Goal: Information Seeking & Learning: Learn about a topic

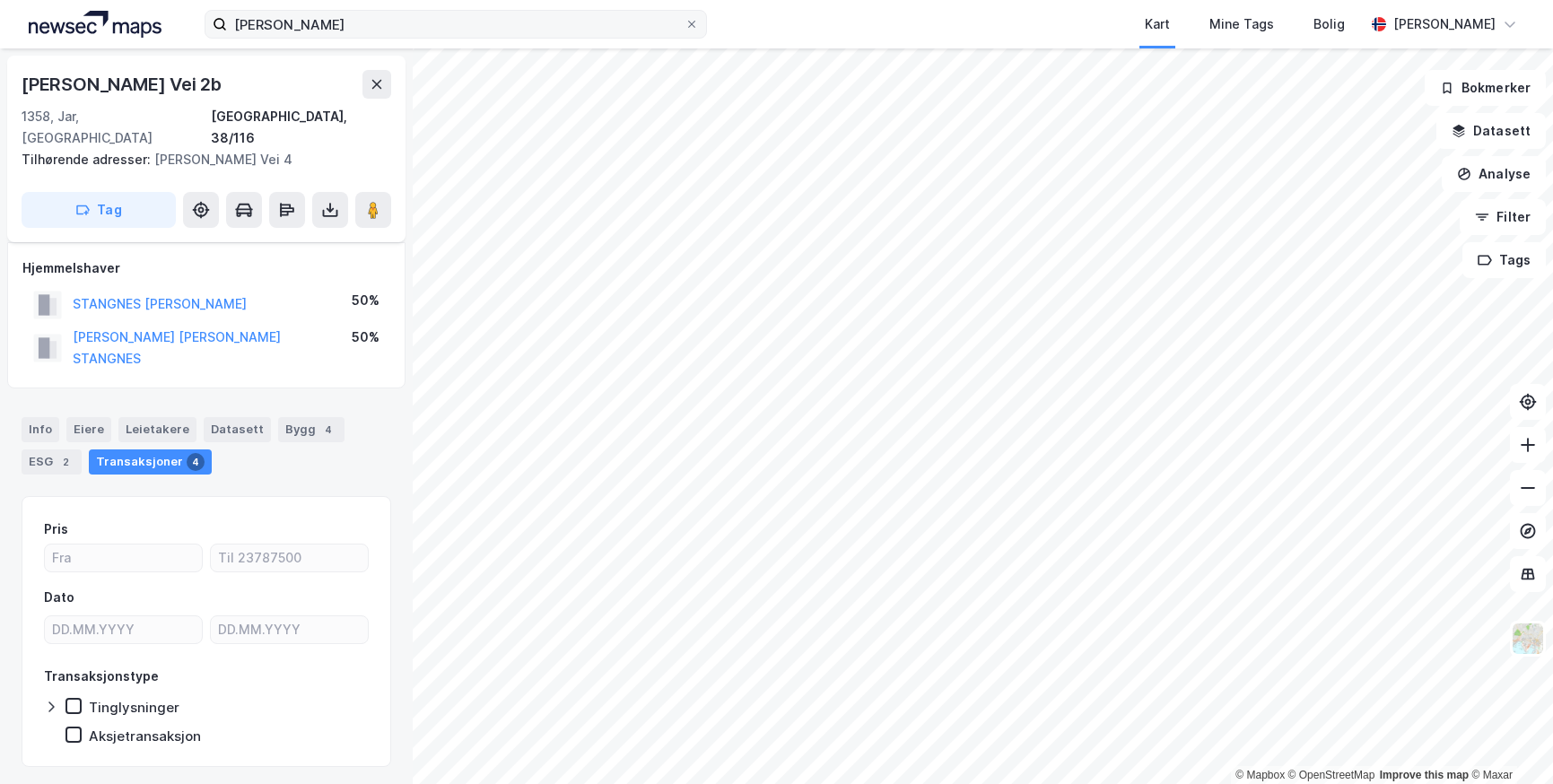
scroll to position [12, 0]
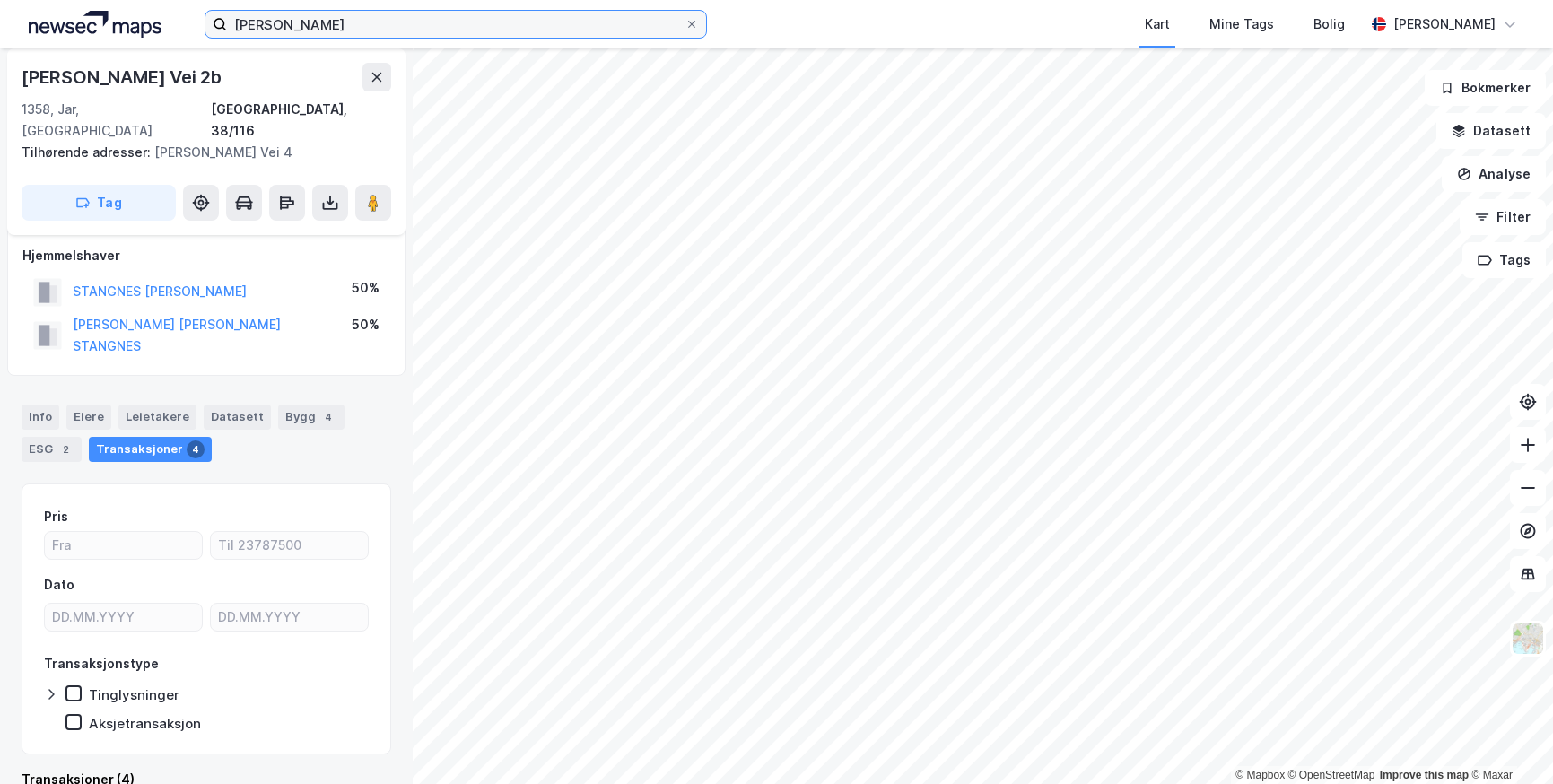
click at [378, 11] on input "[PERSON_NAME]" at bounding box center [455, 24] width 458 height 27
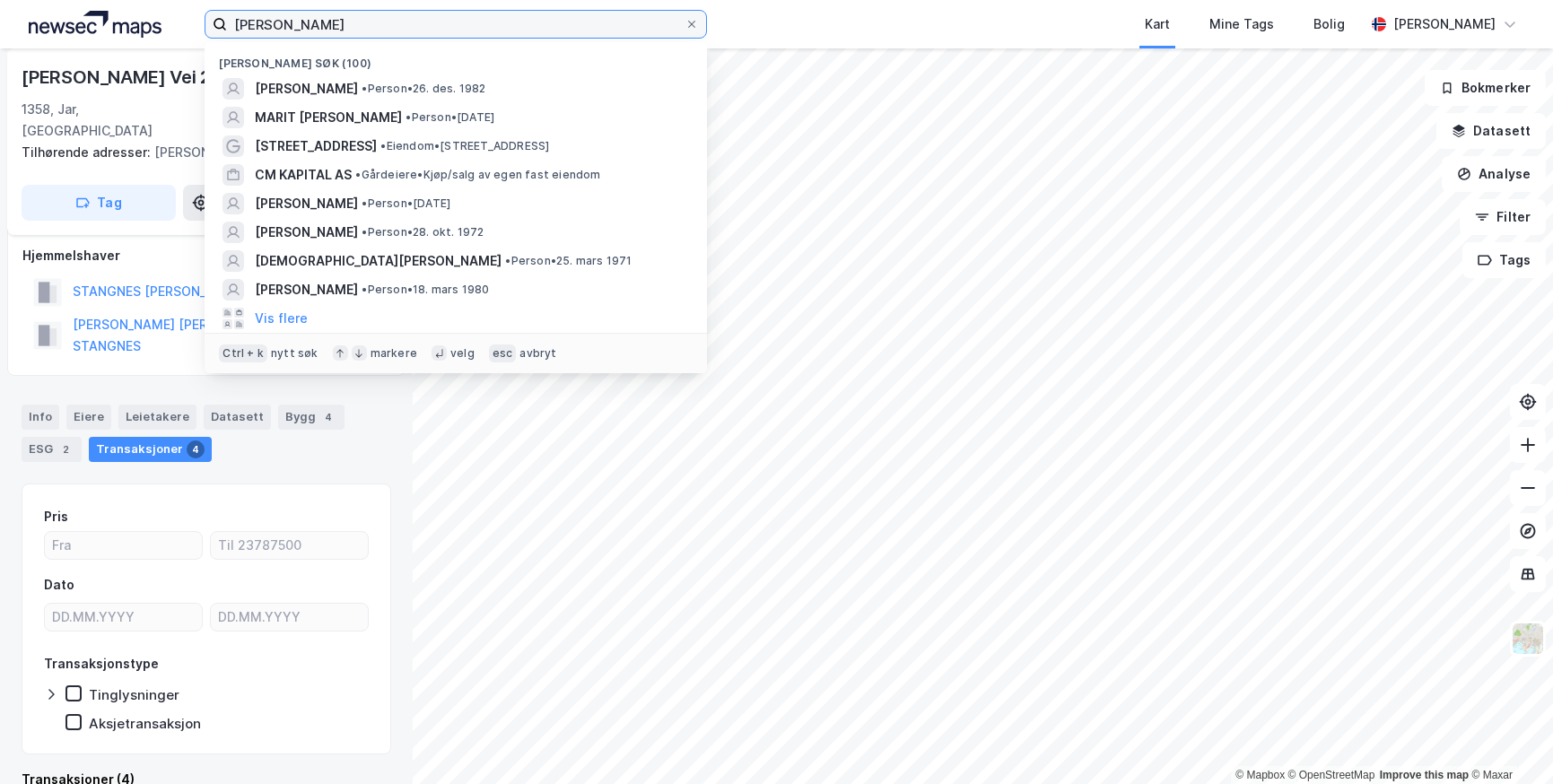
click at [378, 11] on input "[PERSON_NAME]" at bounding box center [455, 24] width 458 height 27
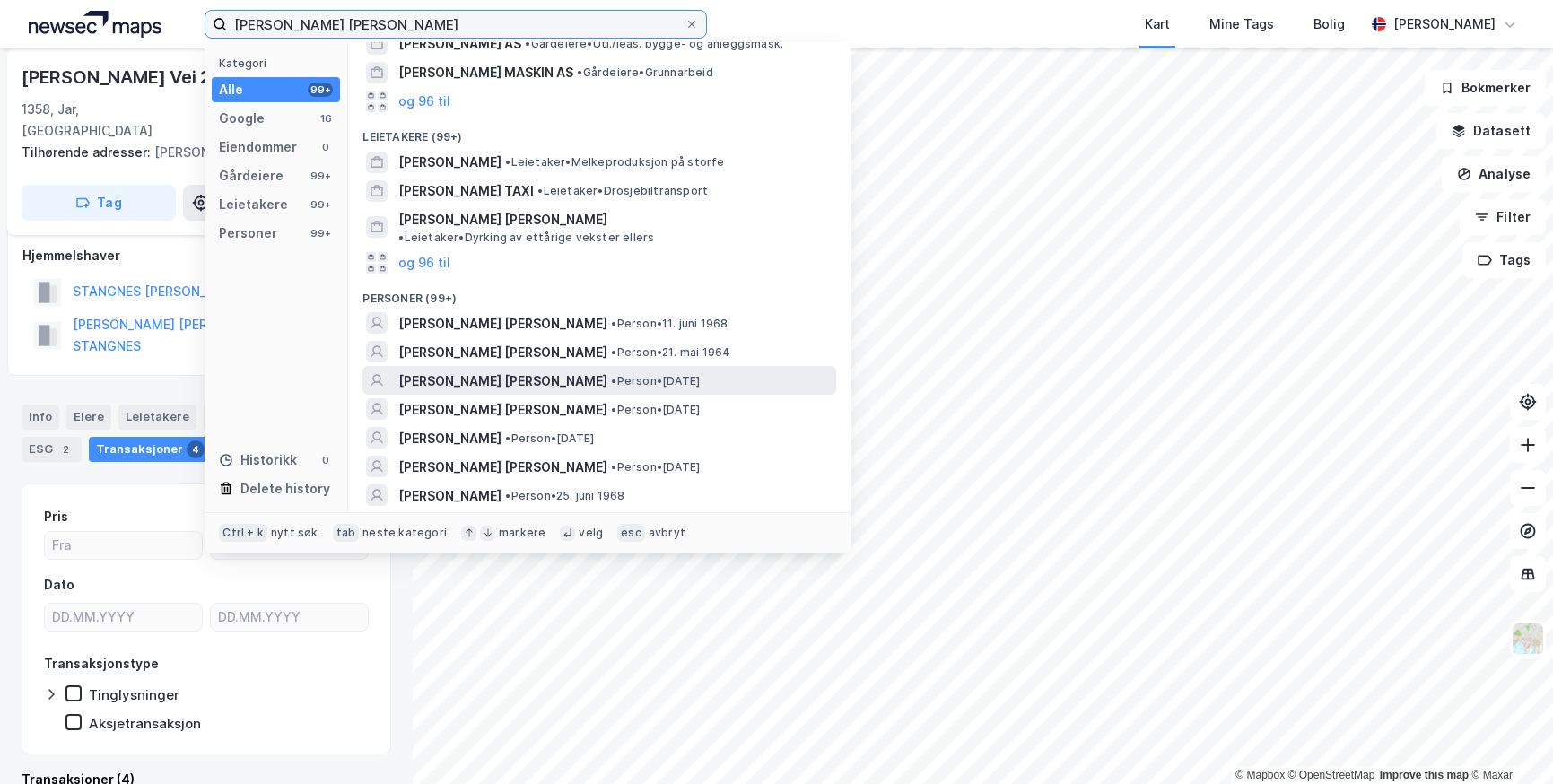
scroll to position [269, 0]
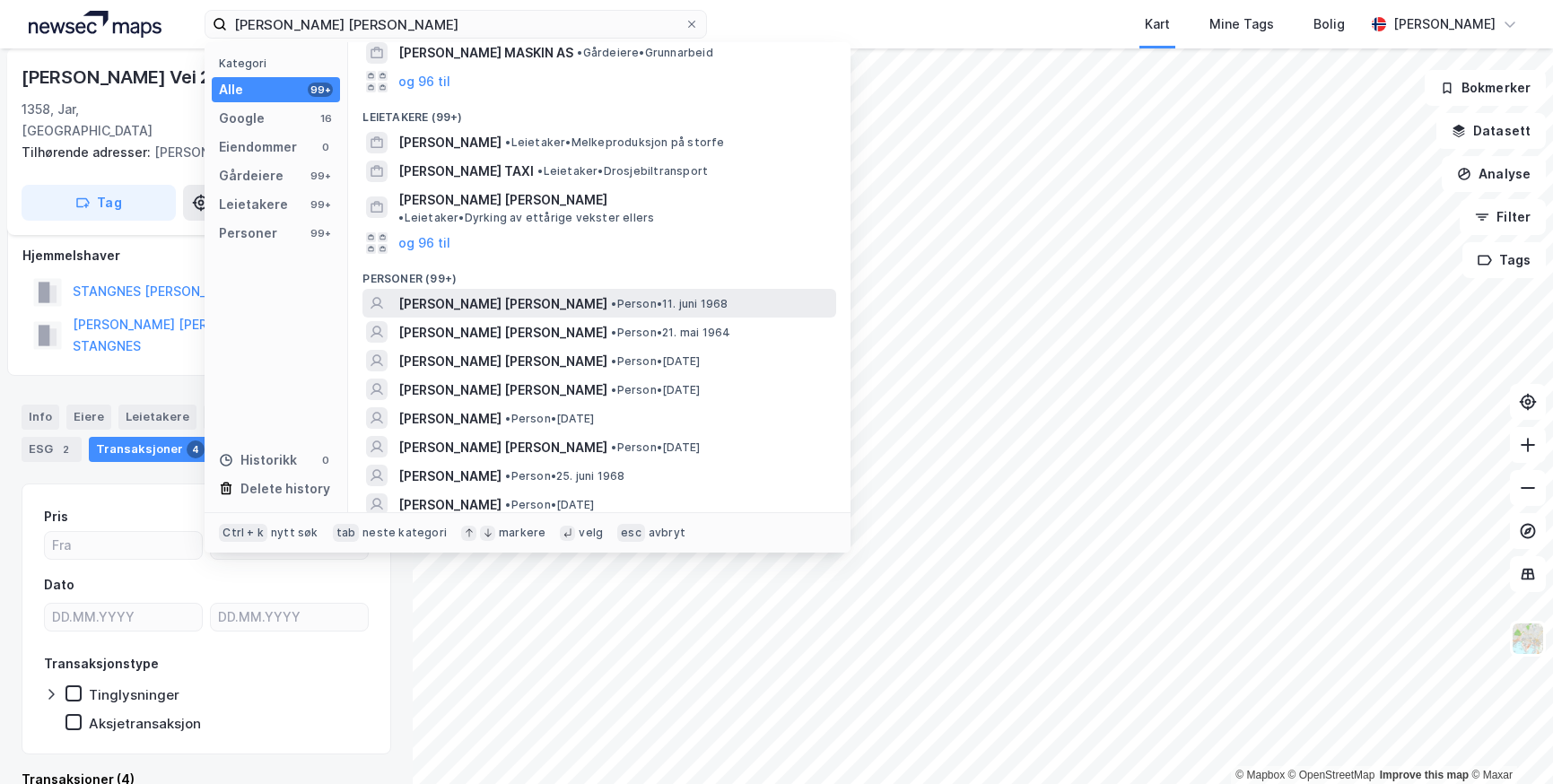
click at [448, 293] on span "[PERSON_NAME] [PERSON_NAME]" at bounding box center [502, 303] width 209 height 22
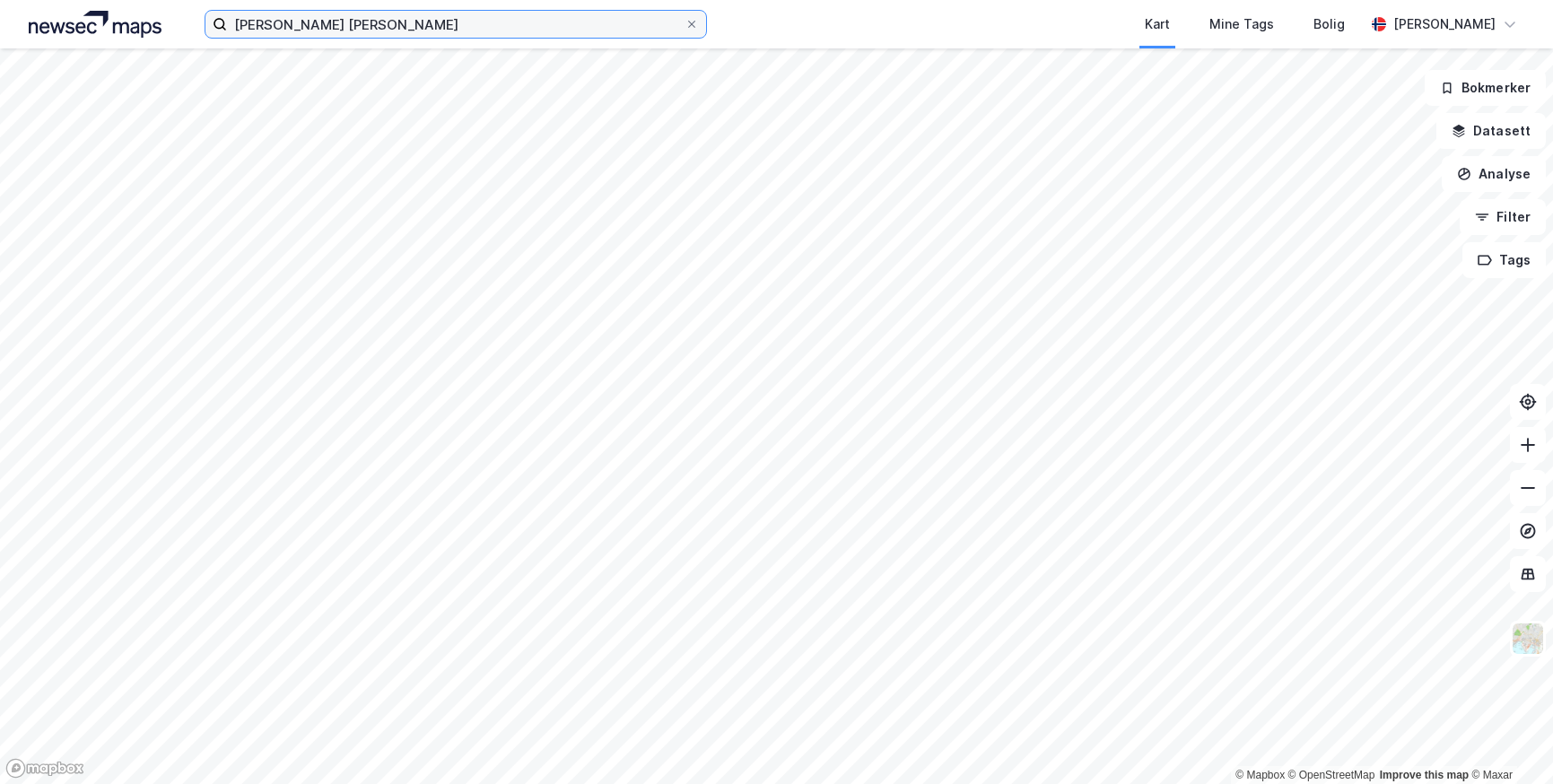
click at [379, 28] on input "[PERSON_NAME] [PERSON_NAME]" at bounding box center [455, 24] width 458 height 27
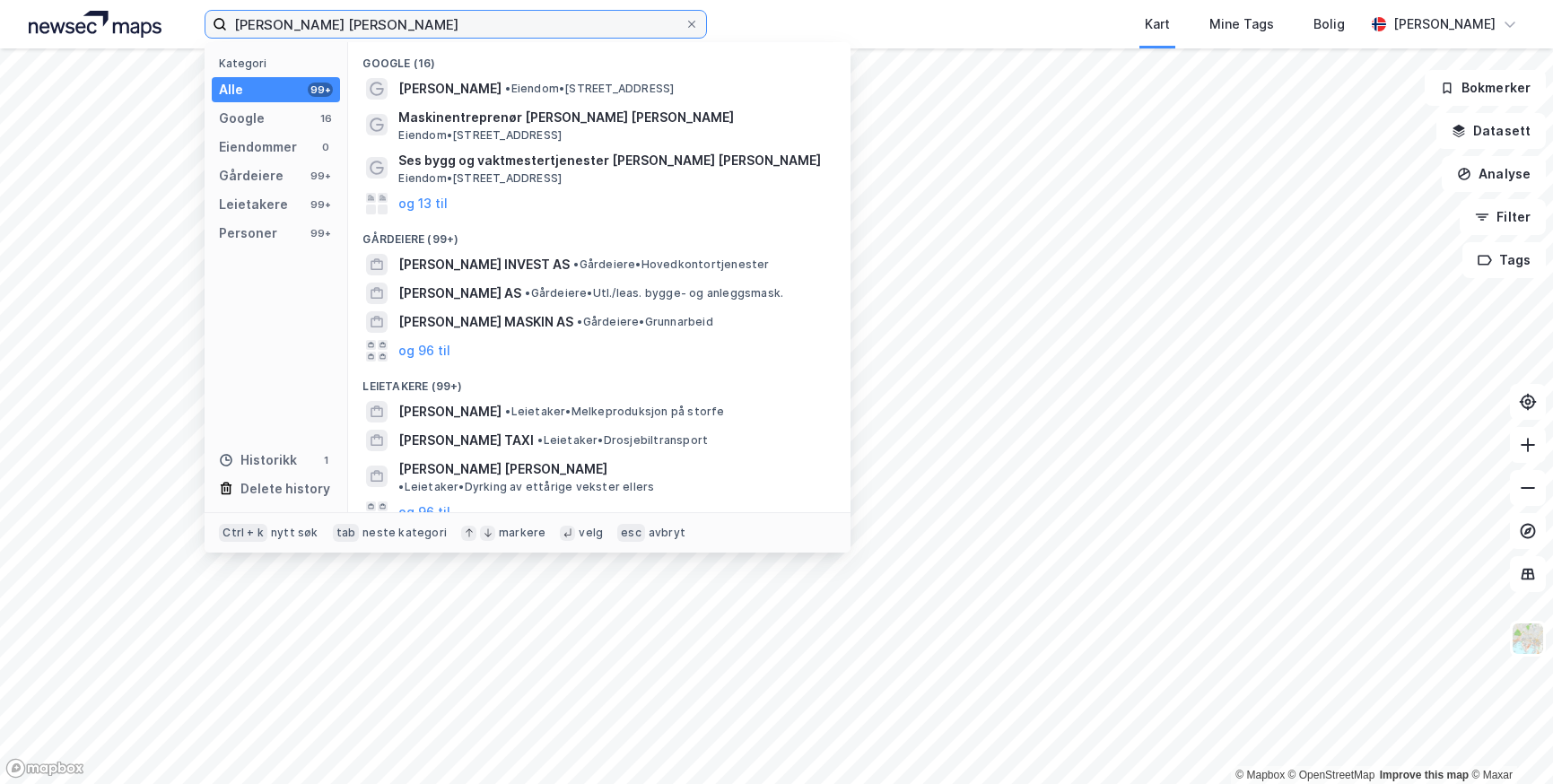
click at [379, 28] on input "[PERSON_NAME] [PERSON_NAME]" at bounding box center [455, 24] width 458 height 27
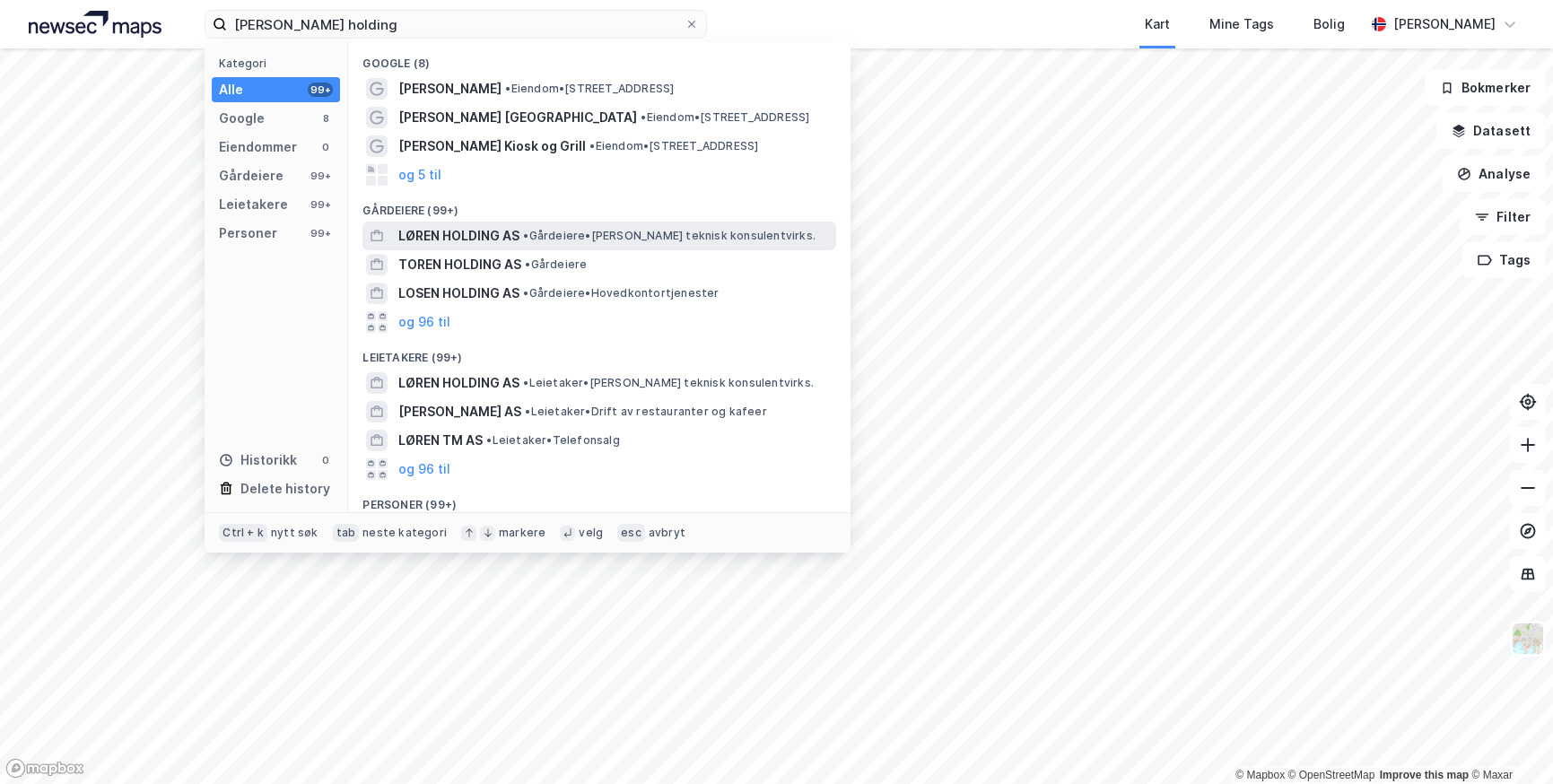
click at [463, 230] on span "LØREN HOLDING AS" at bounding box center [459, 235] width 121 height 22
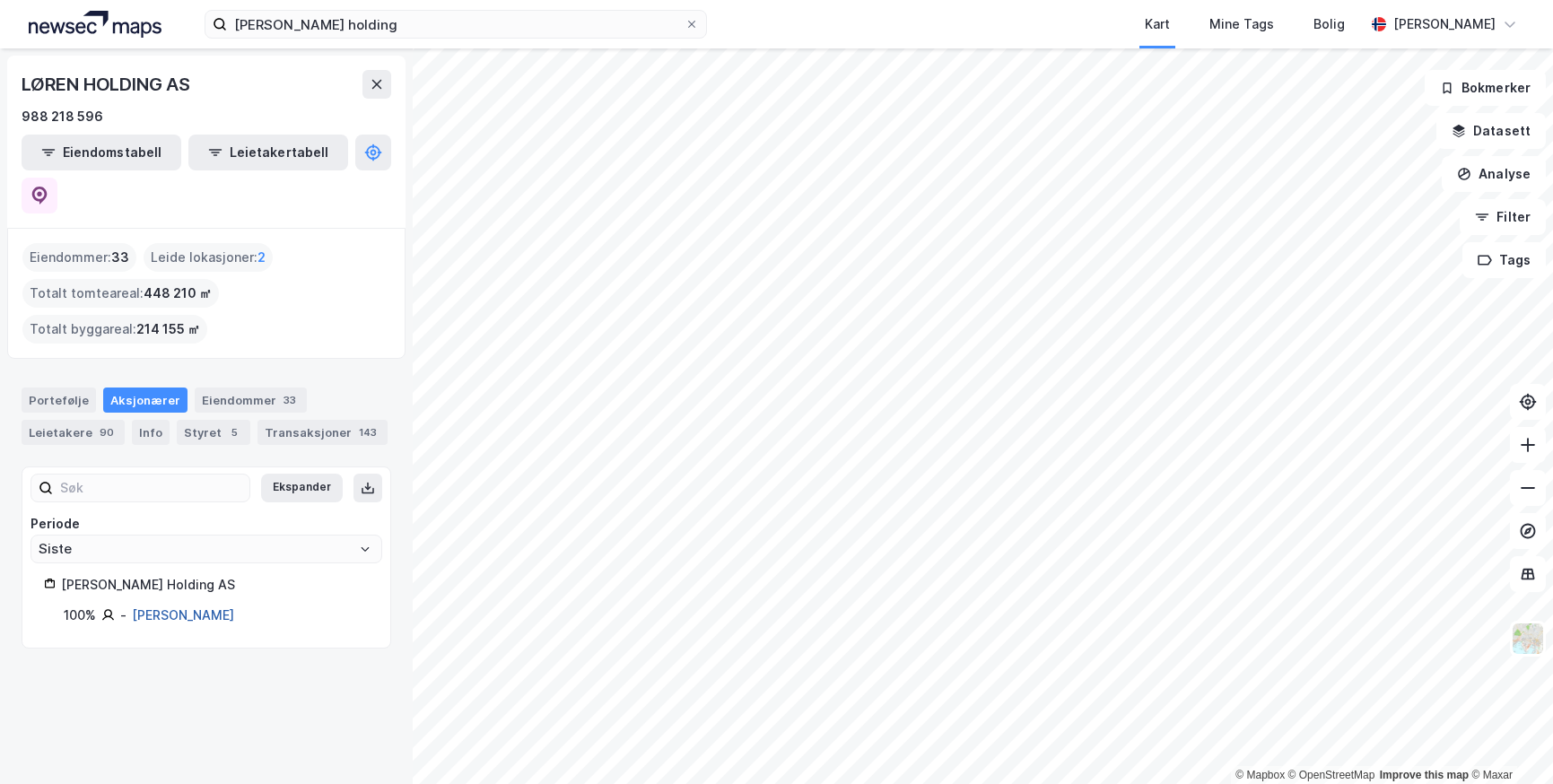
click at [189, 608] on link "[PERSON_NAME]" at bounding box center [183, 615] width 102 height 15
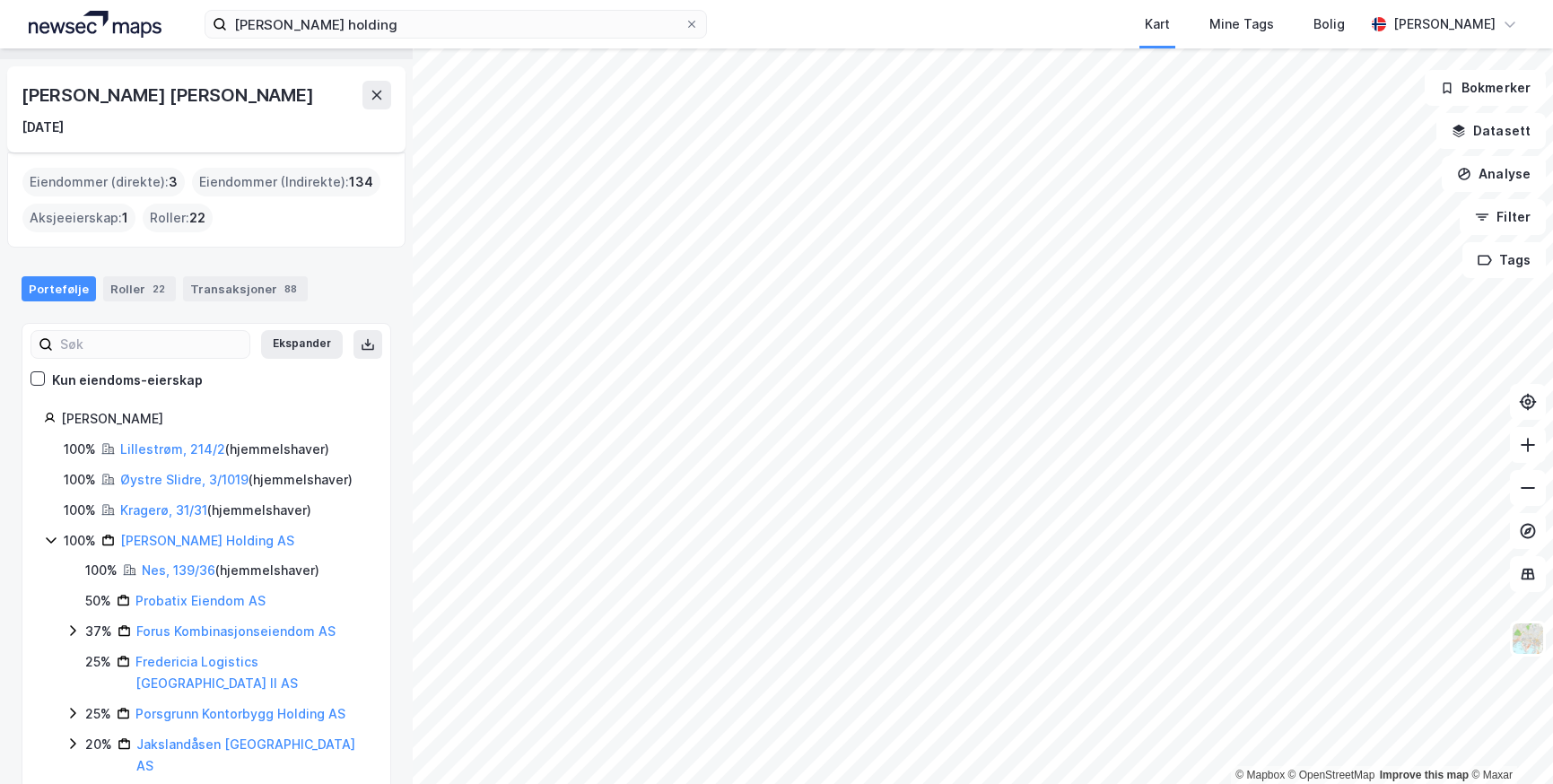
scroll to position [90, 0]
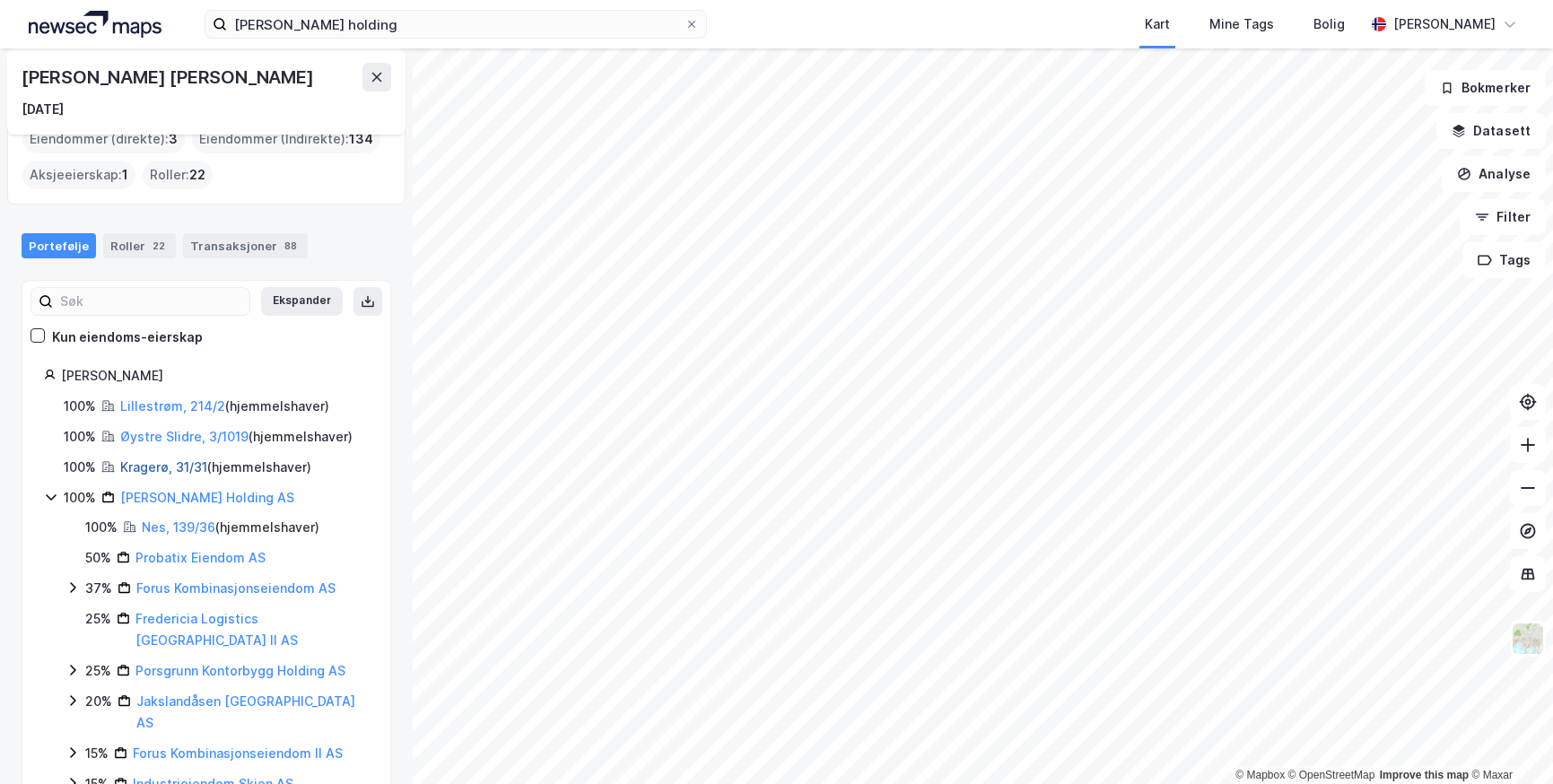
click at [141, 467] on link "Kragerø, 31/31" at bounding box center [164, 466] width 87 height 15
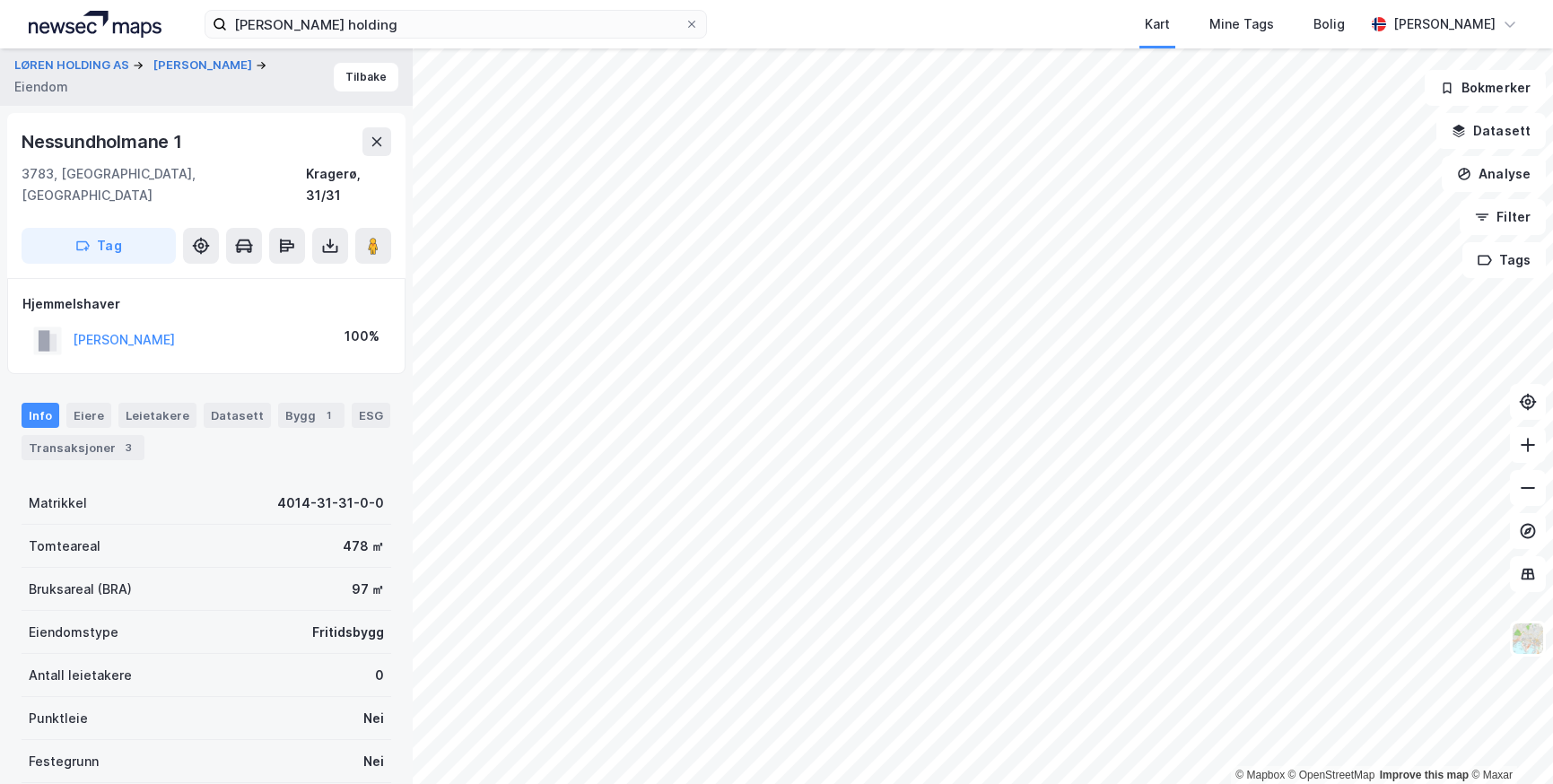
scroll to position [12, 0]
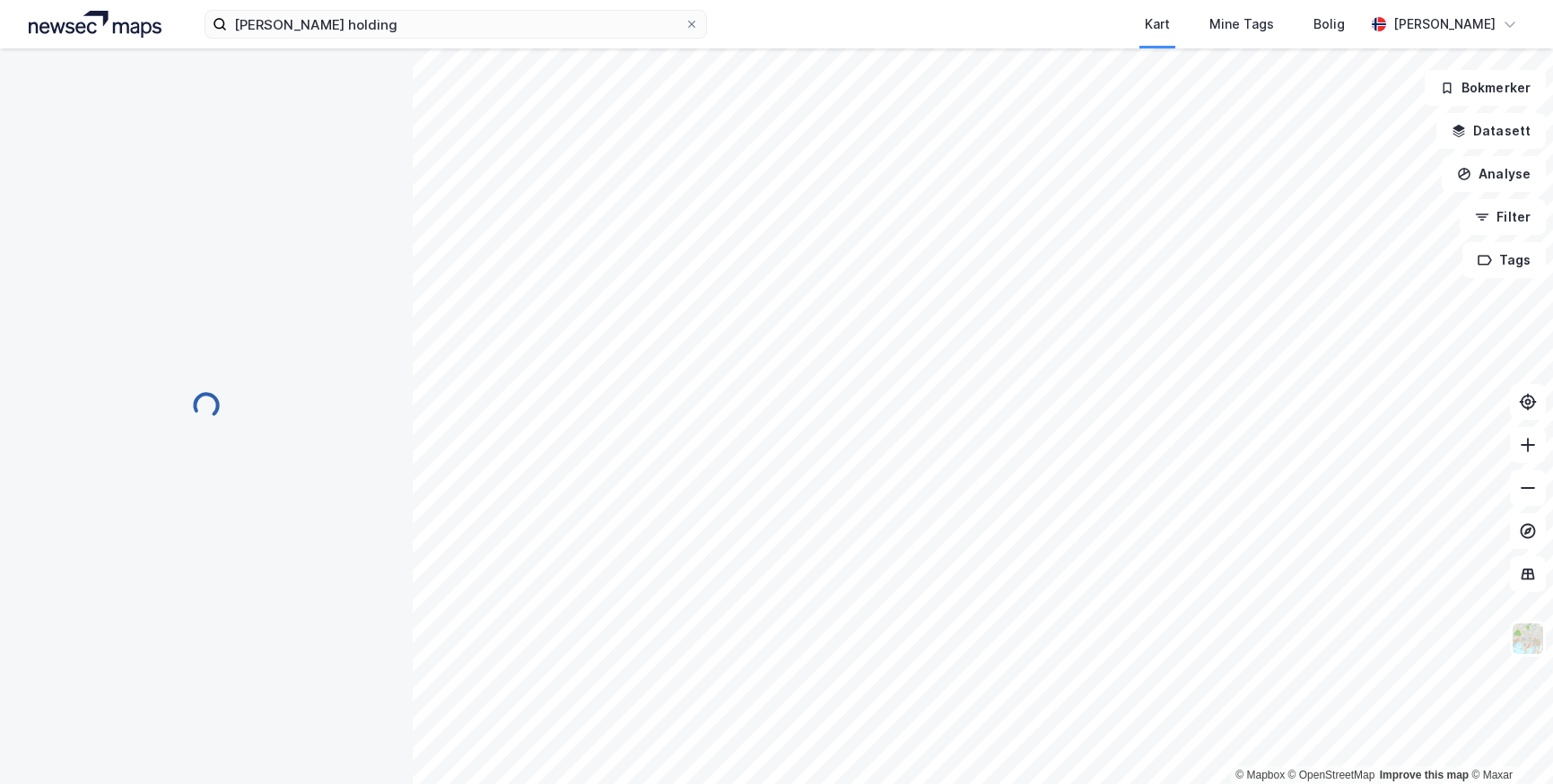
scroll to position [12, 0]
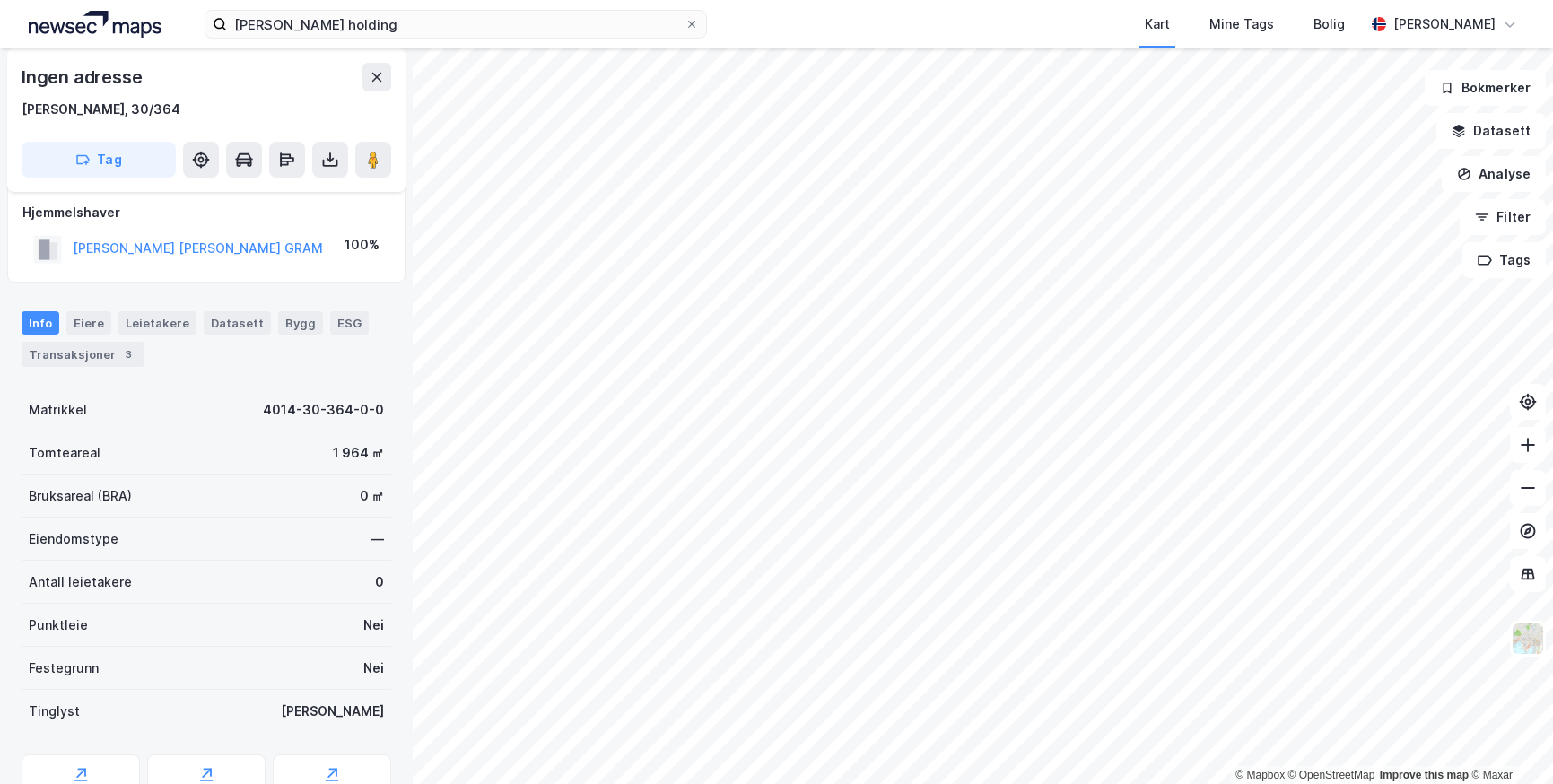
scroll to position [12, 0]
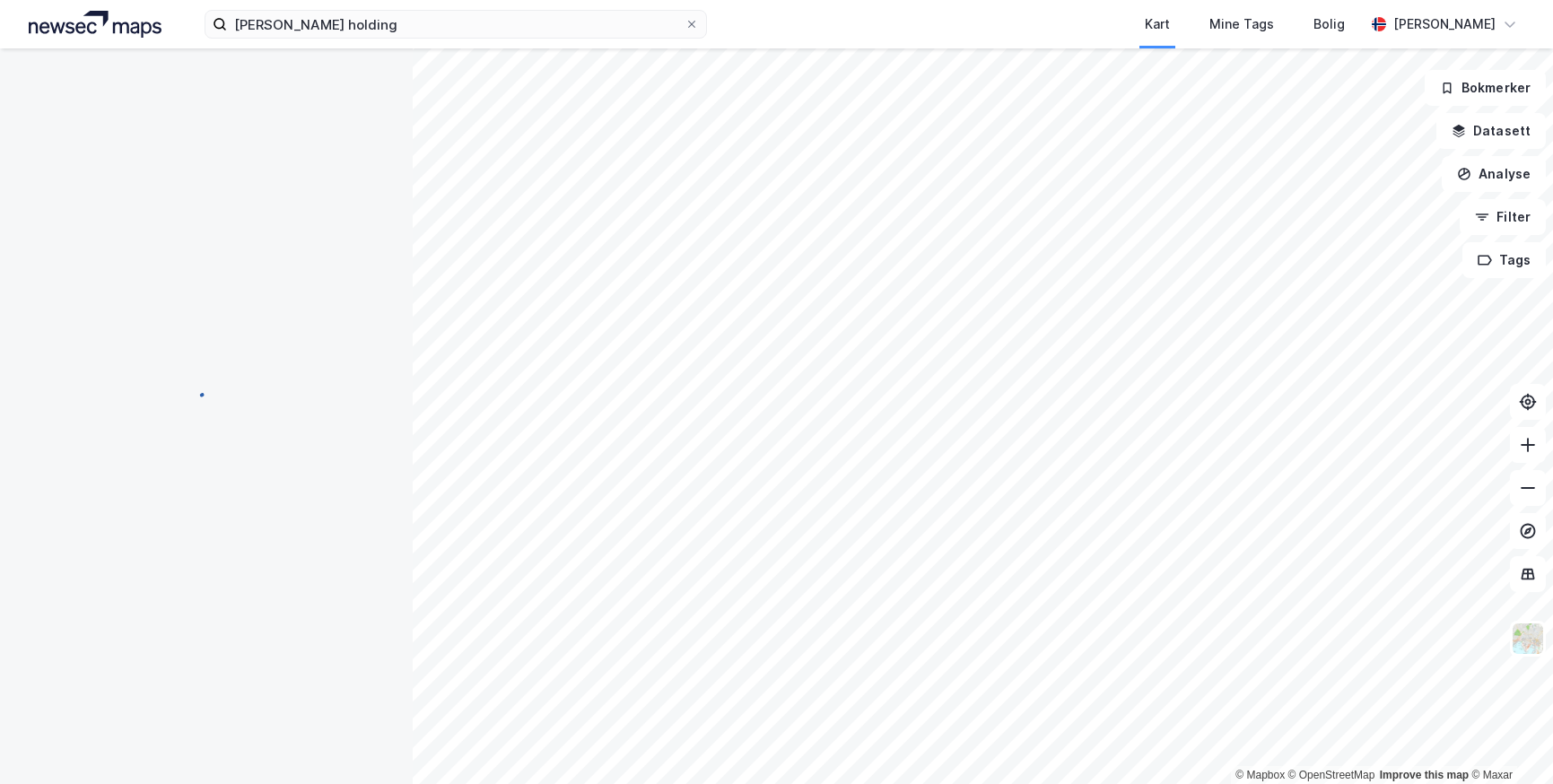
scroll to position [12, 0]
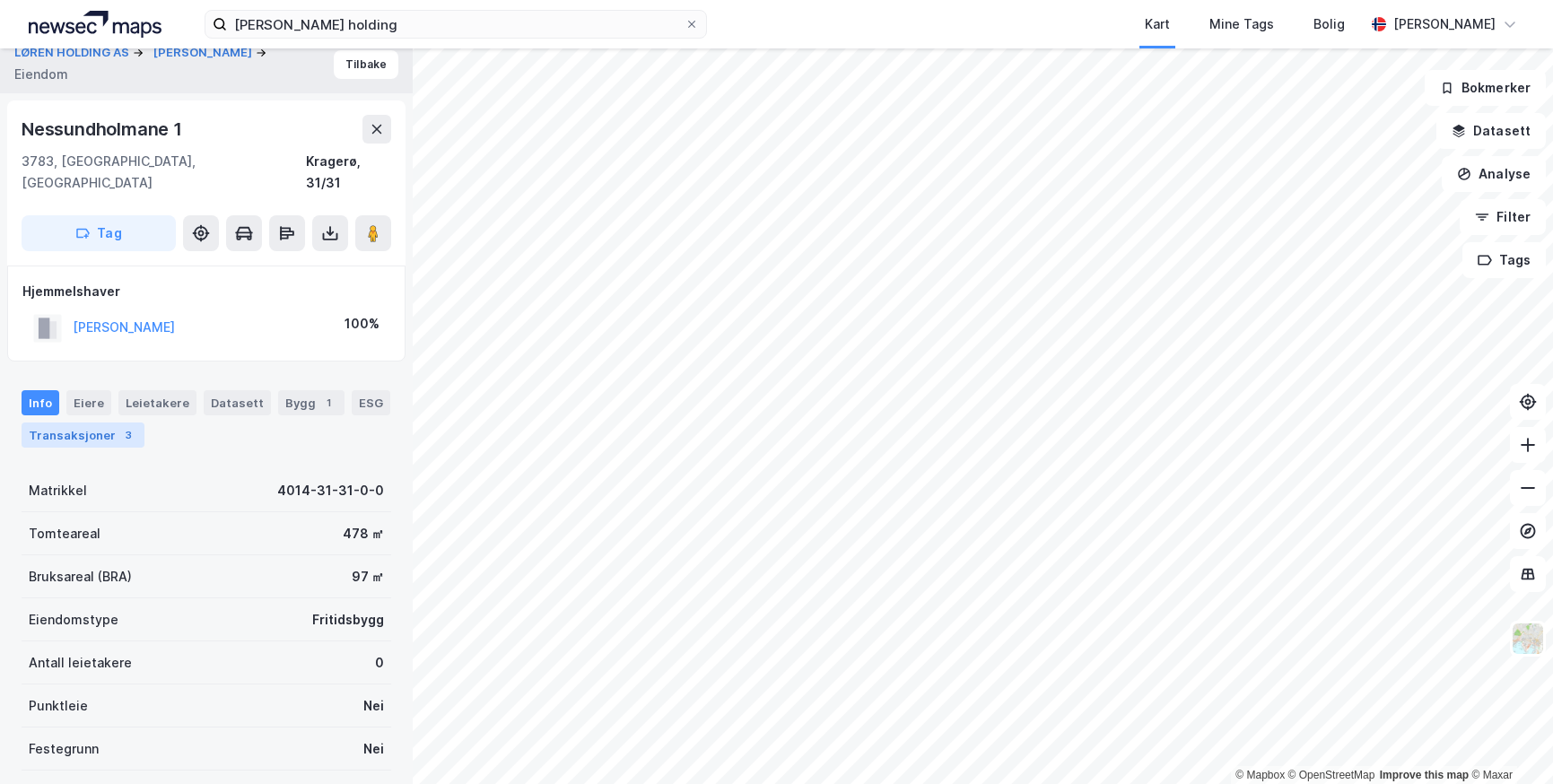
click at [88, 423] on div "Transaksjoner 3" at bounding box center [83, 435] width 123 height 25
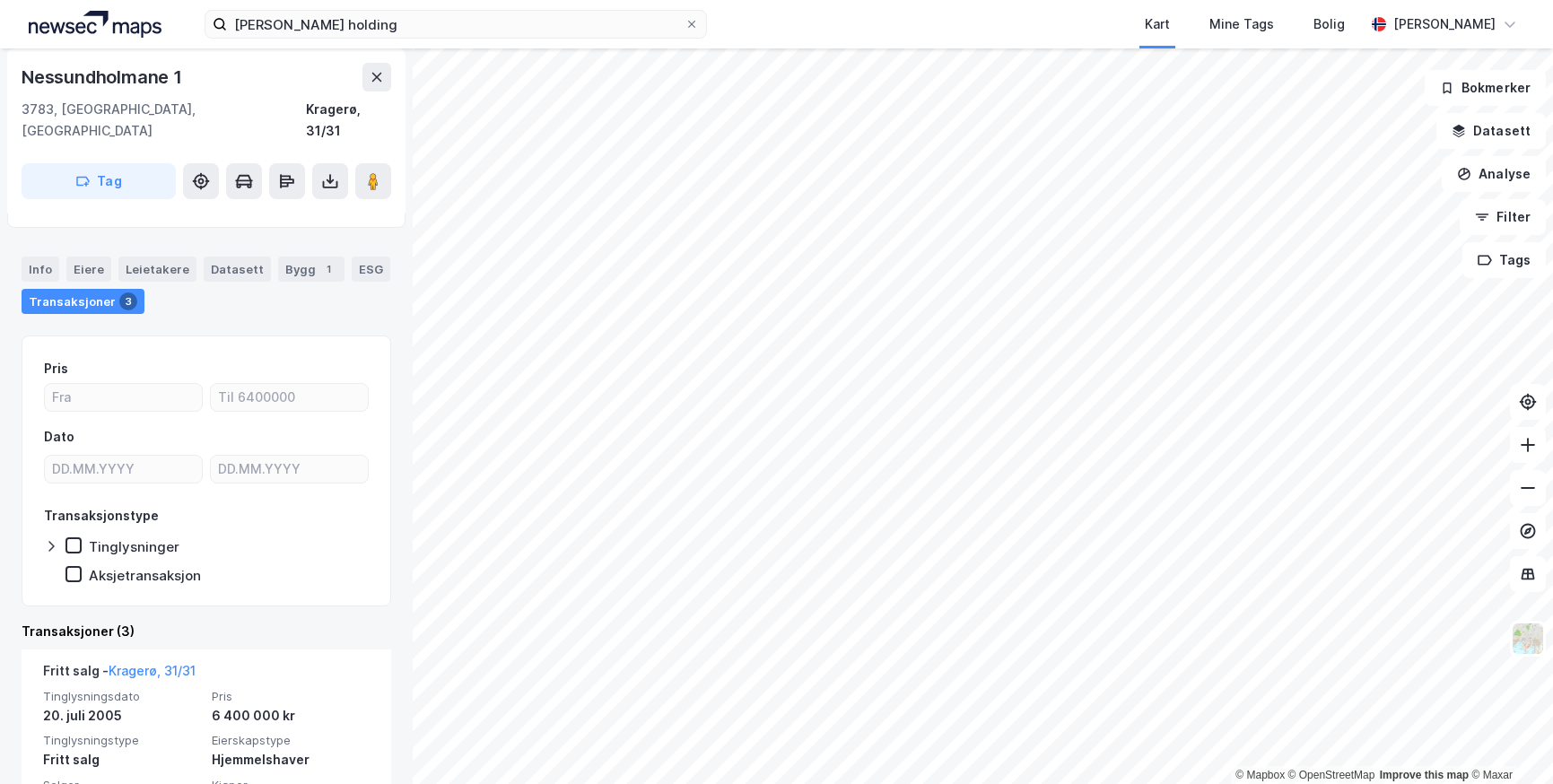
scroll to position [191, 0]
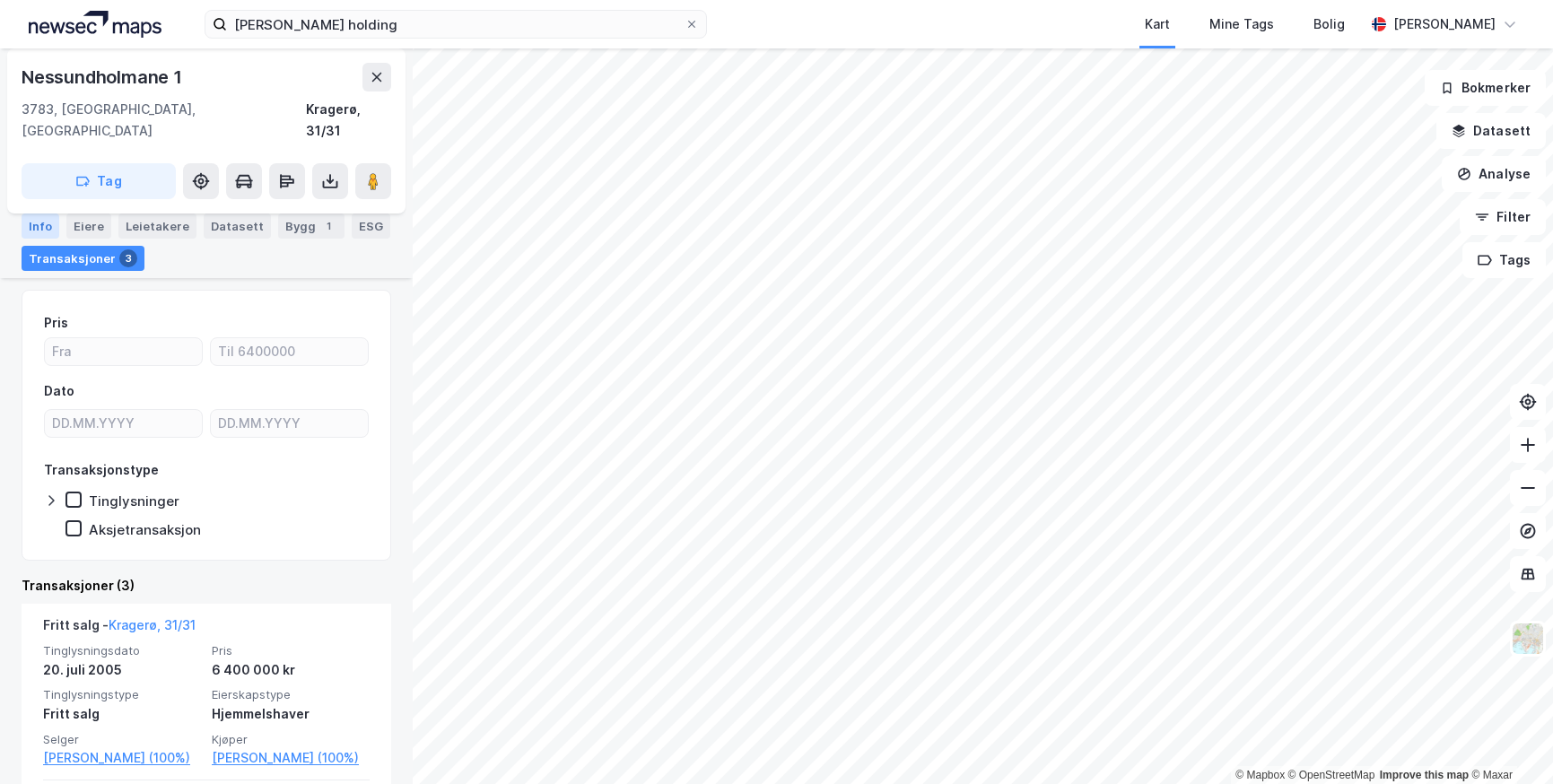
click at [42, 225] on div "Info" at bounding box center [41, 226] width 38 height 25
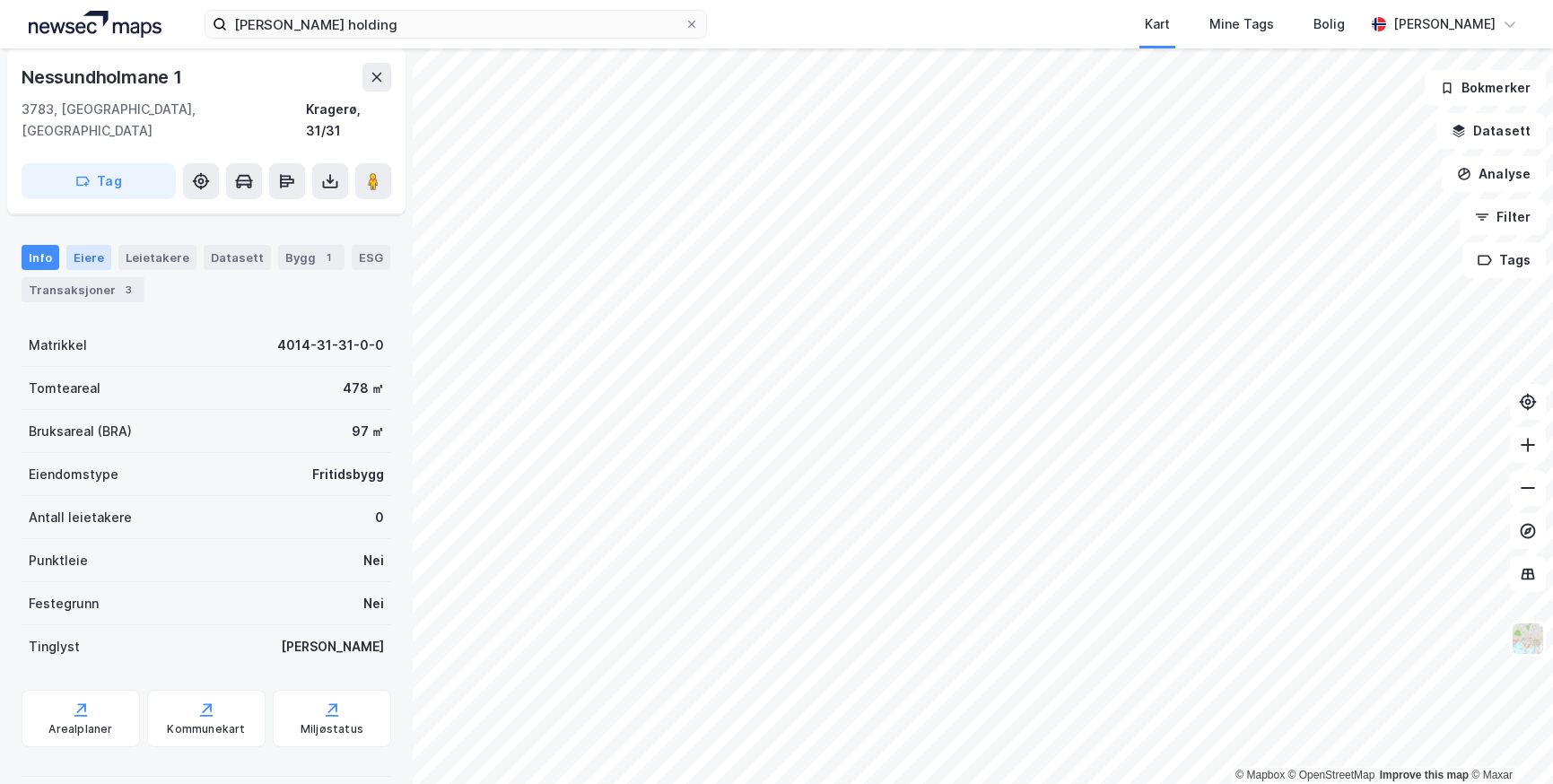
click at [81, 245] on div "Eiere" at bounding box center [88, 257] width 45 height 25
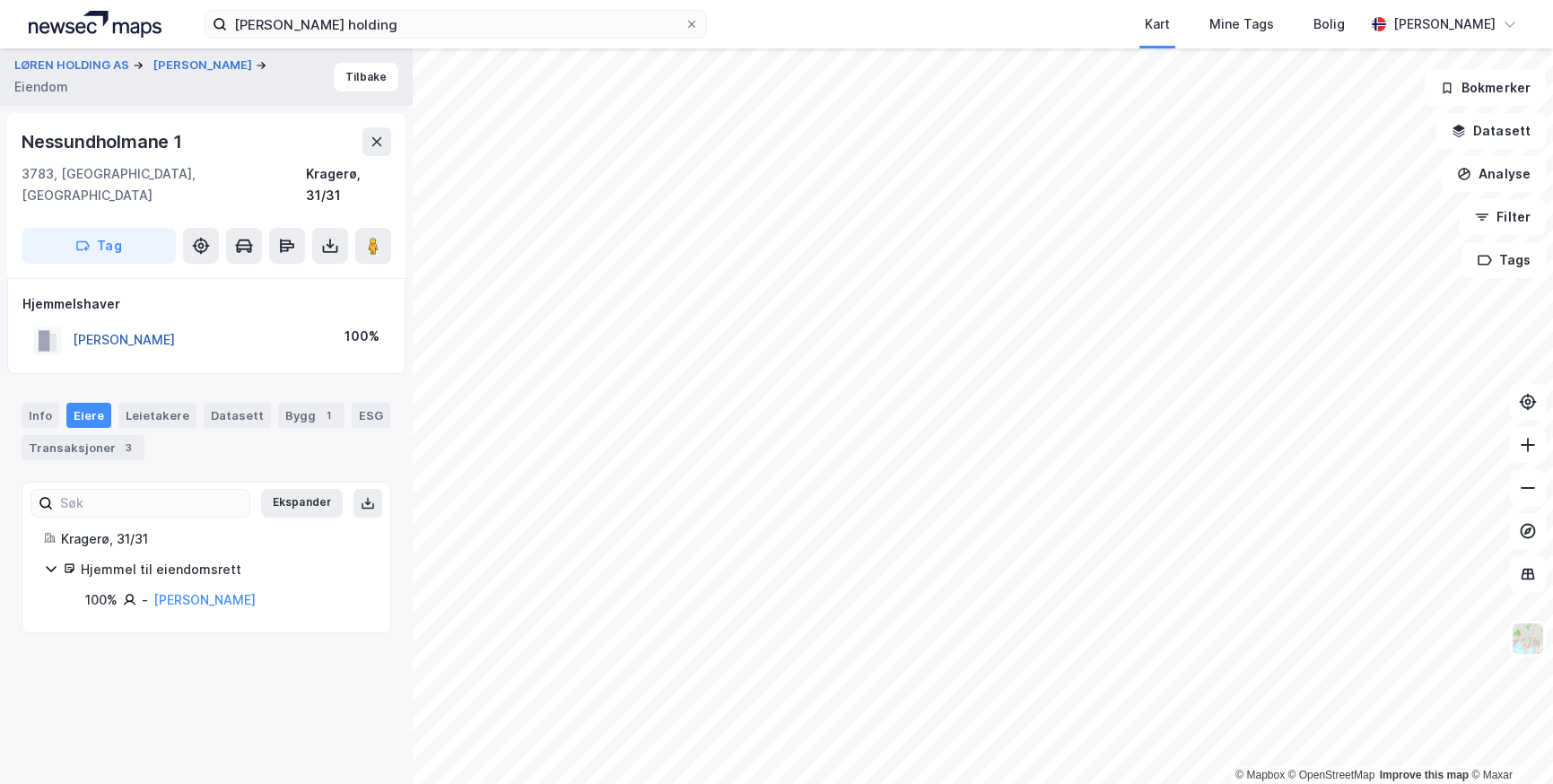
click at [0, 0] on button "[PERSON_NAME]" at bounding box center [0, 0] width 0 height 0
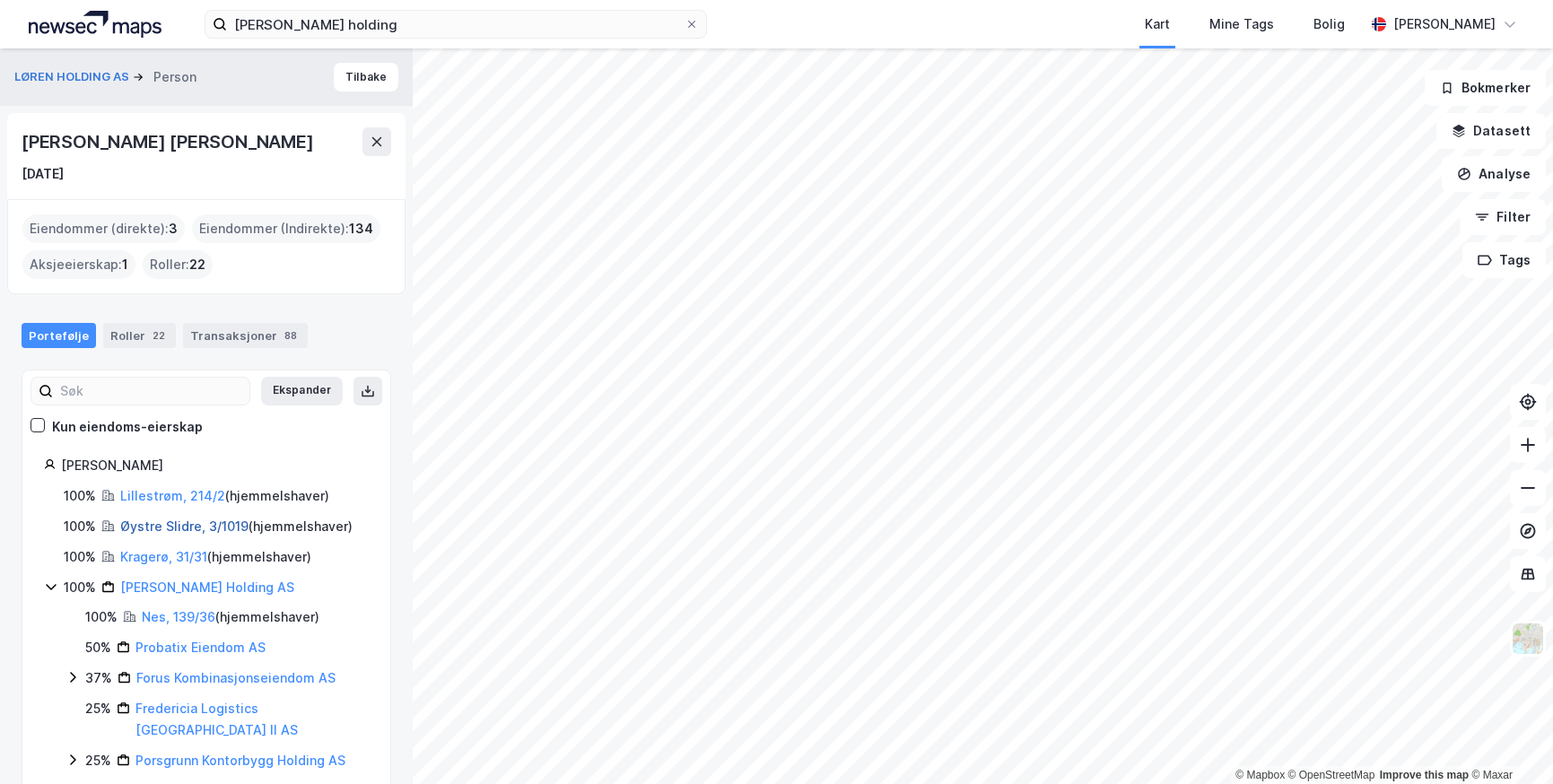
click at [143, 526] on link "Øystre Slidre, 3/1019" at bounding box center [184, 526] width 128 height 15
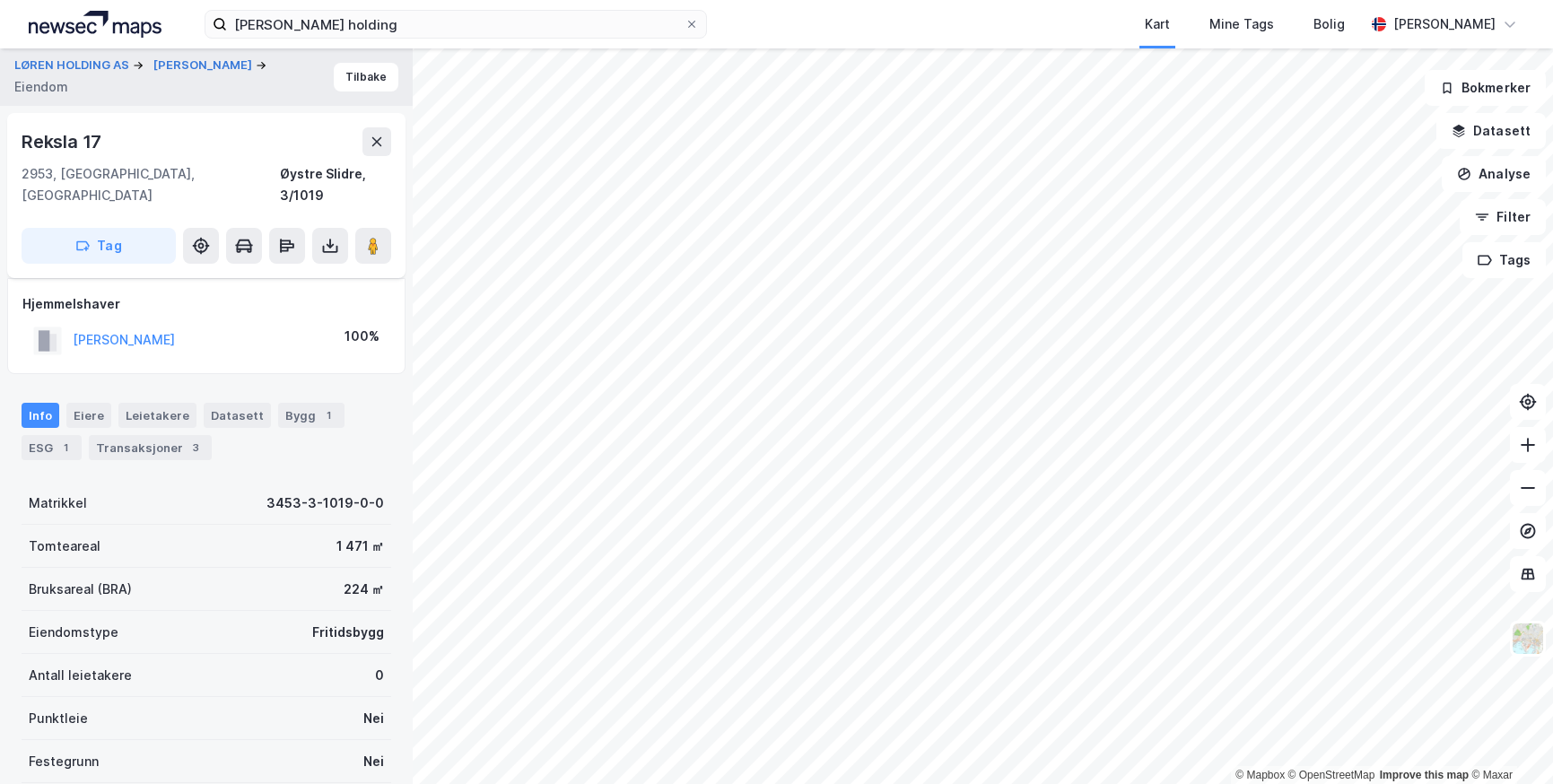
scroll to position [158, 0]
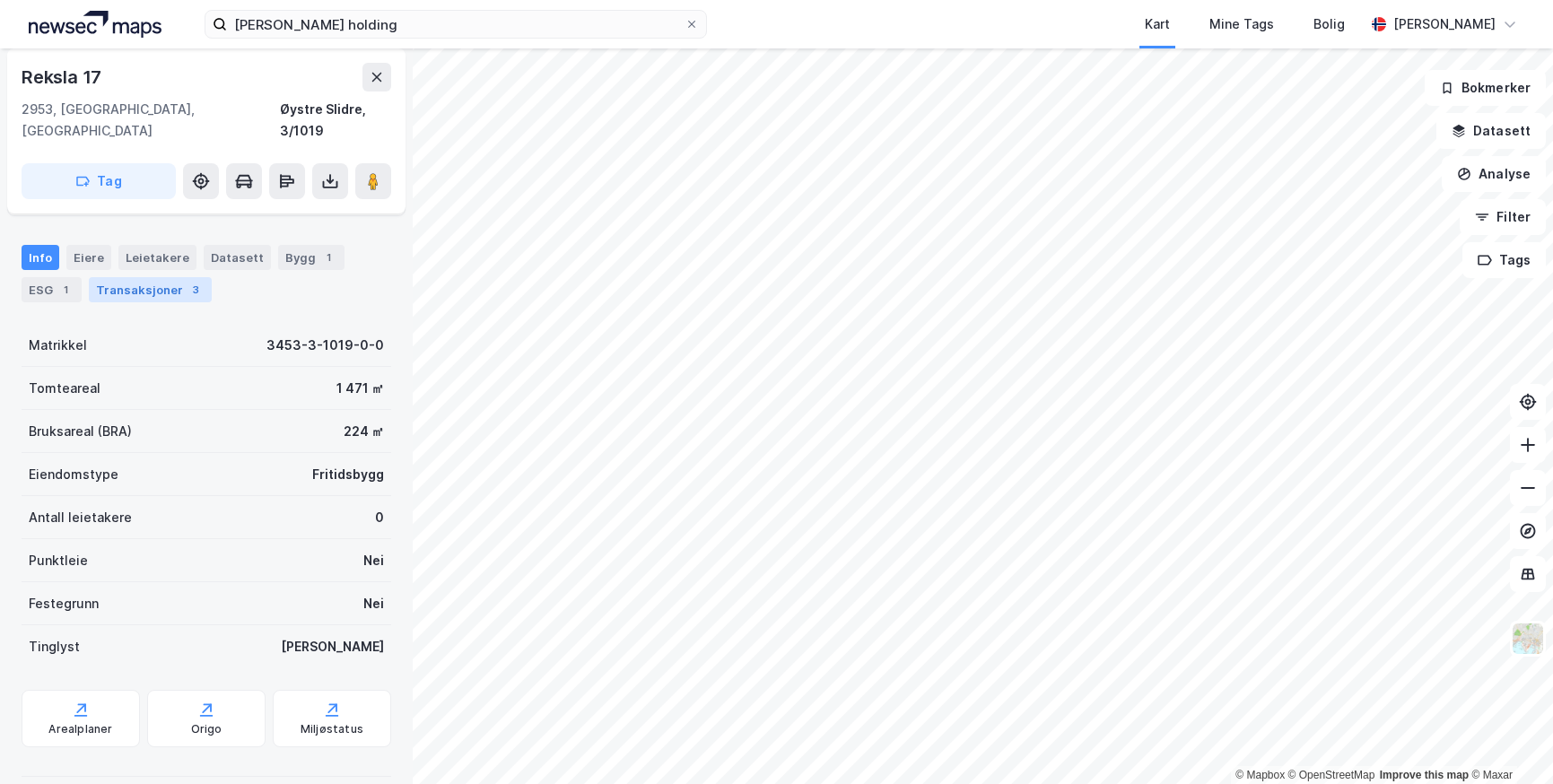
click at [115, 277] on div "Transaksjoner 3" at bounding box center [151, 289] width 123 height 25
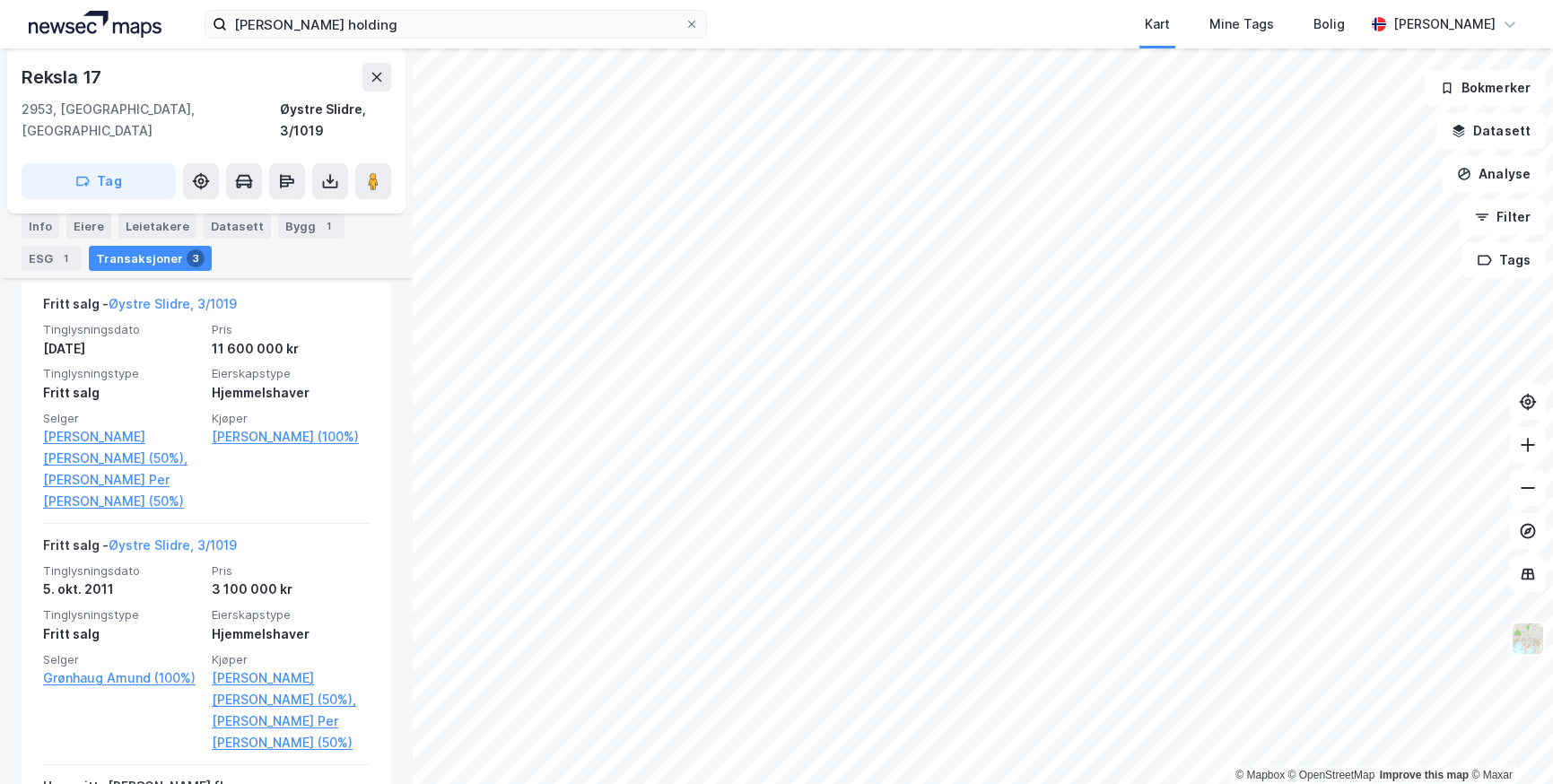
scroll to position [517, 0]
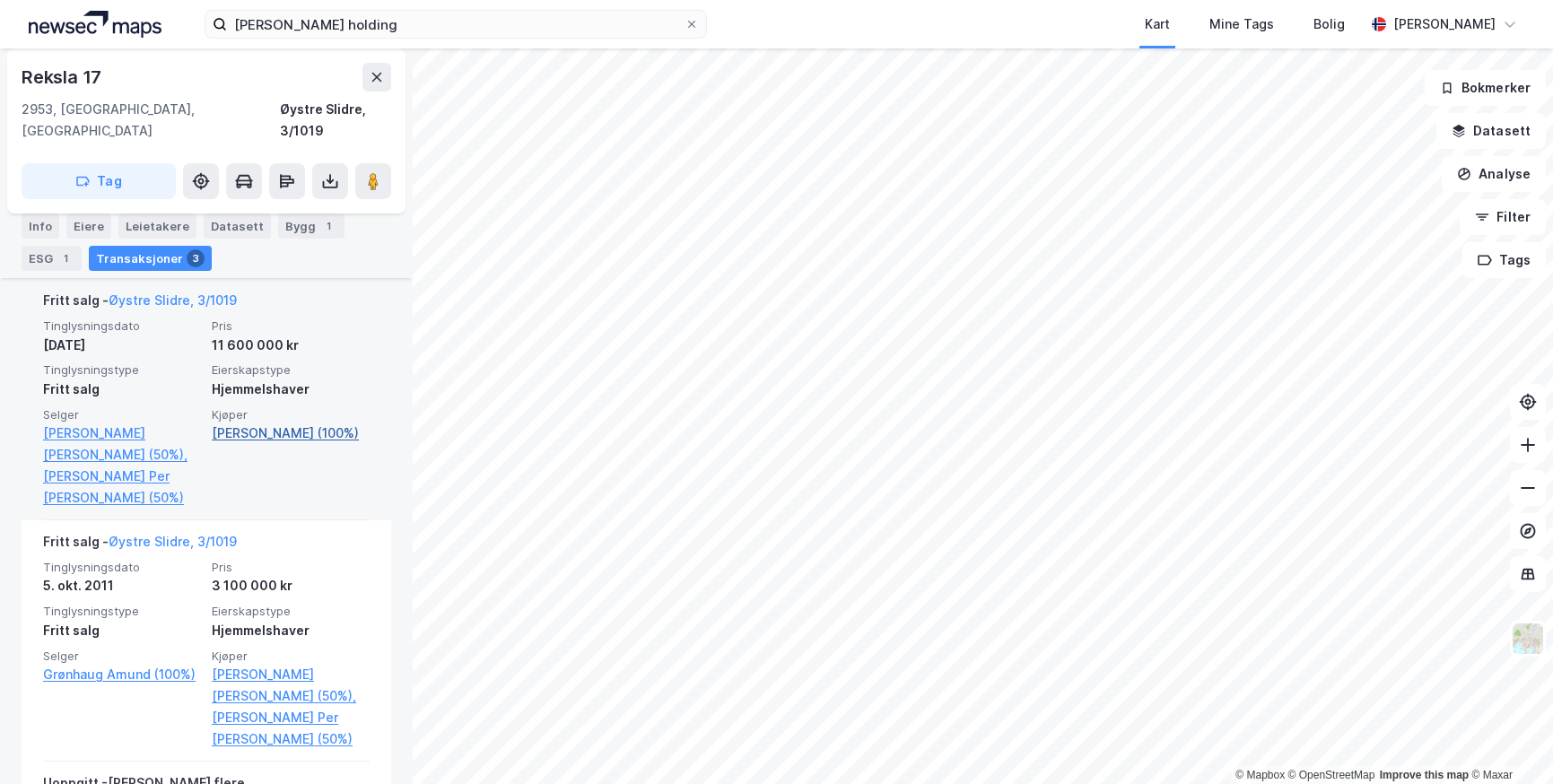
click at [239, 423] on link "[PERSON_NAME] (100%)" at bounding box center [290, 433] width 158 height 22
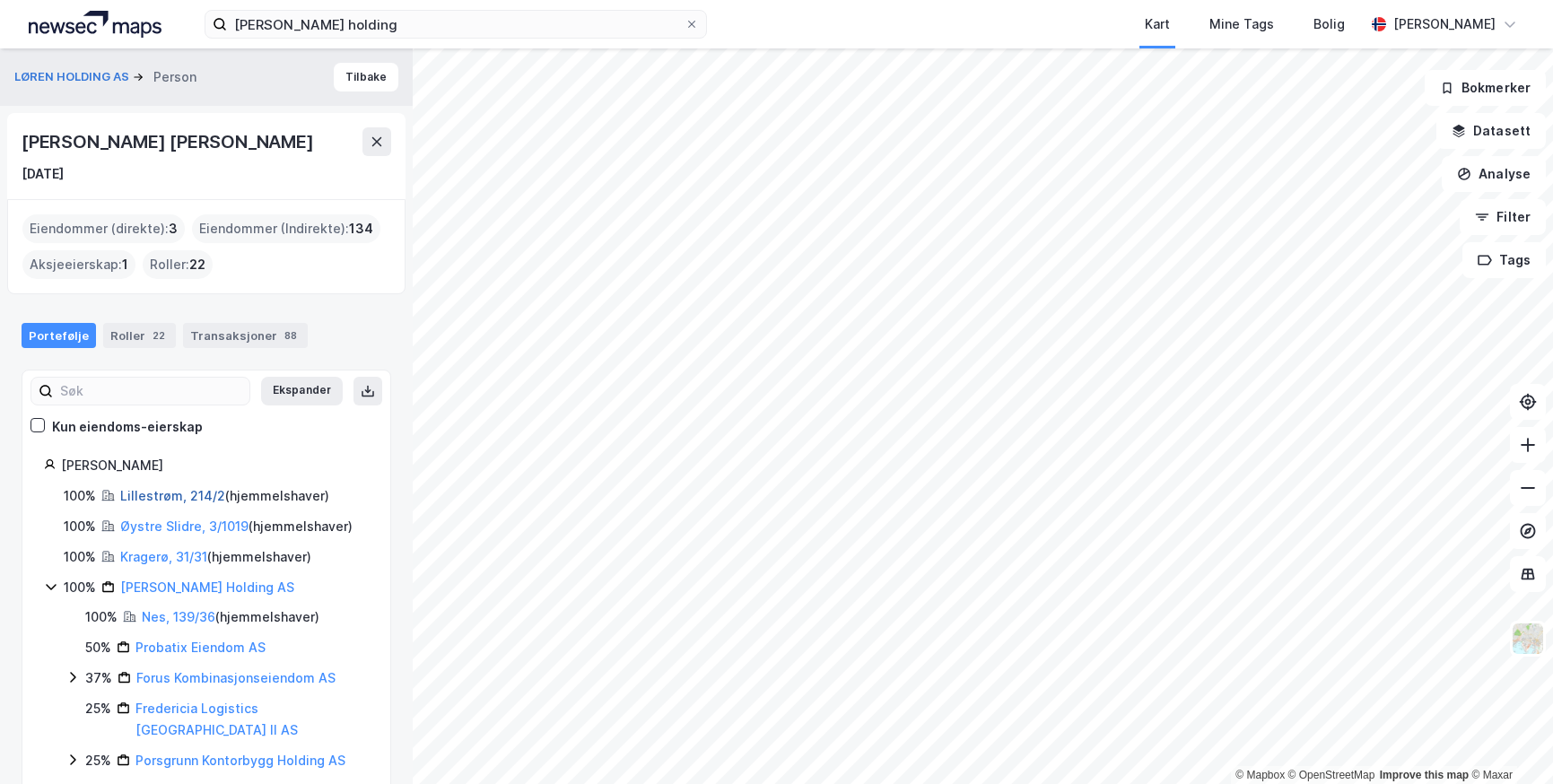
scroll to position [90, 0]
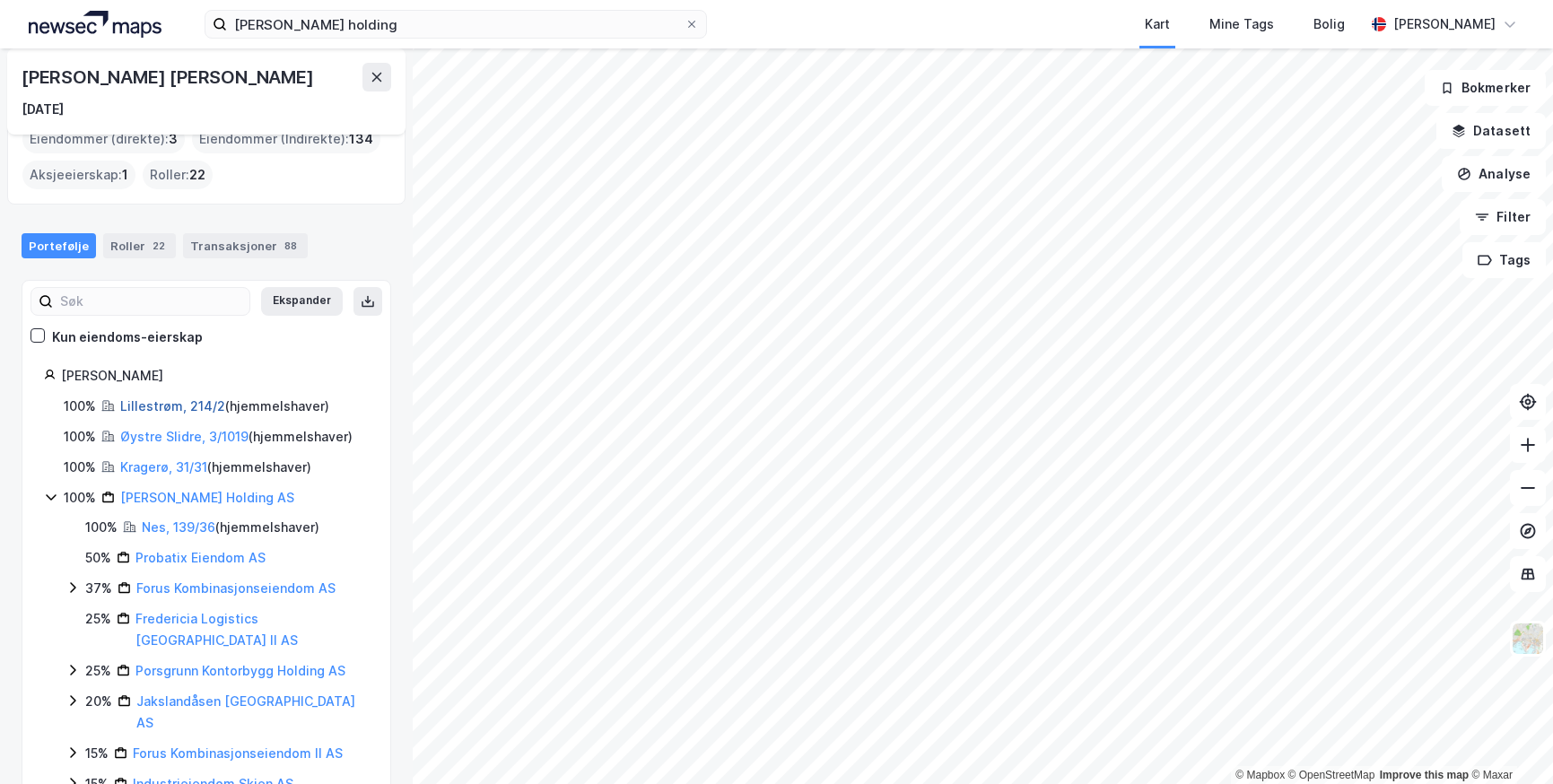
click at [136, 410] on link "Lillestrøm, 214/2" at bounding box center [173, 406] width 105 height 15
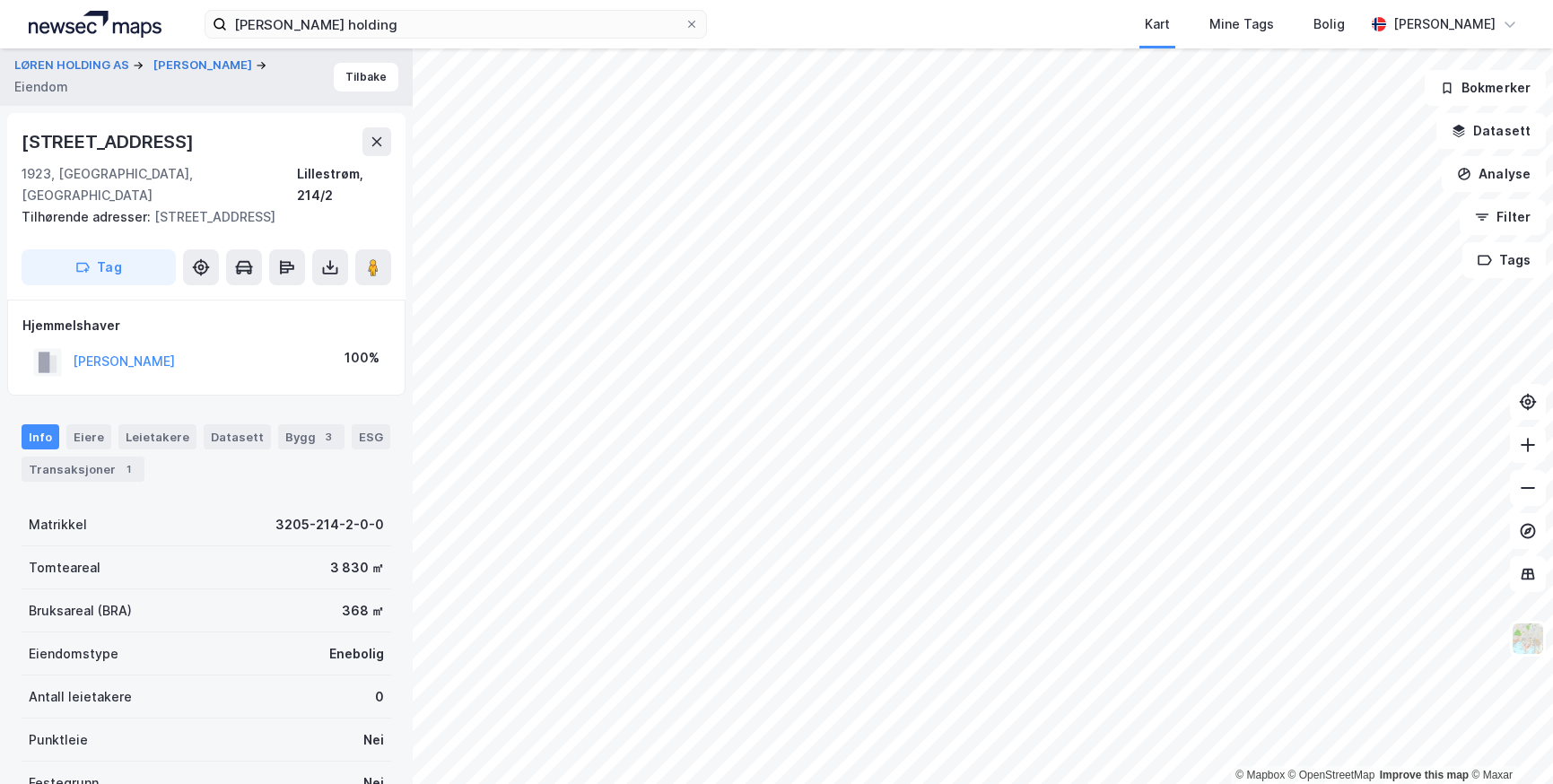
scroll to position [1, 0]
drag, startPoint x: 158, startPoint y: 140, endPoint x: 22, endPoint y: 148, distance: 136.2
click at [22, 148] on div "[STREET_ADDRESS]" at bounding box center [207, 140] width 370 height 28
copy div "[STREET_ADDRESS]"
click at [0, 0] on button "[PERSON_NAME]" at bounding box center [0, 0] width 0 height 0
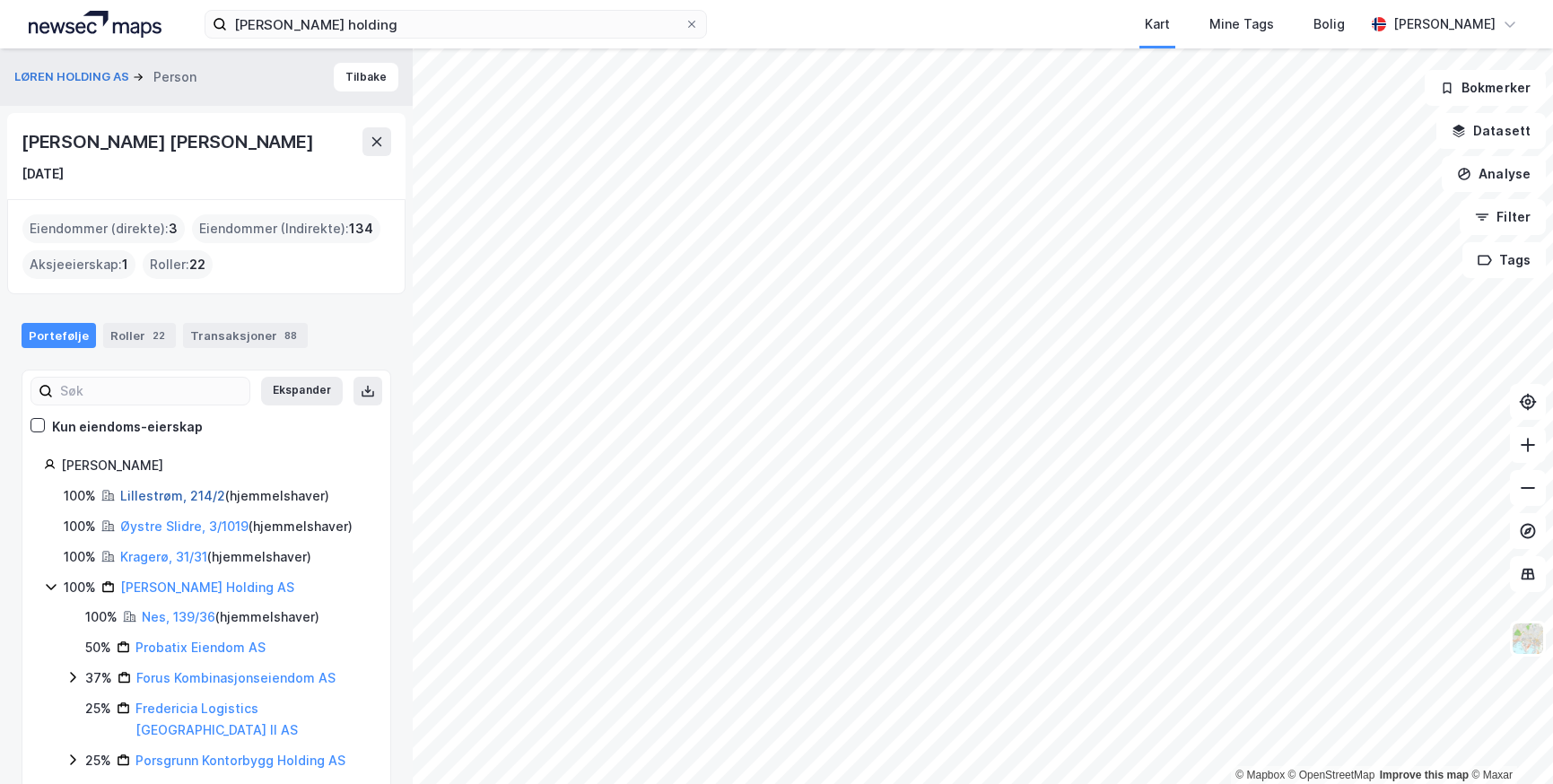
click at [139, 500] on link "Lillestrøm, 214/2" at bounding box center [173, 496] width 105 height 15
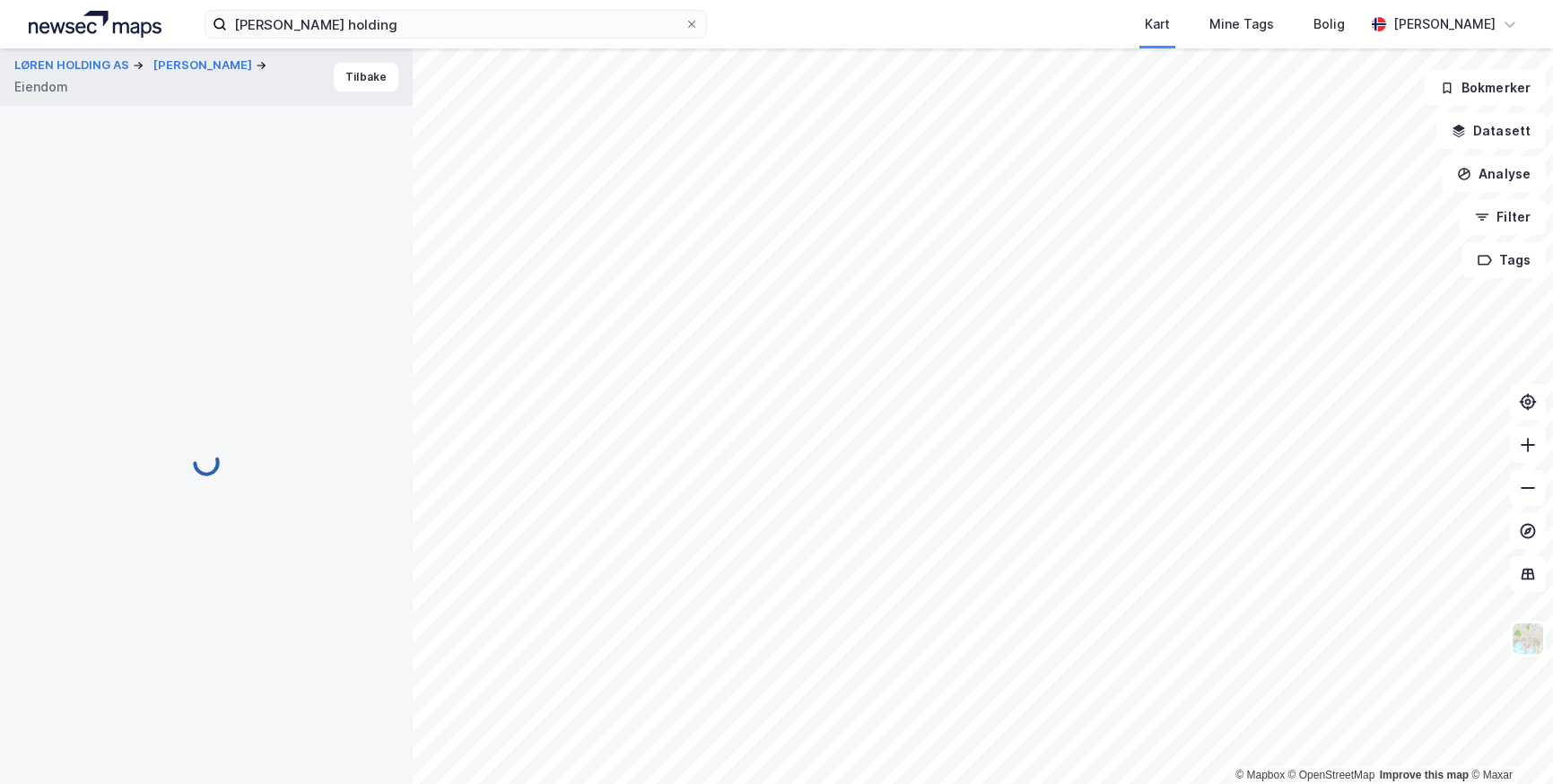
scroll to position [1, 0]
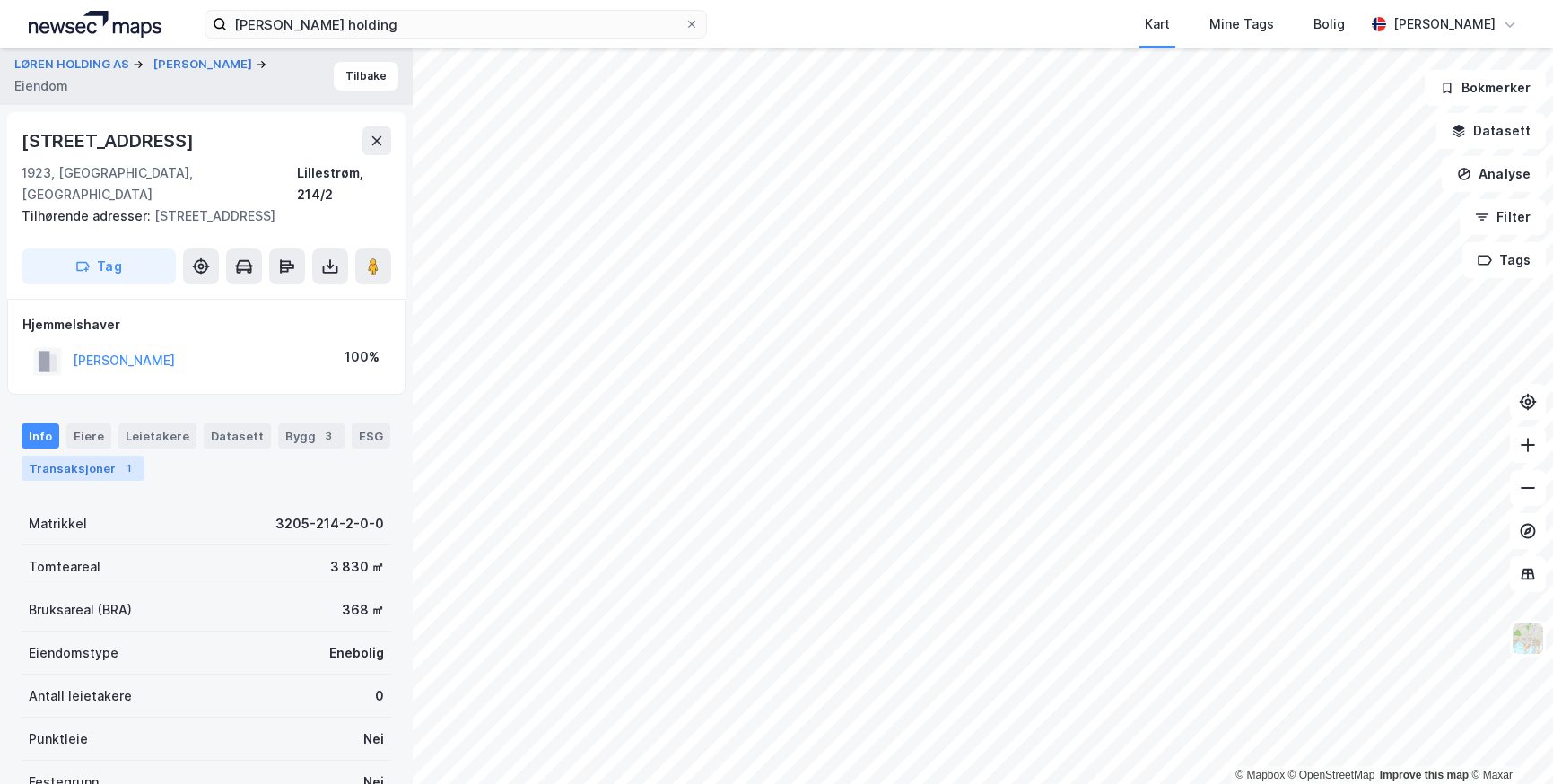
click at [54, 456] on div "Transaksjoner 1" at bounding box center [83, 468] width 123 height 25
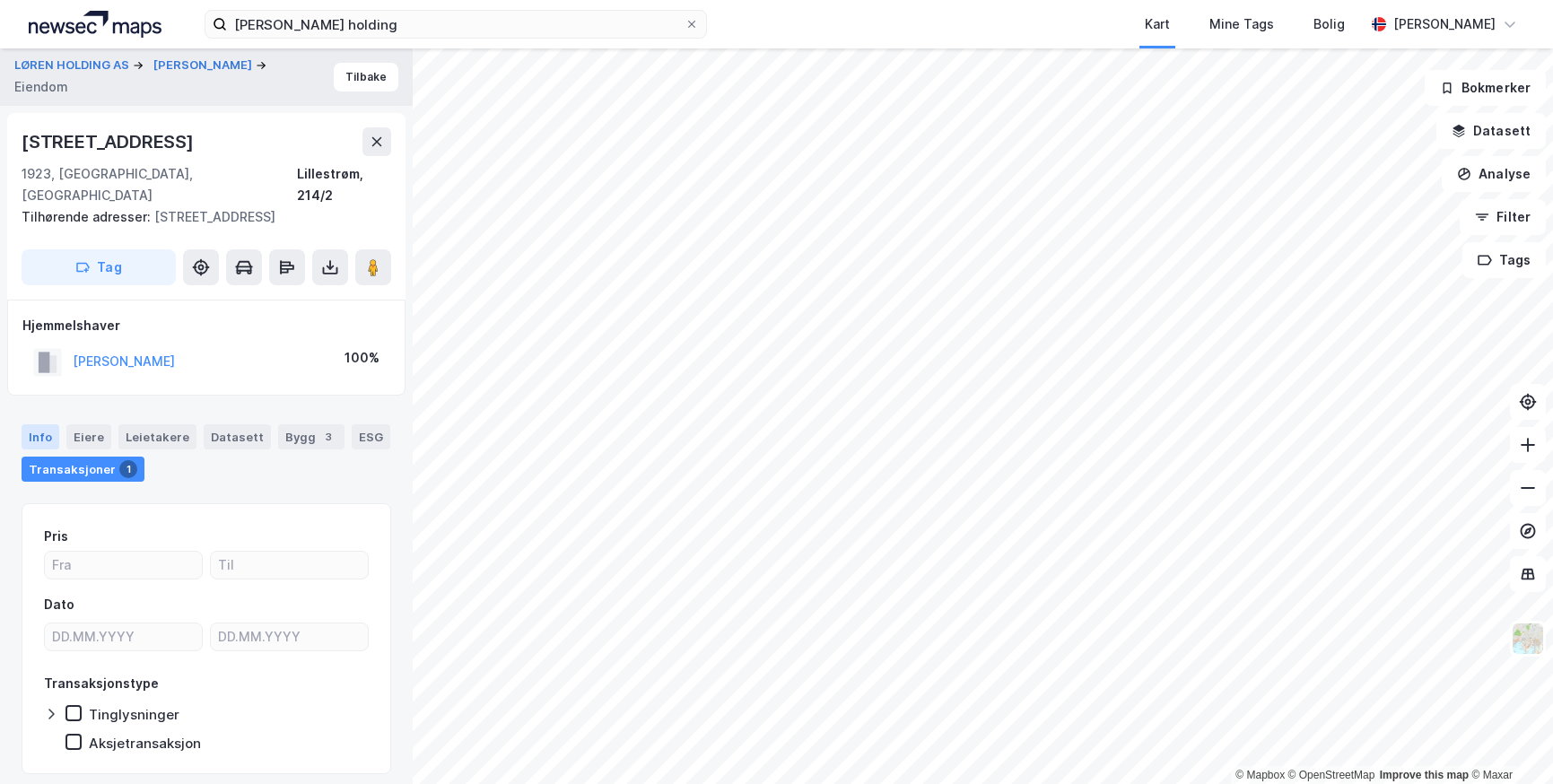
click at [43, 425] on div "Info" at bounding box center [41, 437] width 38 height 25
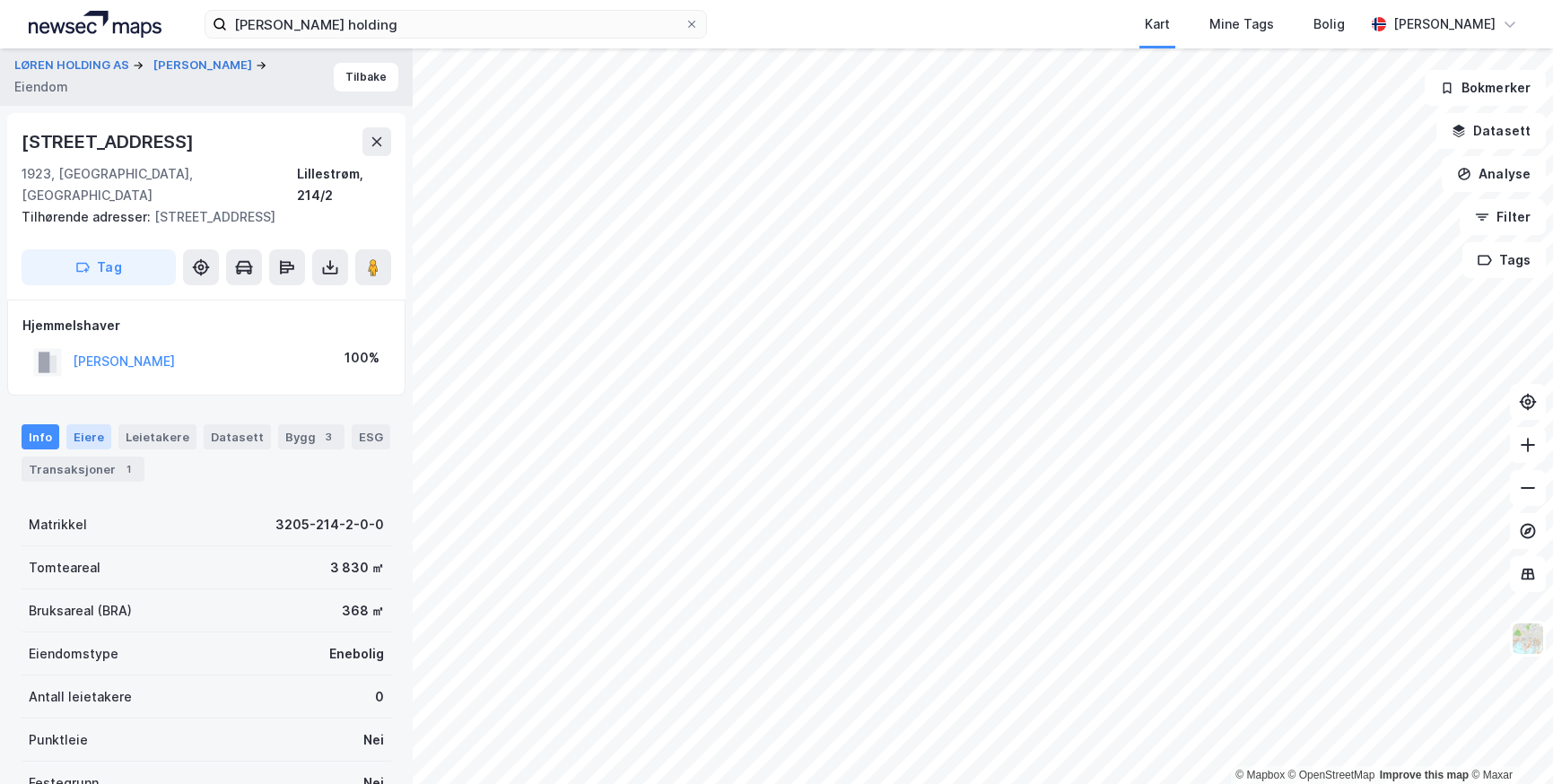
click at [85, 425] on div "Eiere" at bounding box center [88, 437] width 45 height 25
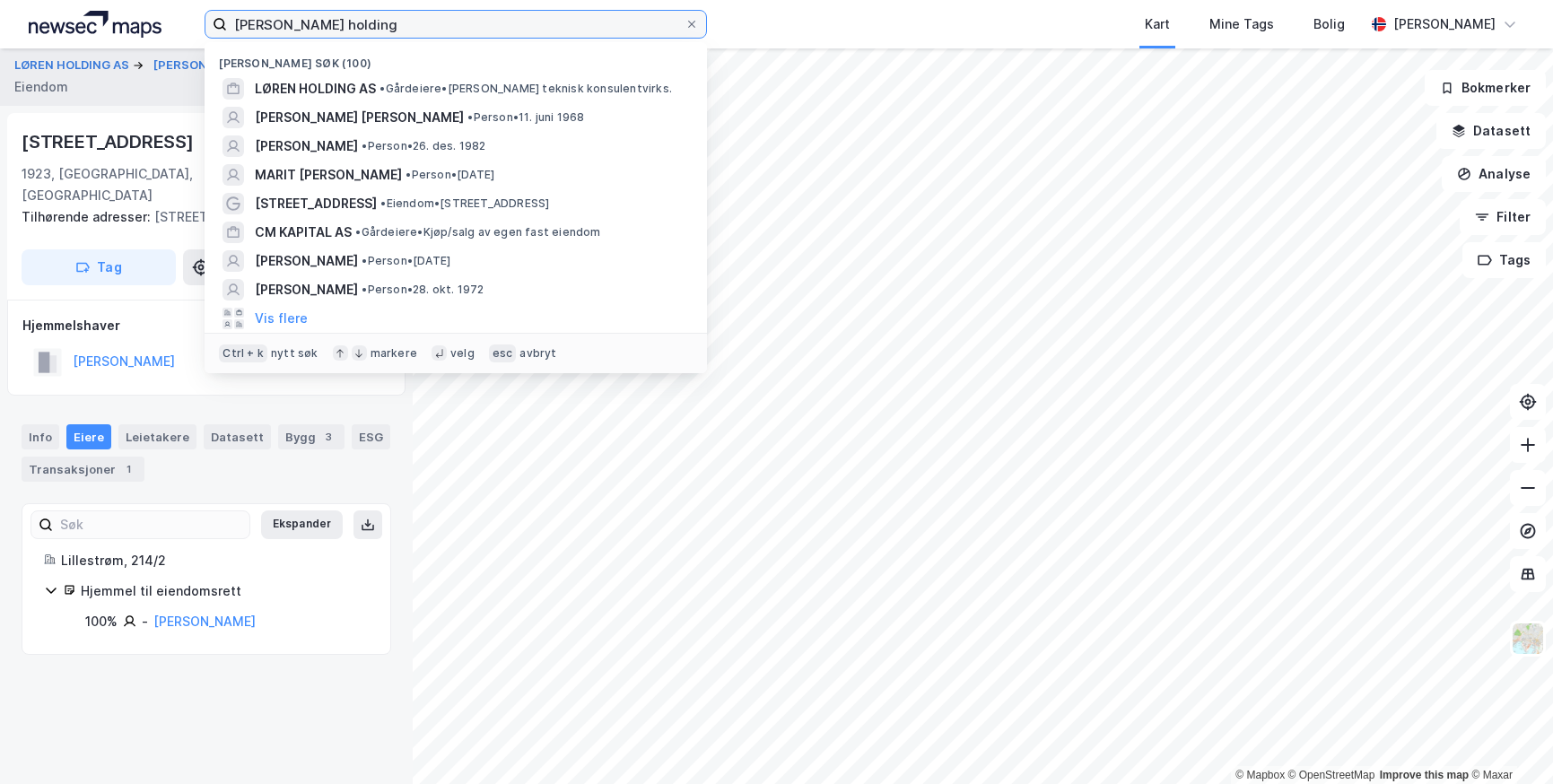
click at [288, 29] on input "[PERSON_NAME] holding" at bounding box center [455, 24] width 458 height 27
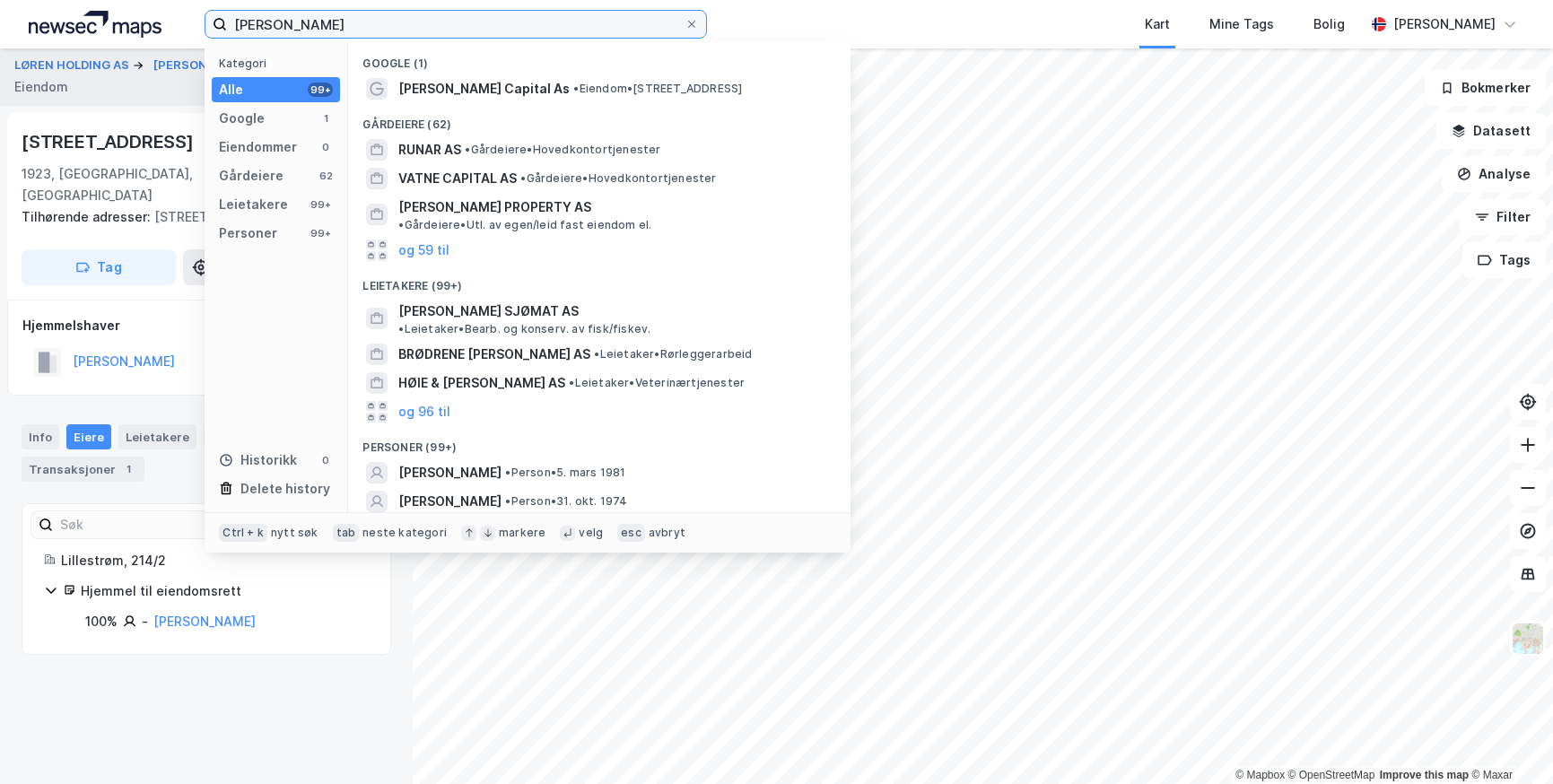
scroll to position [90, 0]
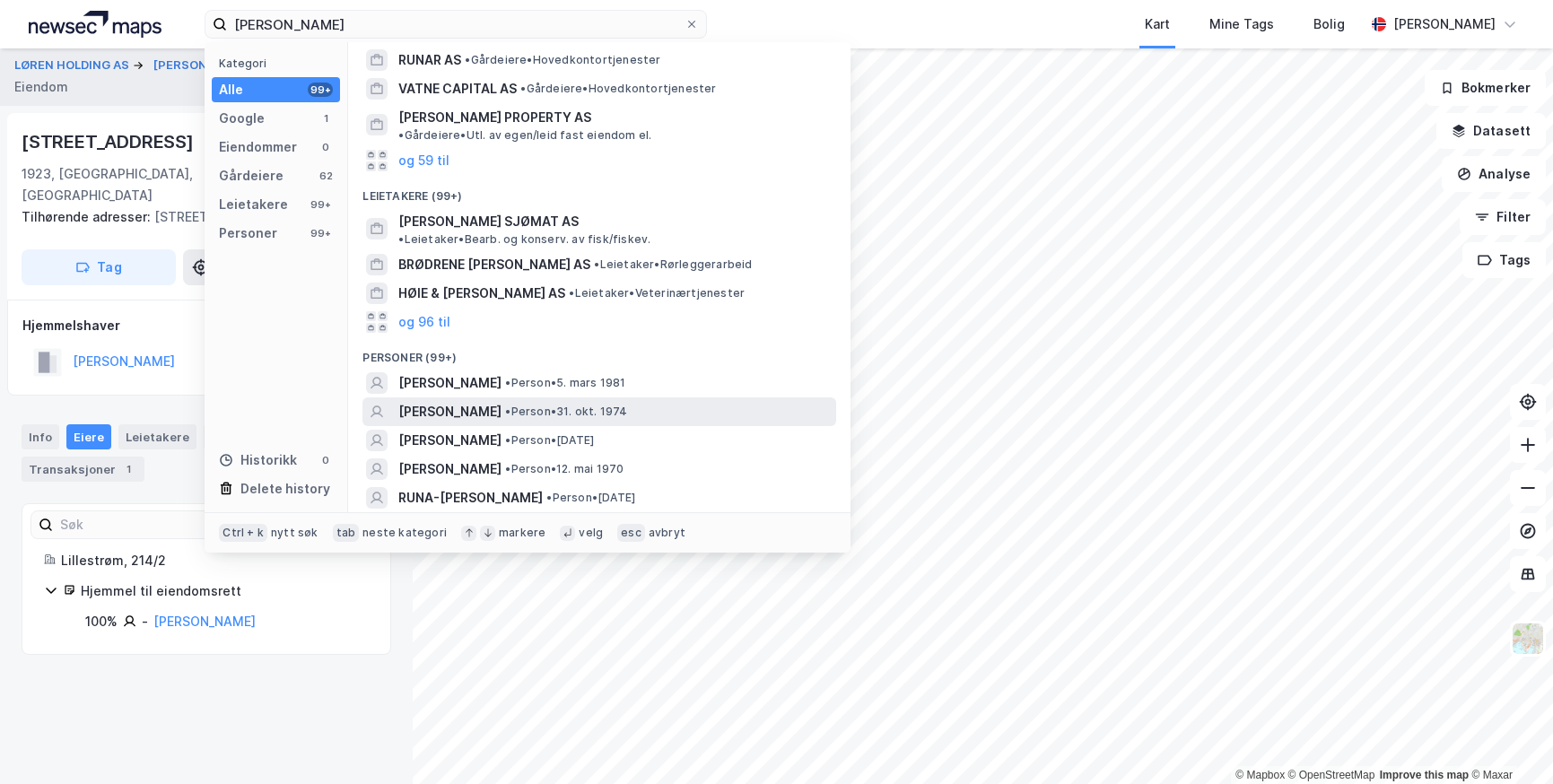
click at [434, 401] on span "[PERSON_NAME]" at bounding box center [449, 411] width 103 height 22
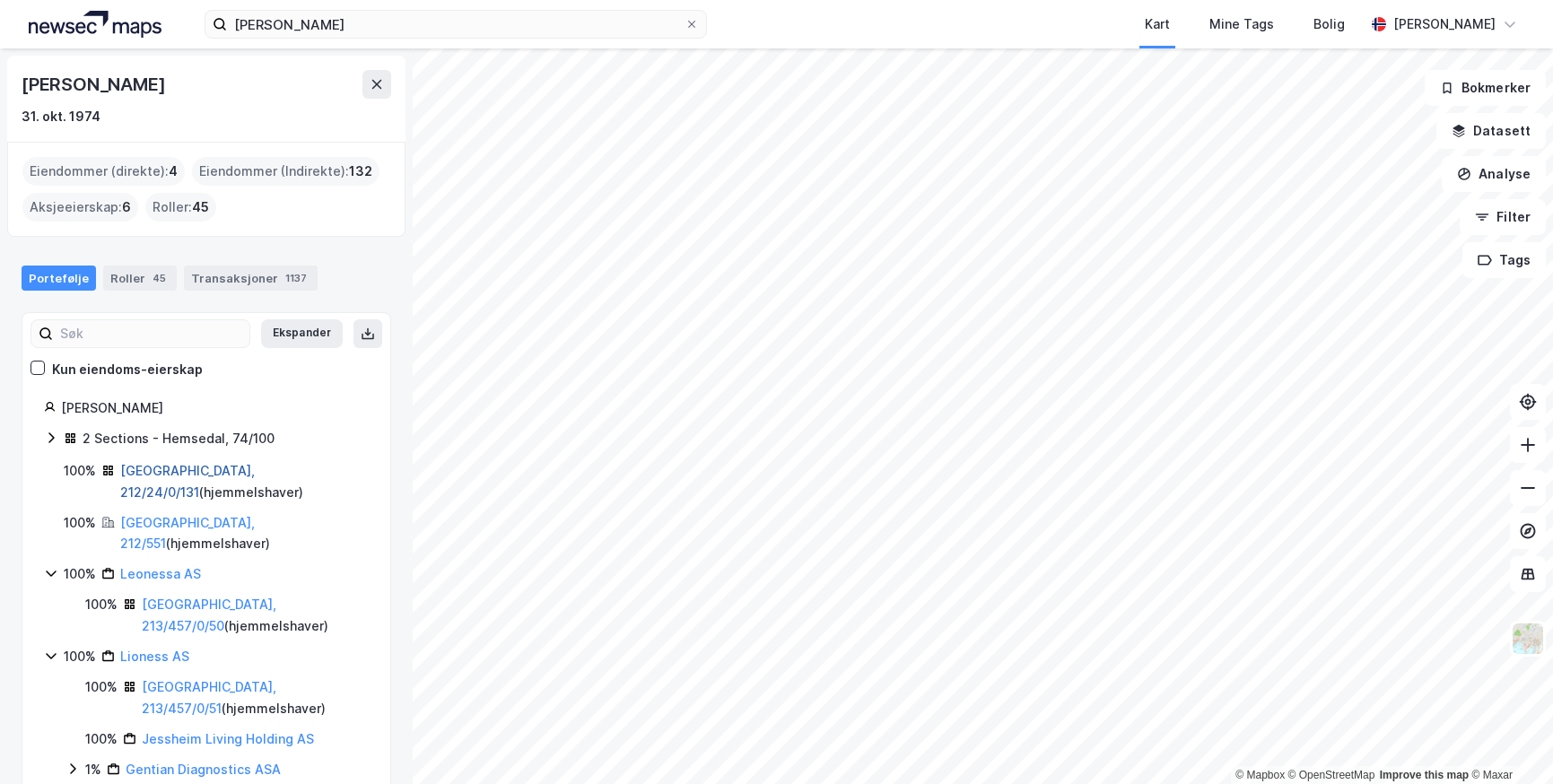
click at [147, 475] on link "[GEOGRAPHIC_DATA], 212/24/0/131" at bounding box center [188, 481] width 135 height 37
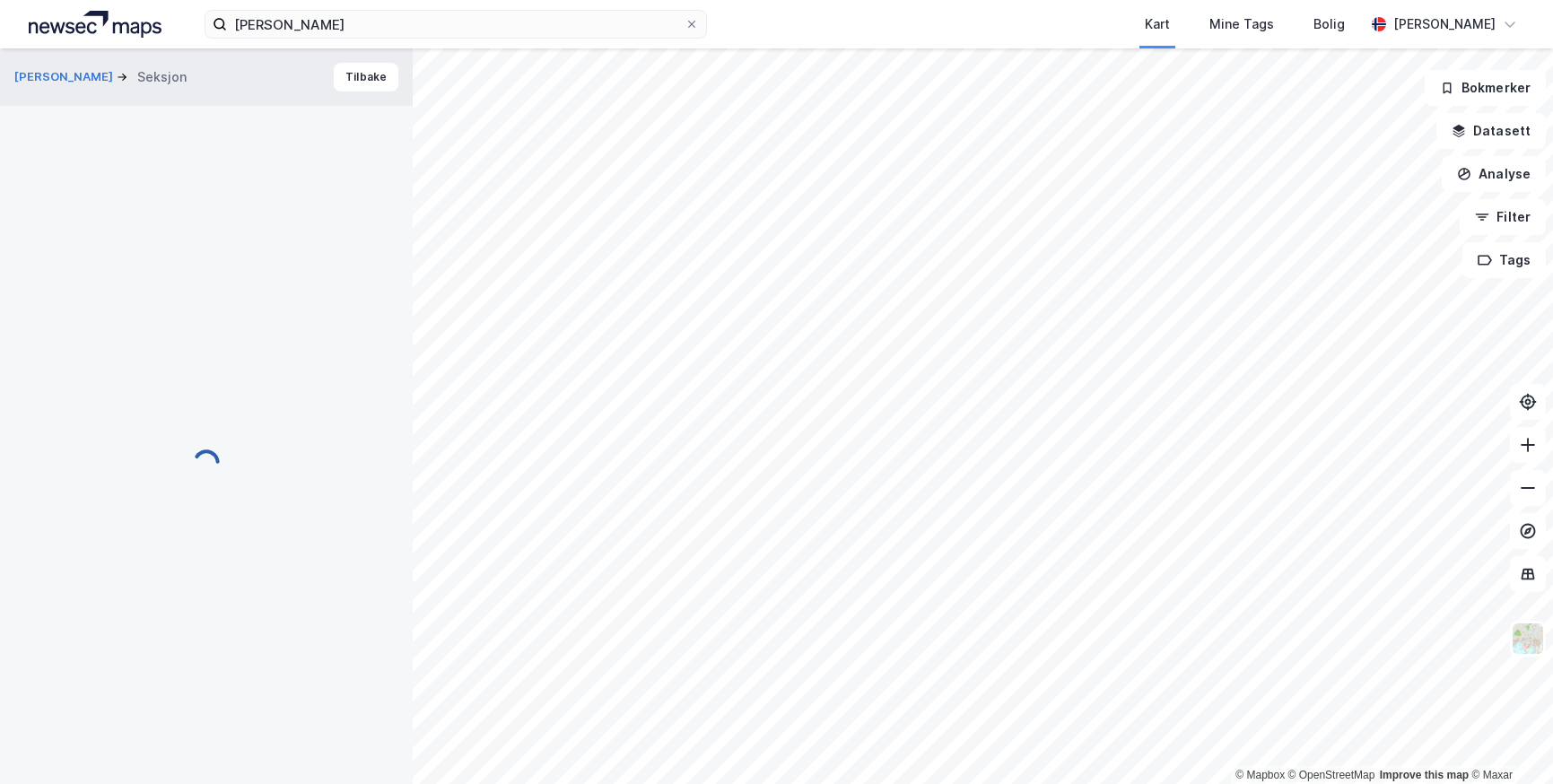
scroll to position [3, 0]
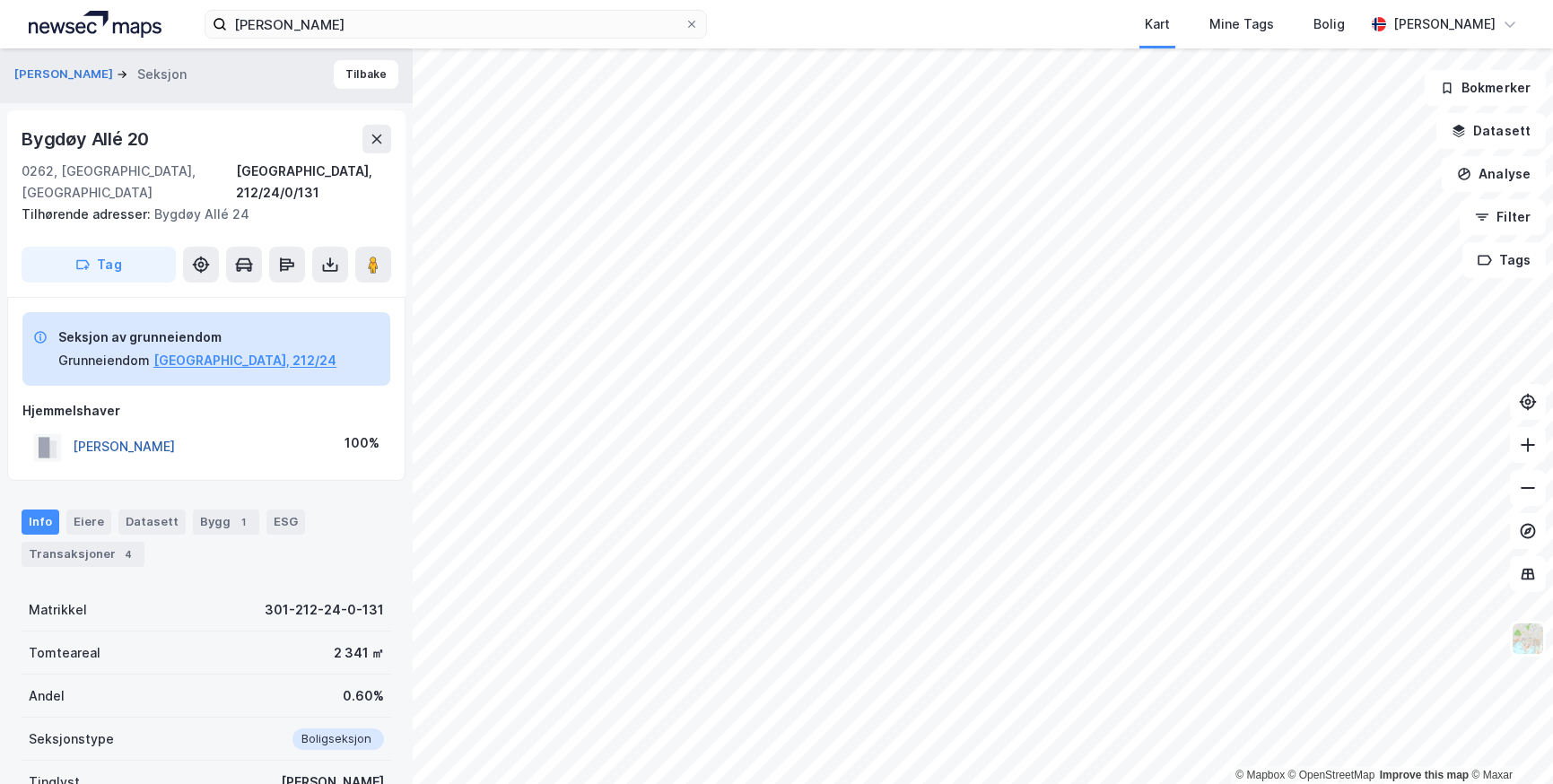
click at [0, 0] on button "[PERSON_NAME]" at bounding box center [0, 0] width 0 height 0
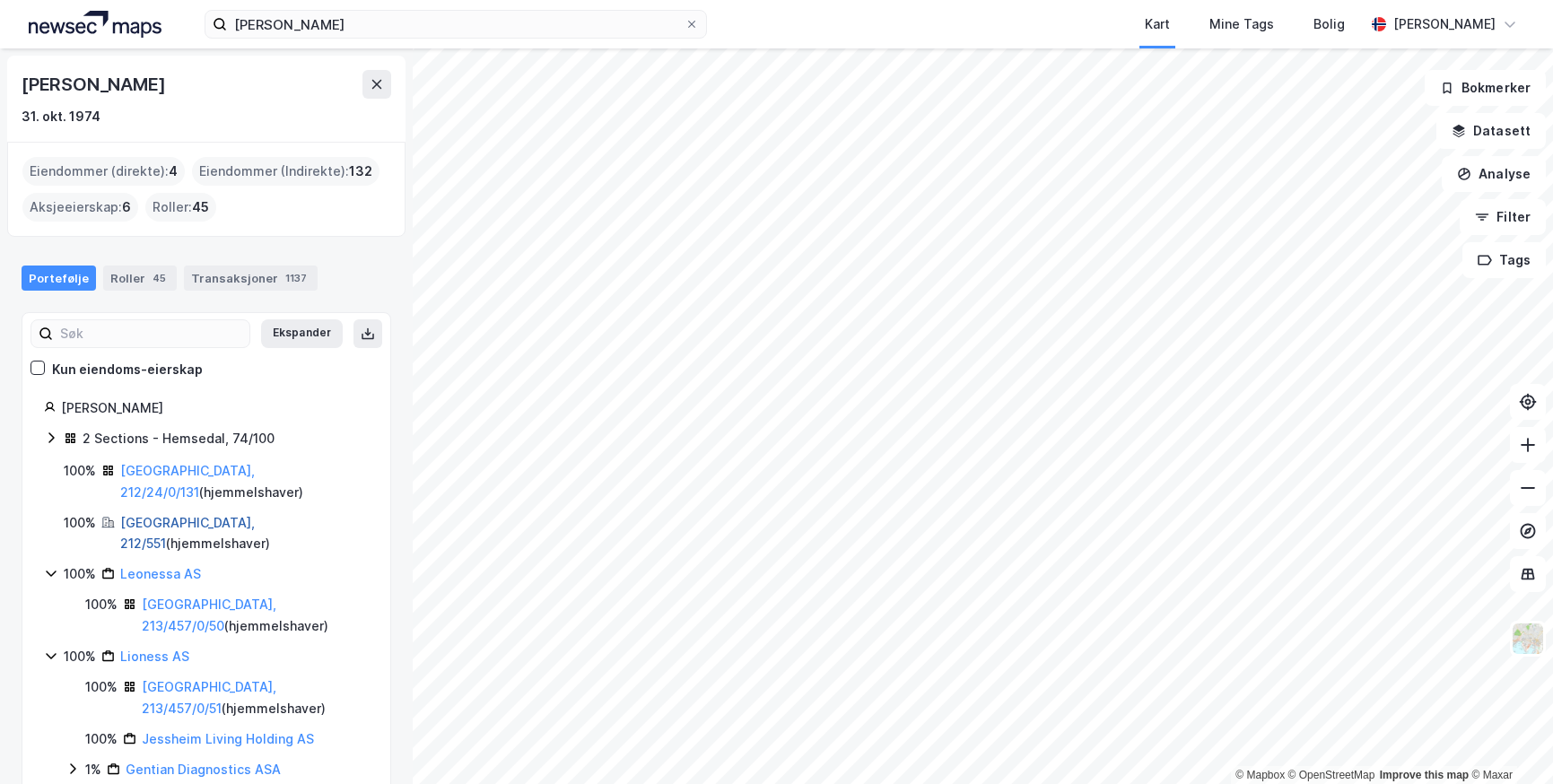
click at [136, 515] on link "[GEOGRAPHIC_DATA], 212/551" at bounding box center [188, 533] width 135 height 37
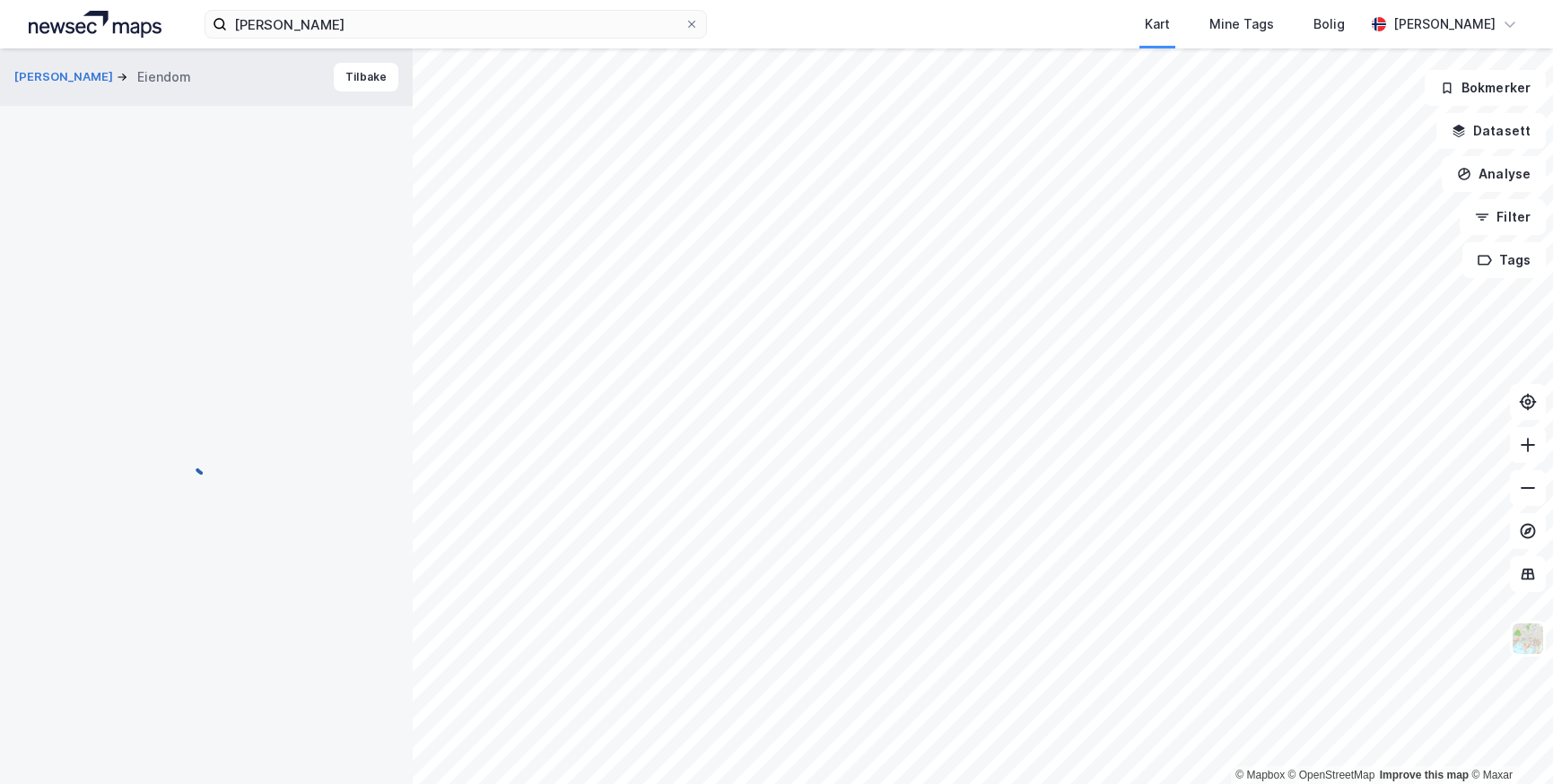
scroll to position [3, 0]
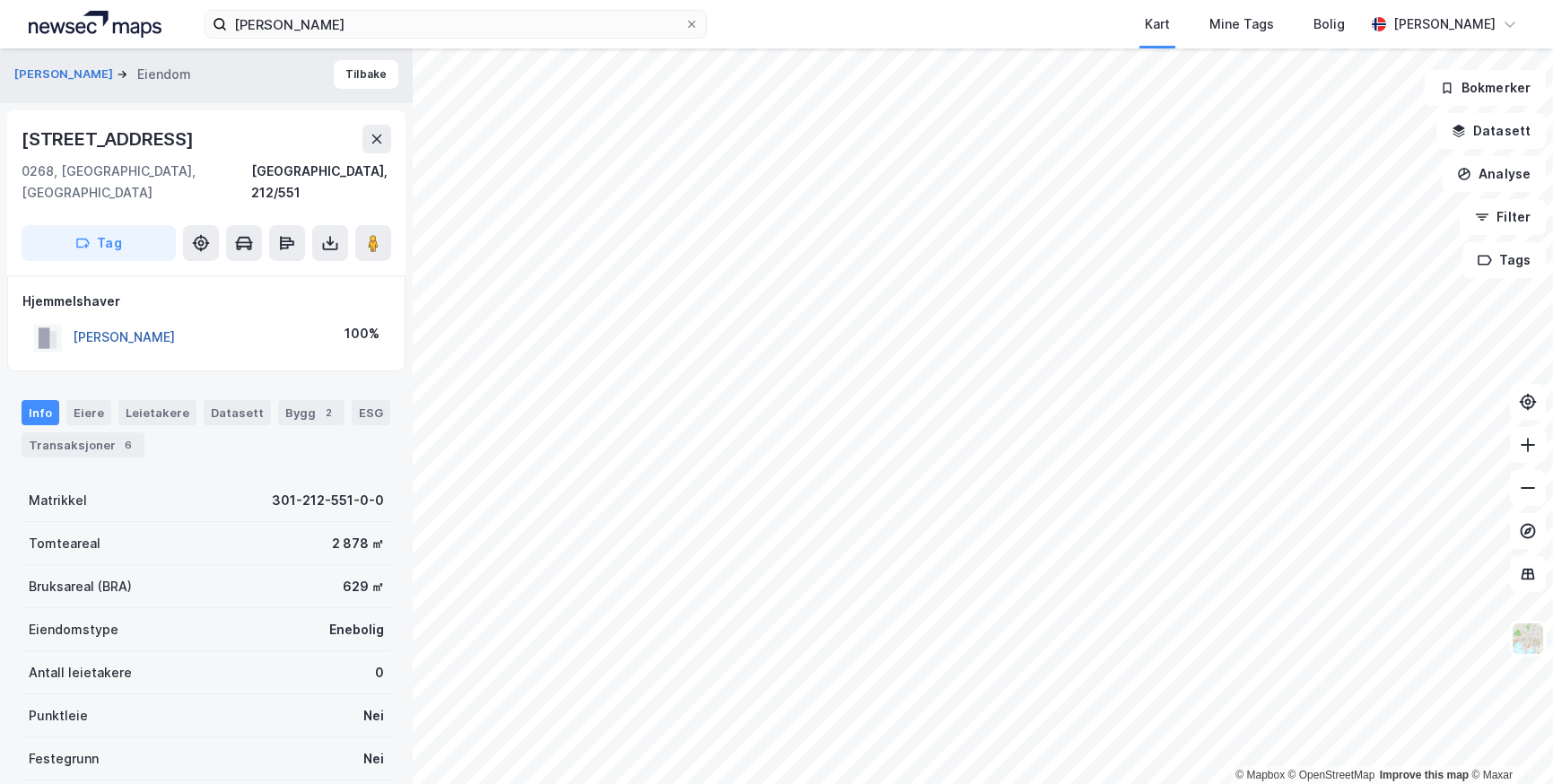
click at [0, 0] on button "[PERSON_NAME]" at bounding box center [0, 0] width 0 height 0
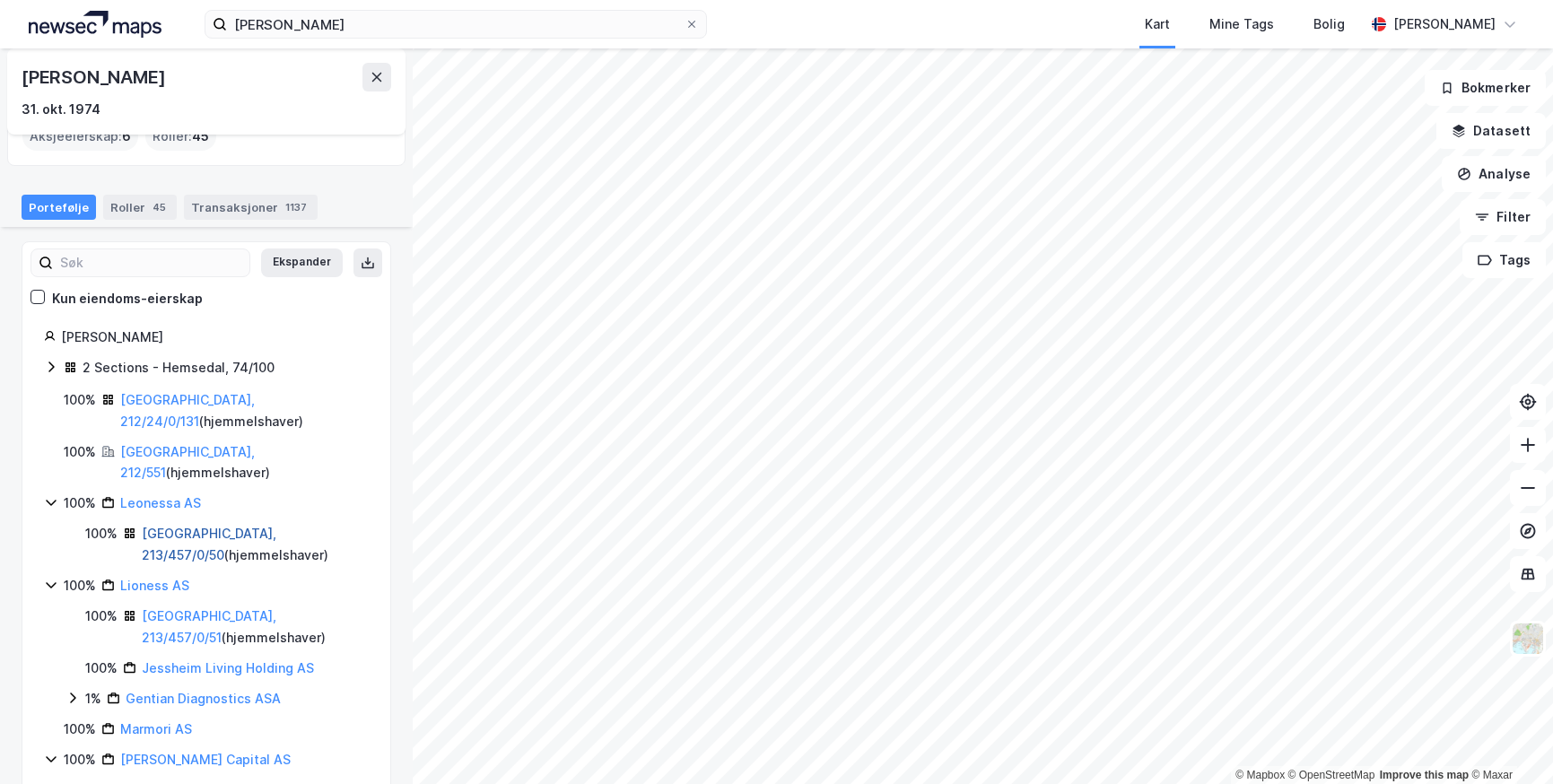
scroll to position [129, 0]
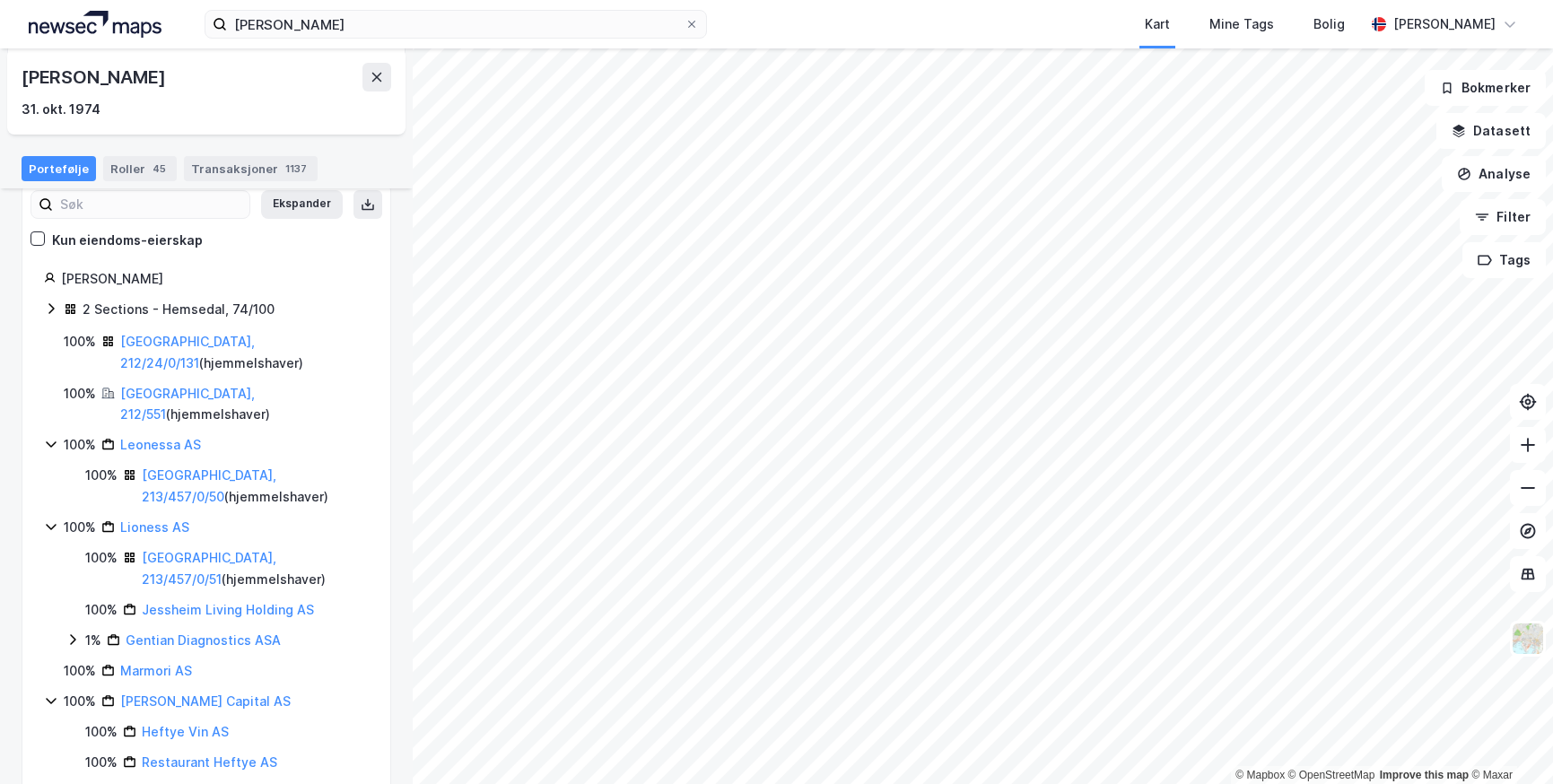
click at [54, 311] on icon at bounding box center [50, 308] width 14 height 14
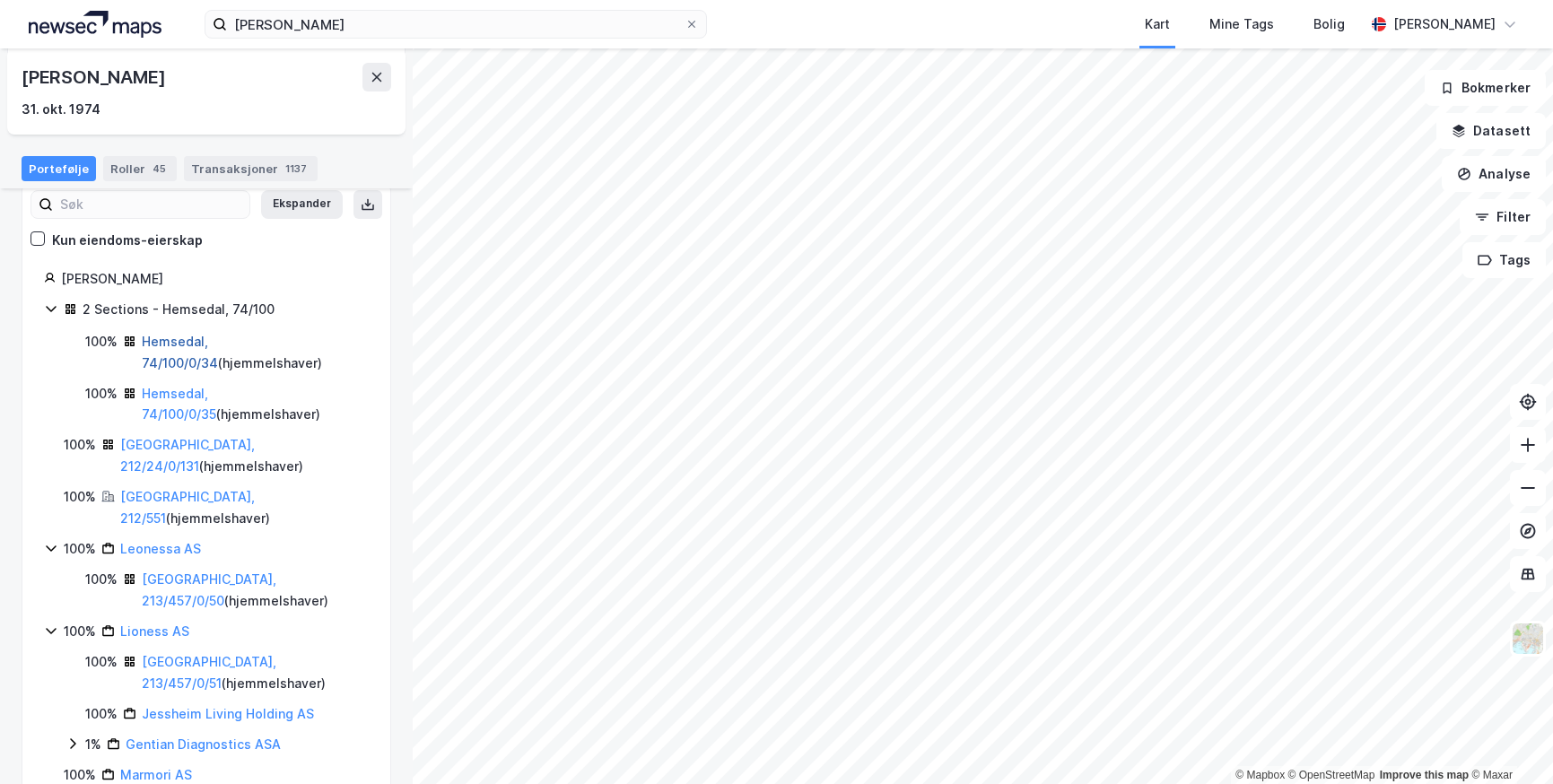
click at [170, 339] on link "Hemsedal, 74/100/0/34" at bounding box center [179, 352] width 76 height 37
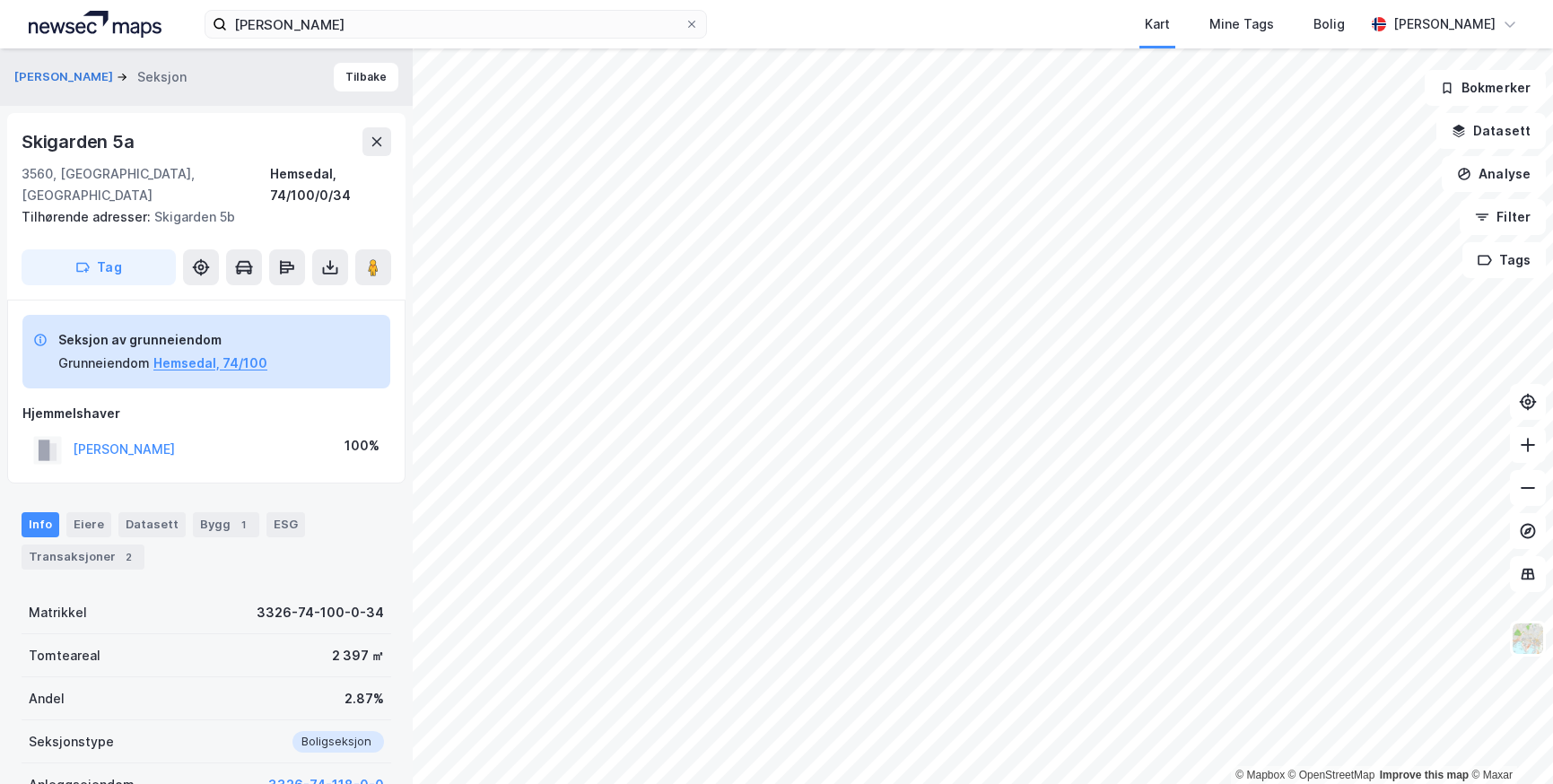
scroll to position [3, 0]
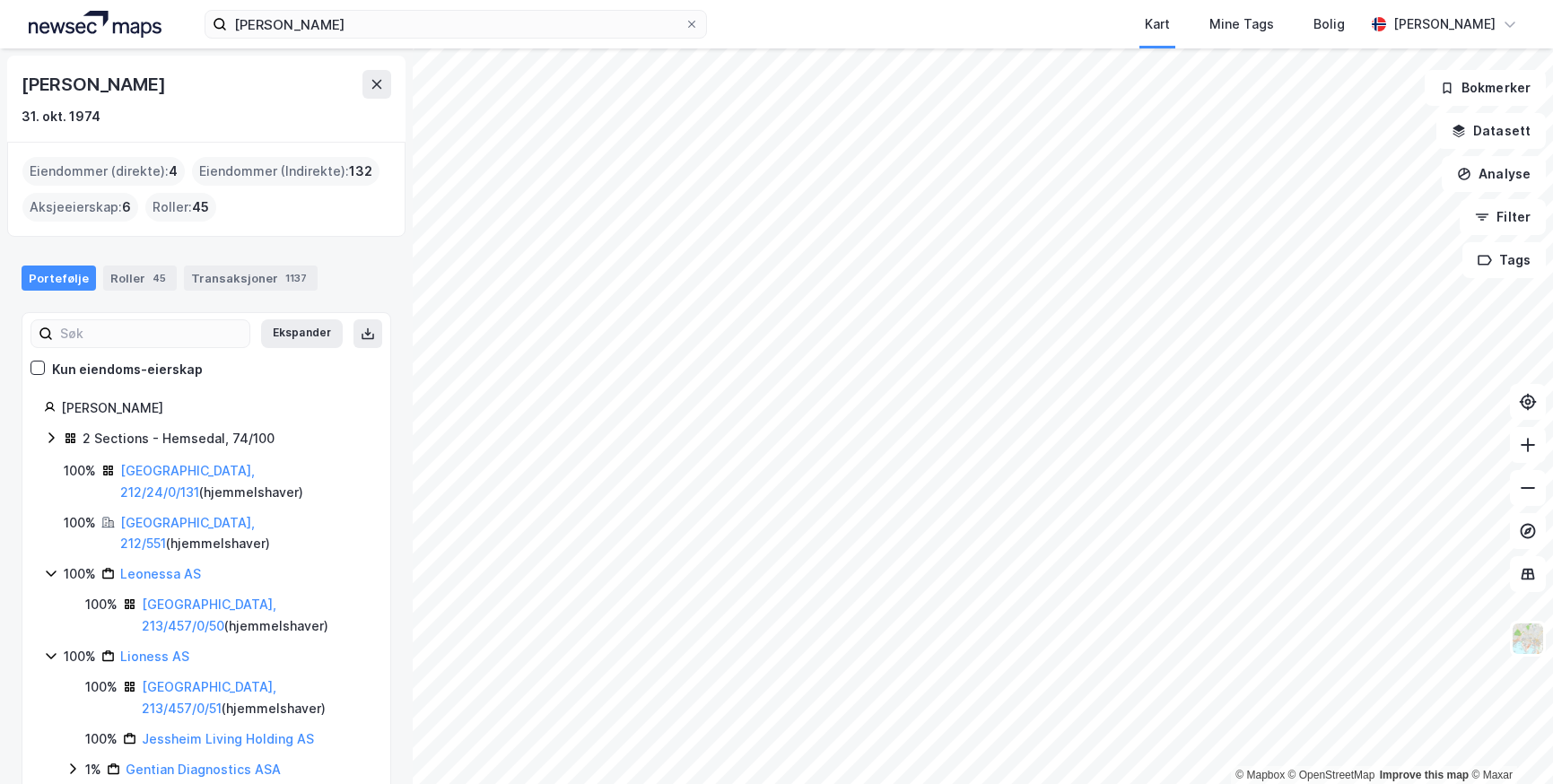
click at [48, 433] on icon at bounding box center [50, 437] width 14 height 14
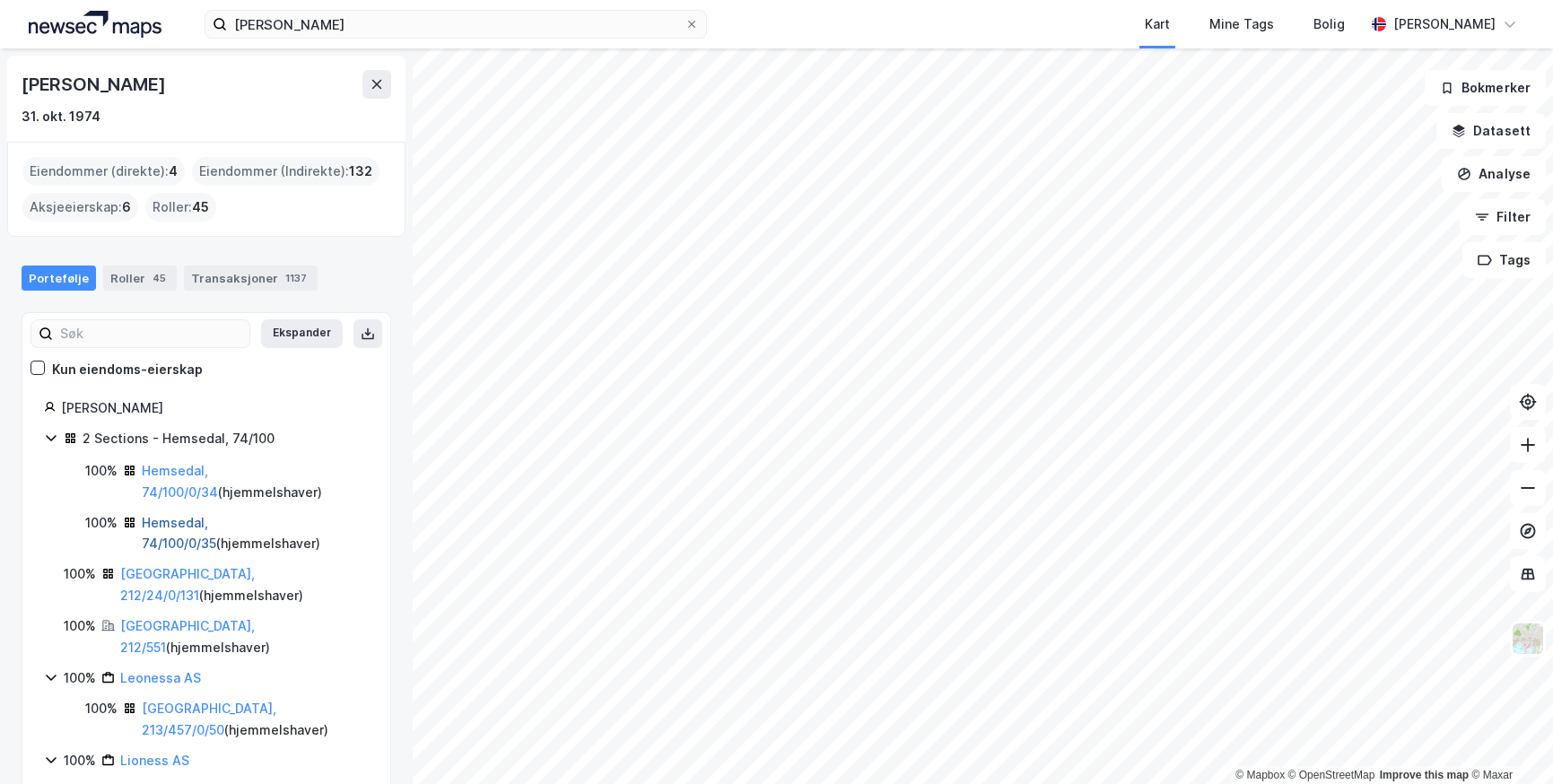
click at [174, 523] on link "Hemsedal, 74/100/0/35" at bounding box center [178, 533] width 75 height 37
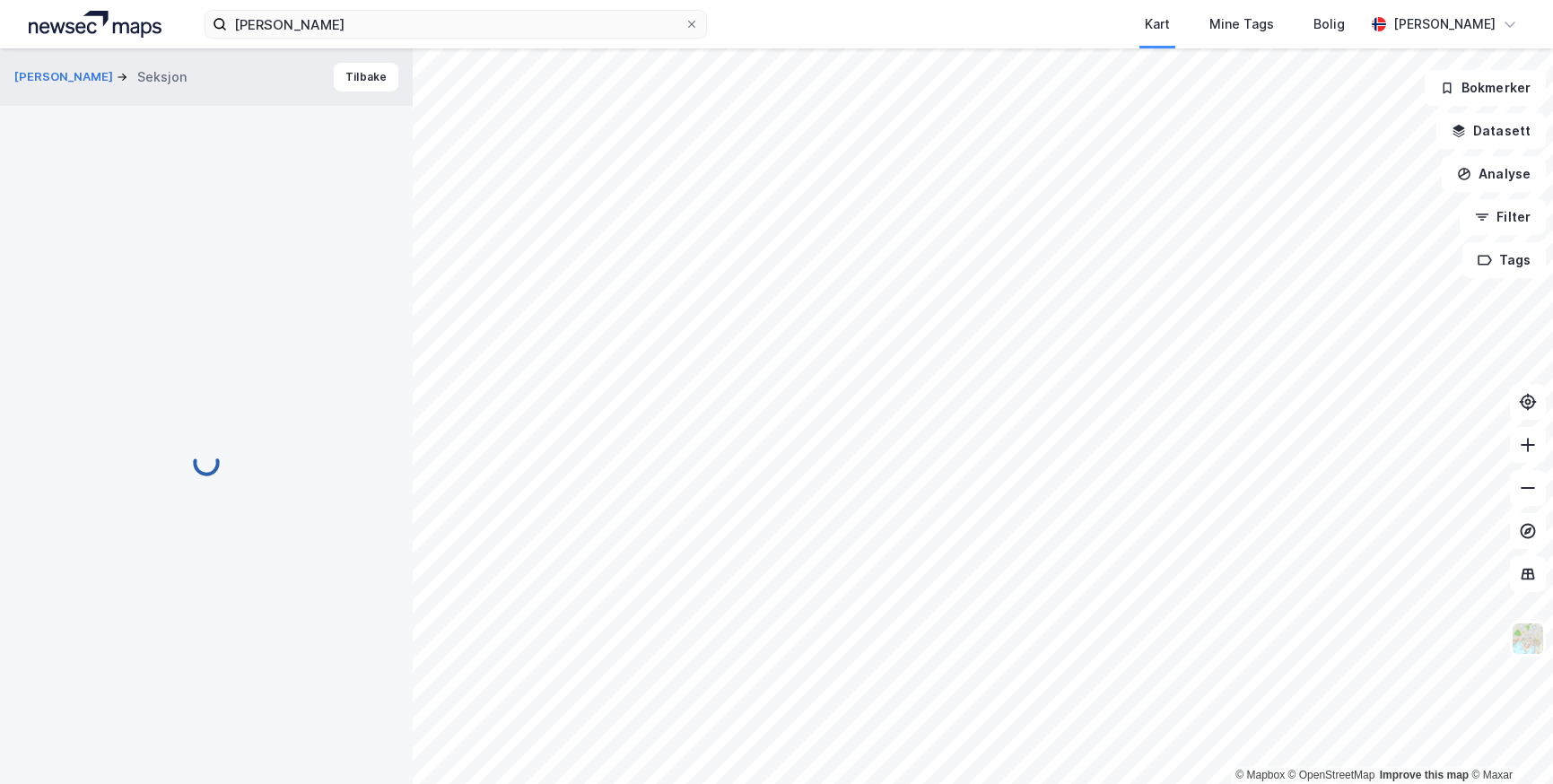
scroll to position [3, 0]
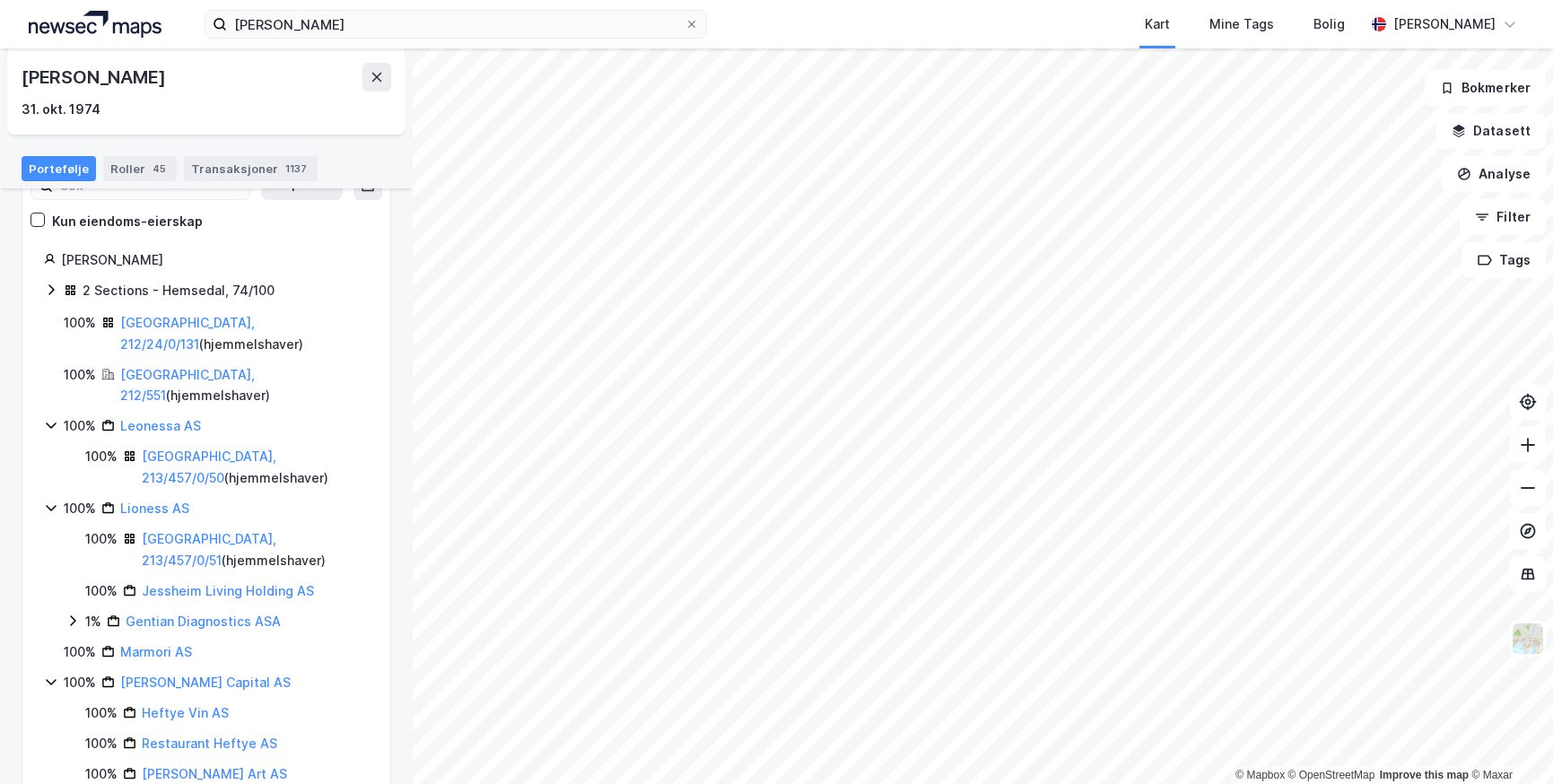
scroll to position [179, 0]
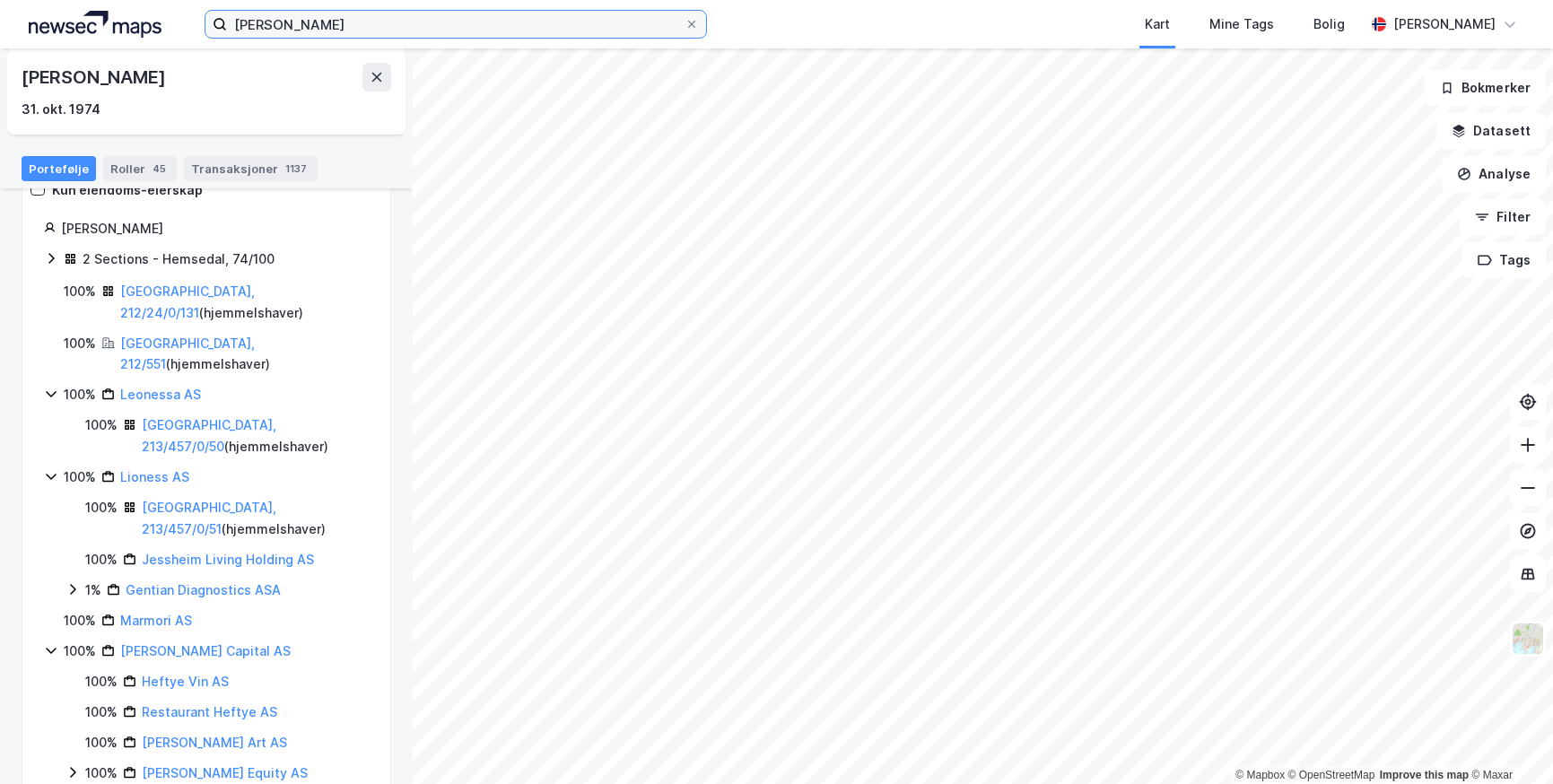
click at [311, 27] on input "[PERSON_NAME]" at bounding box center [455, 24] width 458 height 27
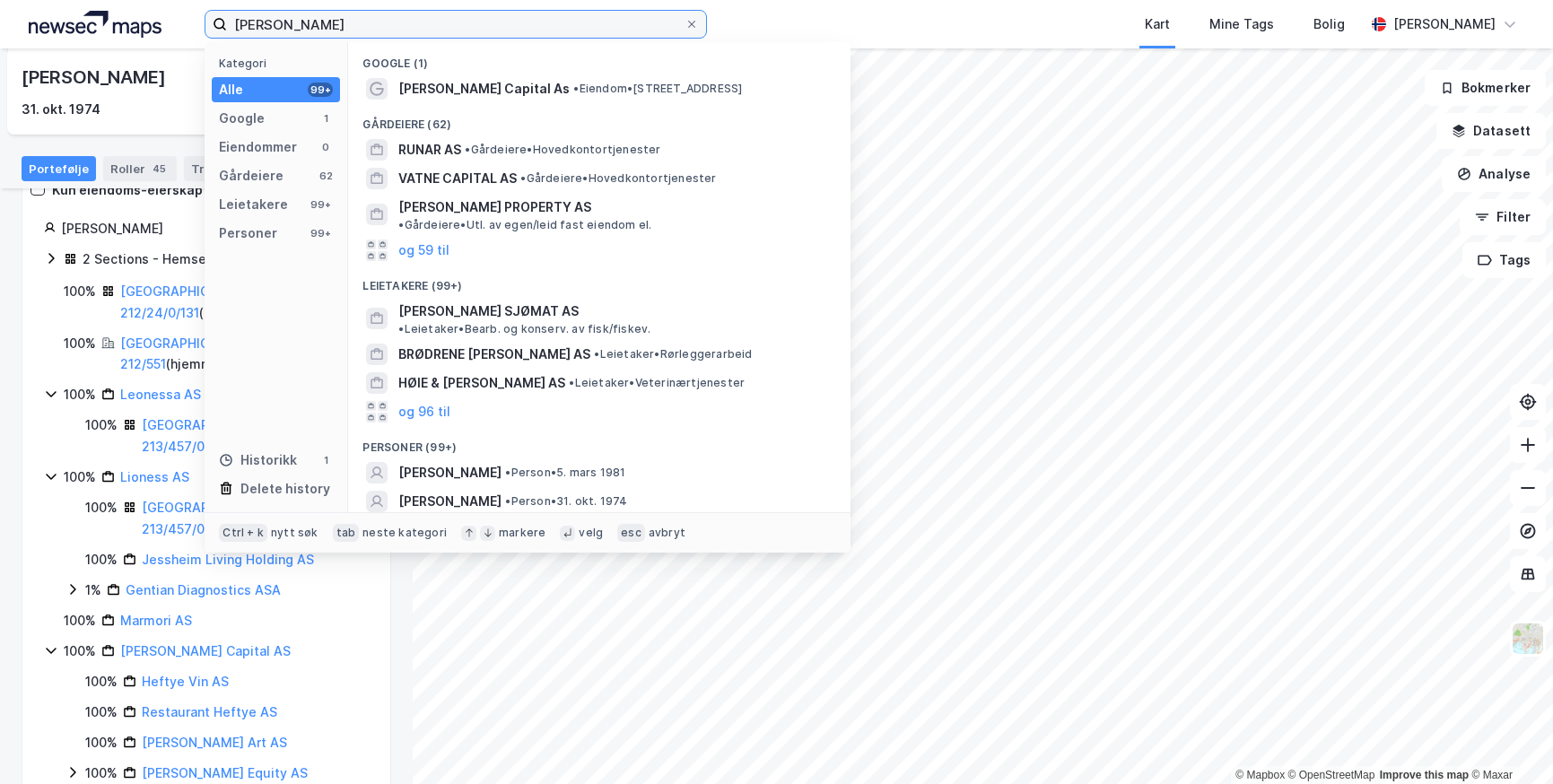
click at [311, 27] on input "[PERSON_NAME]" at bounding box center [455, 24] width 458 height 27
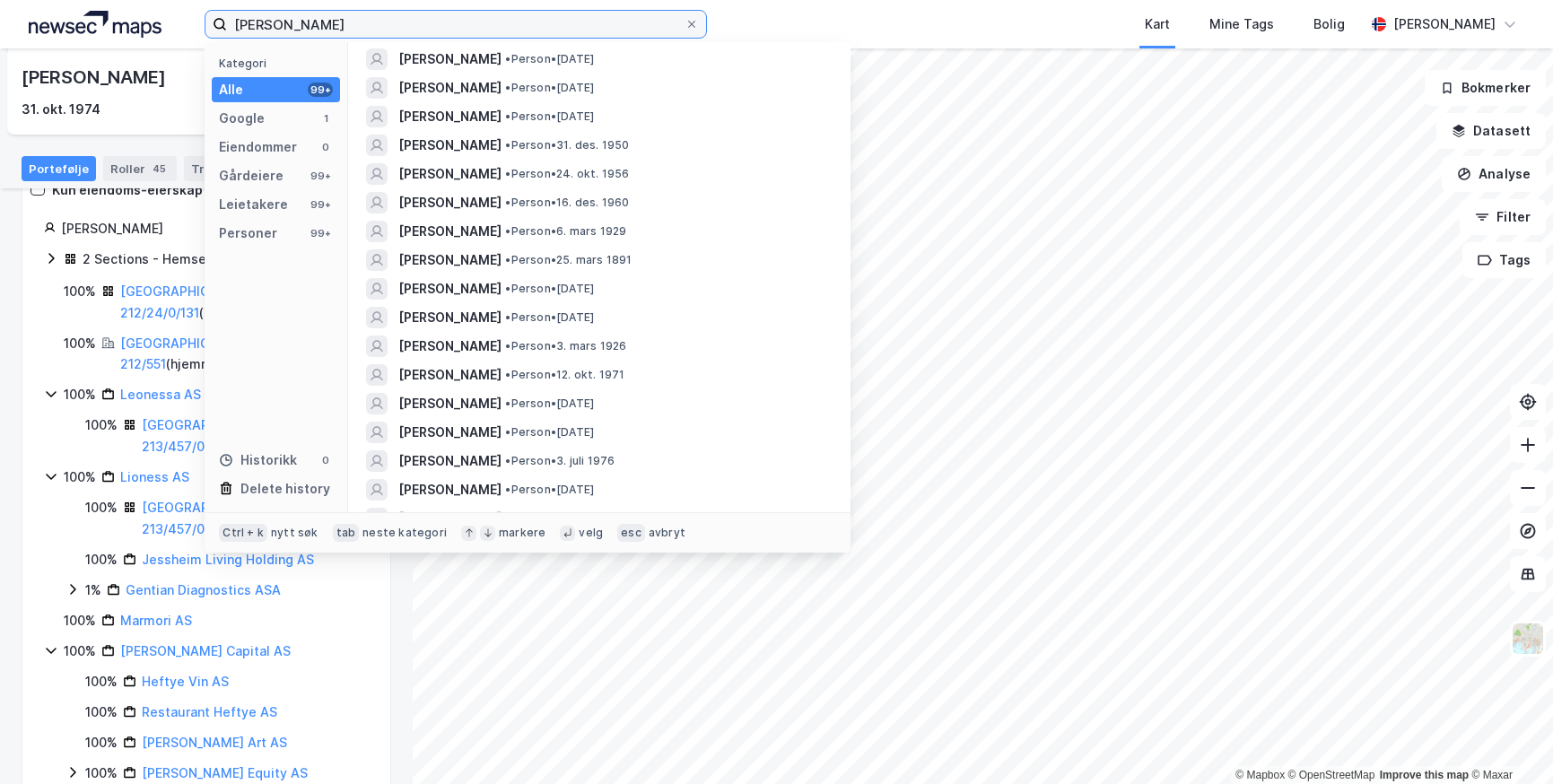
scroll to position [987, 0]
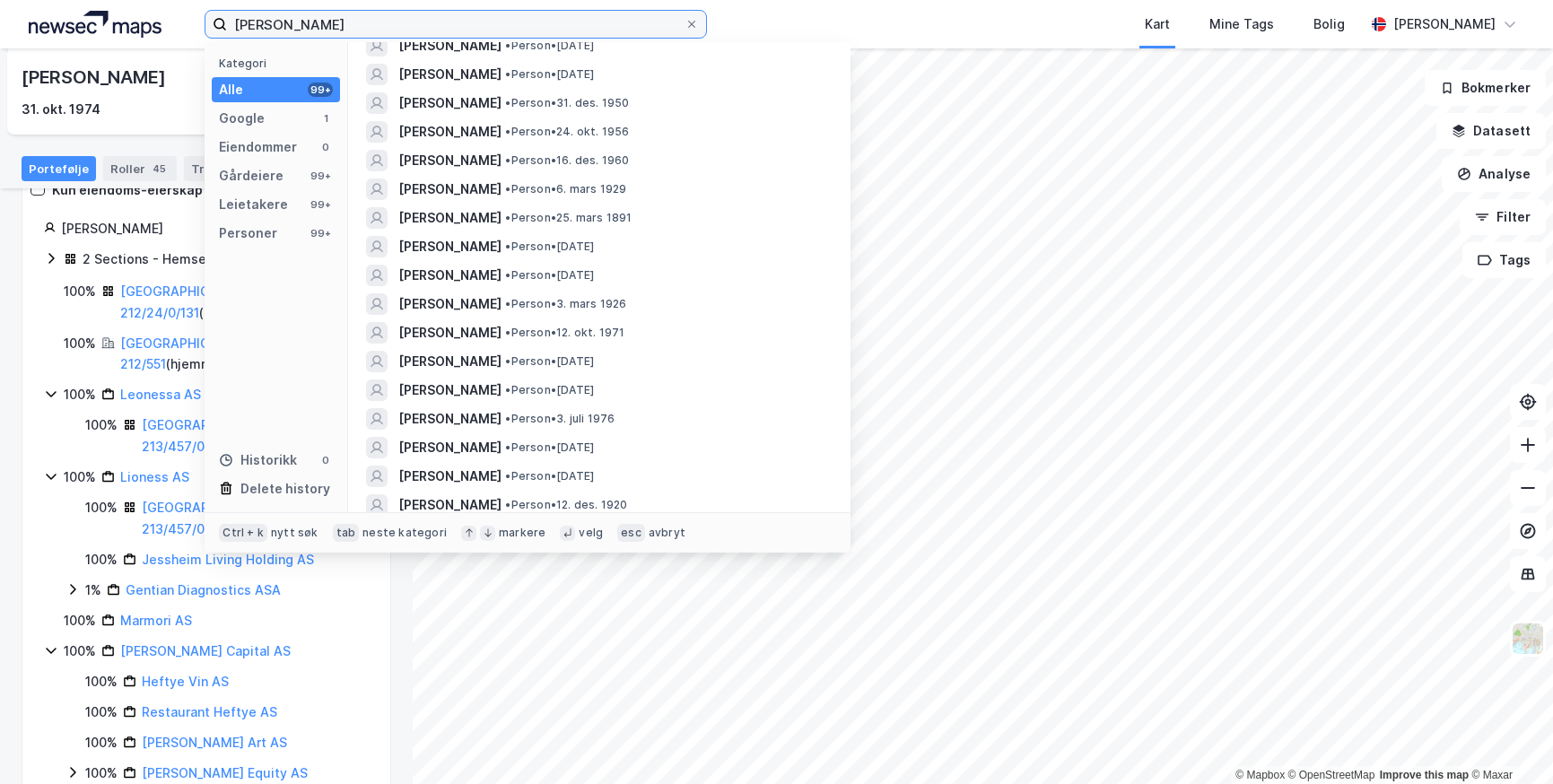
click at [338, 18] on input "[PERSON_NAME]" at bounding box center [455, 24] width 458 height 27
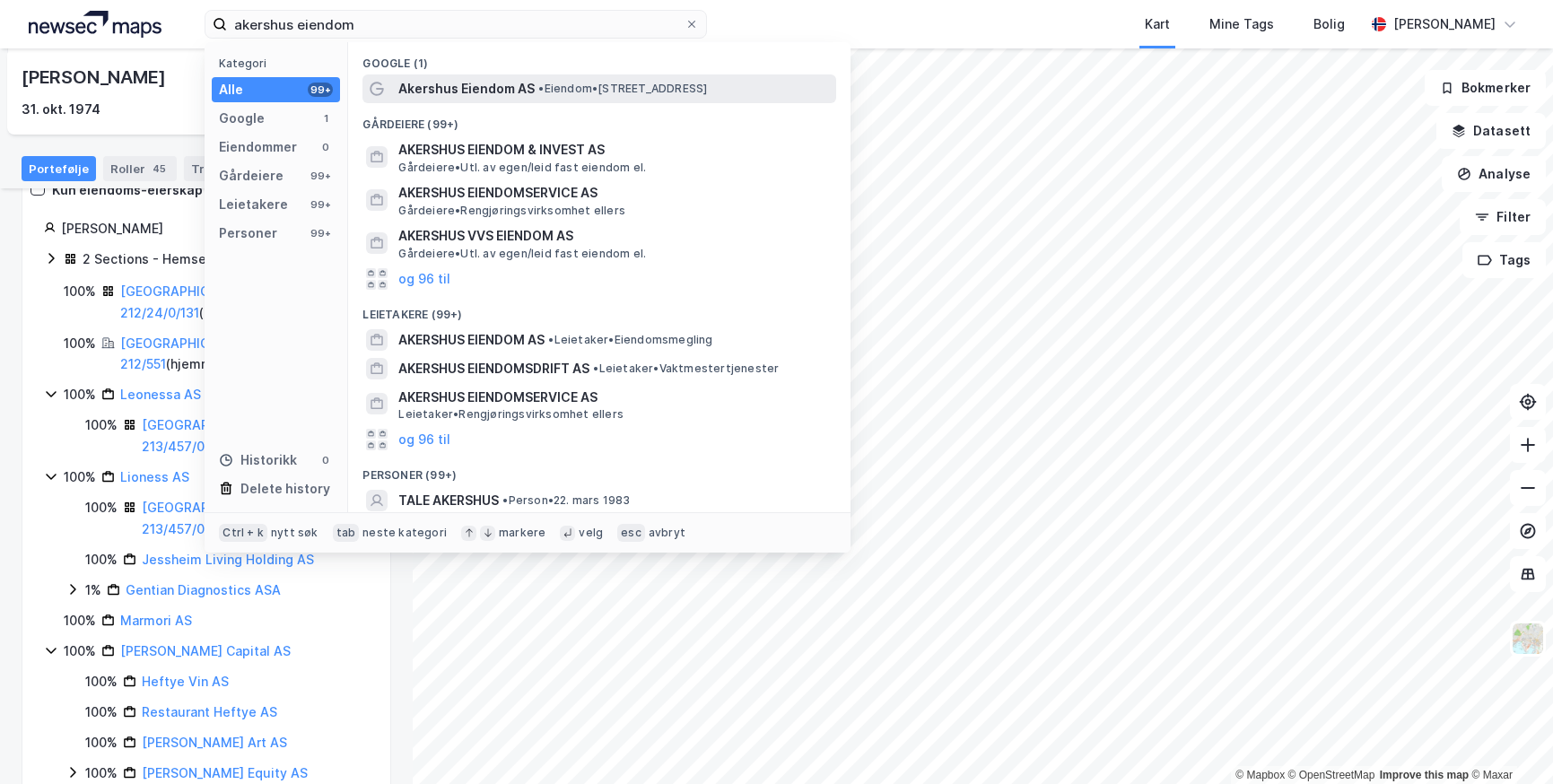
click at [462, 83] on span "Akershus Eiendom AS" at bounding box center [466, 88] width 137 height 22
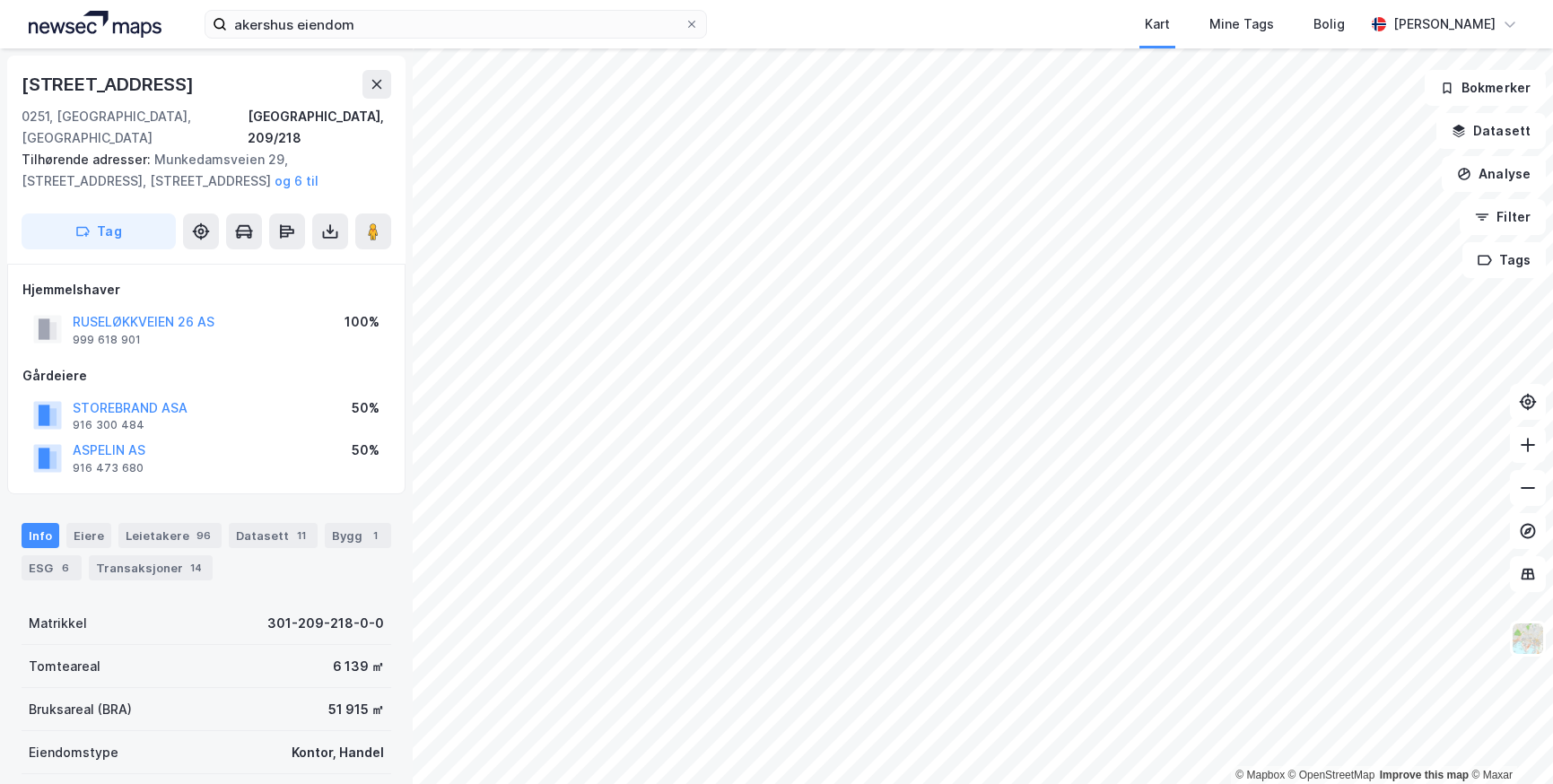
scroll to position [3, 0]
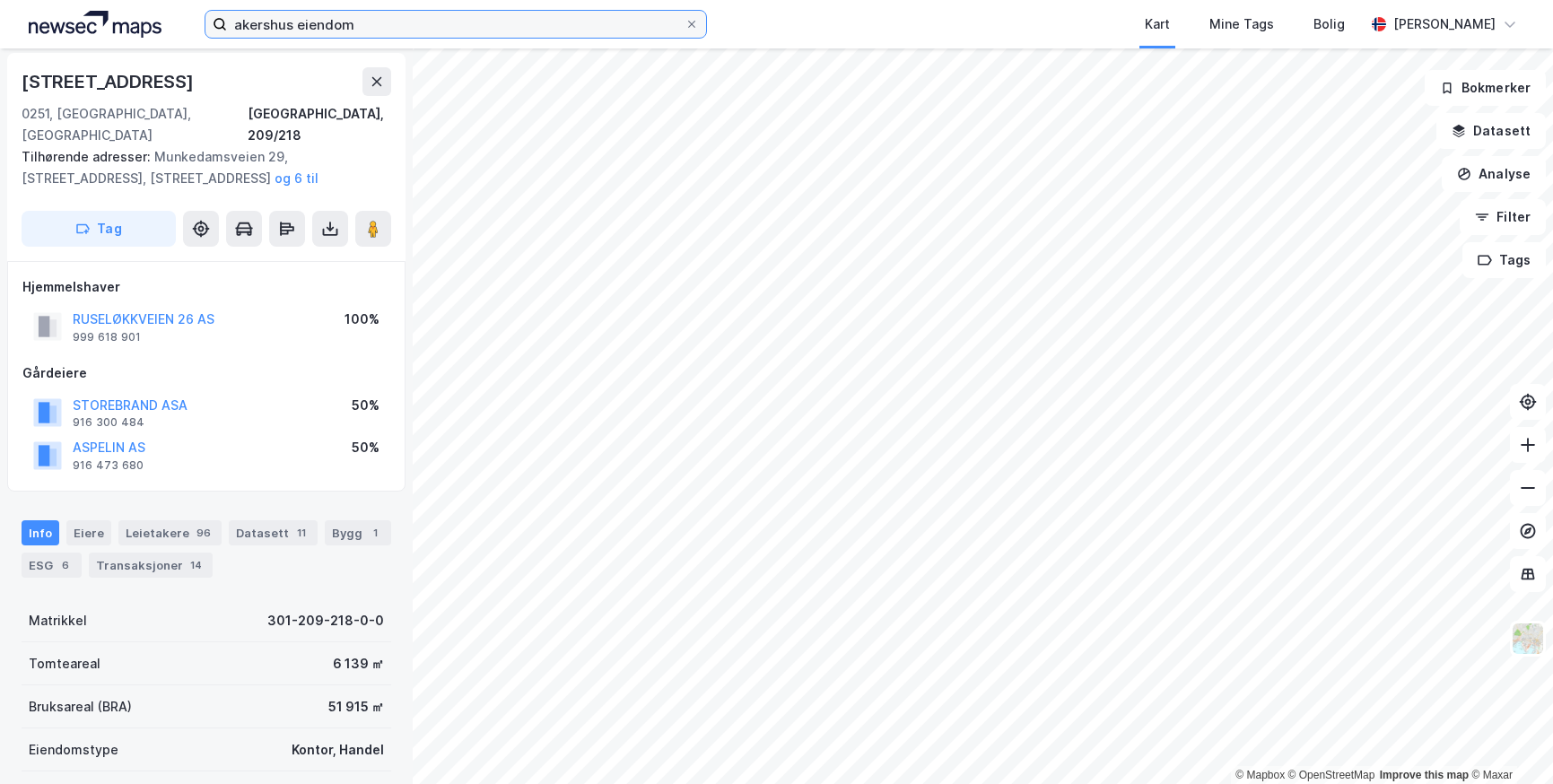
click at [415, 31] on input "akershus eiendom" at bounding box center [455, 24] width 458 height 27
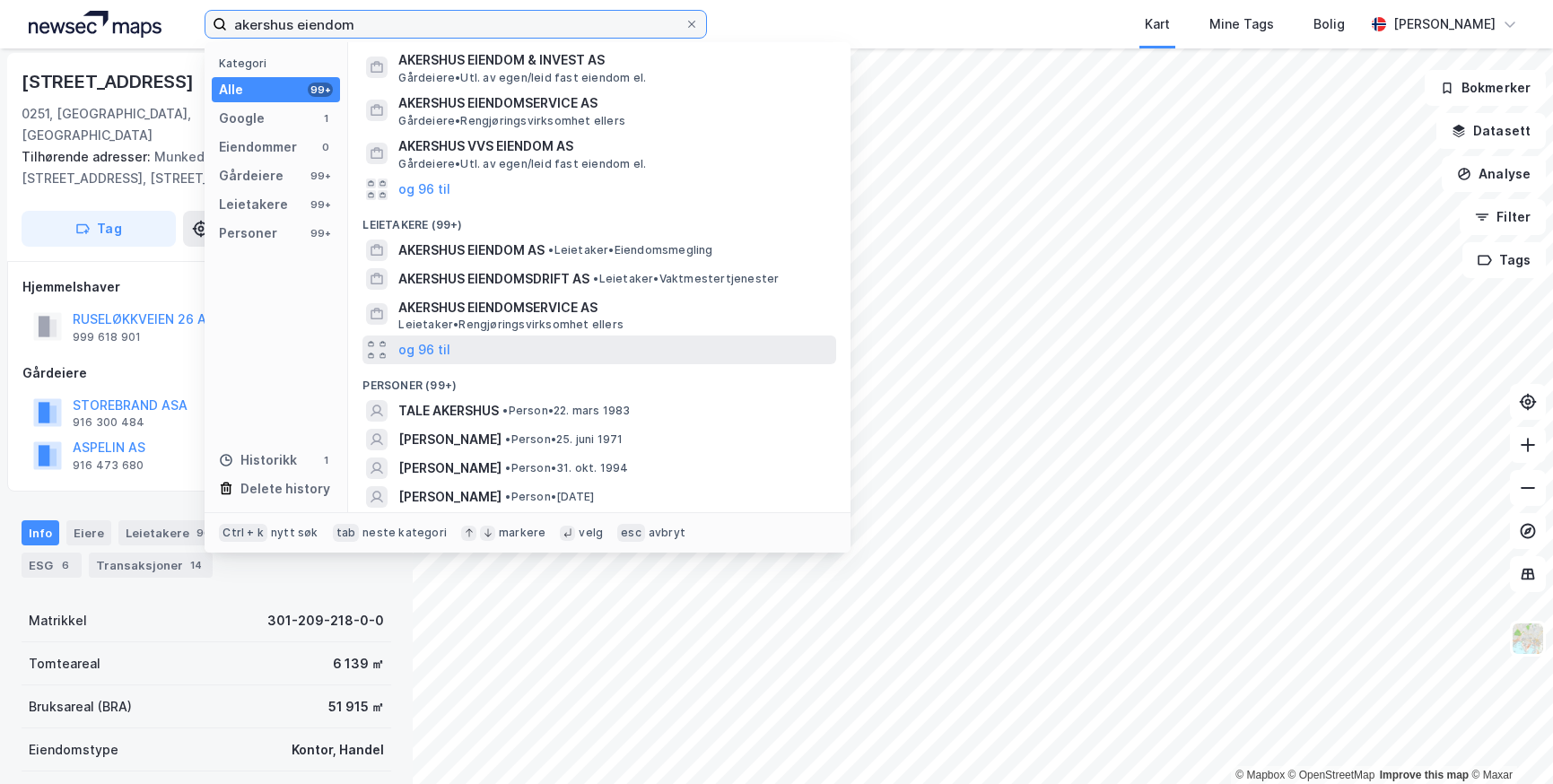
scroll to position [0, 0]
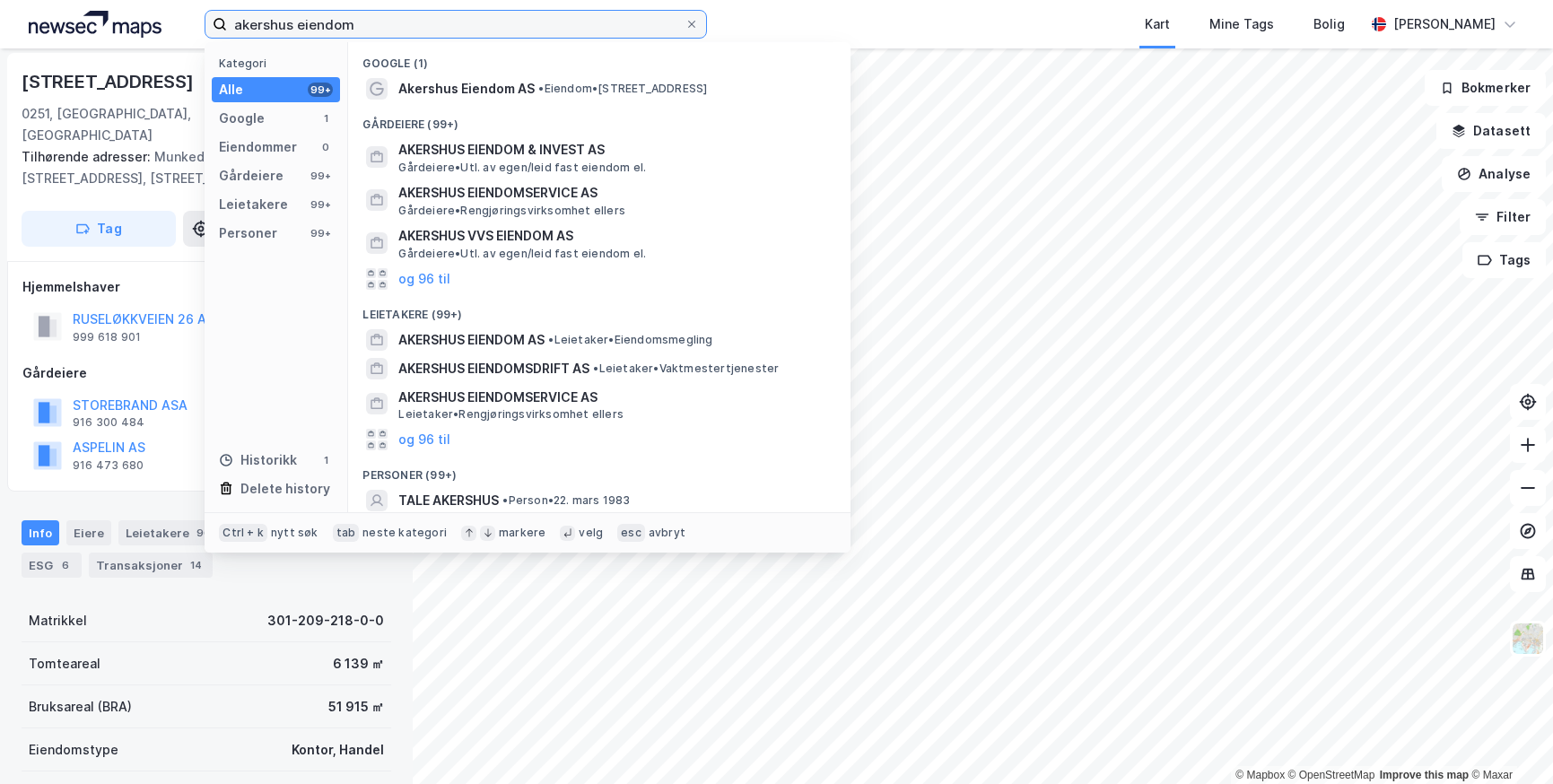
click at [375, 26] on input "akershus eiendom" at bounding box center [455, 24] width 458 height 27
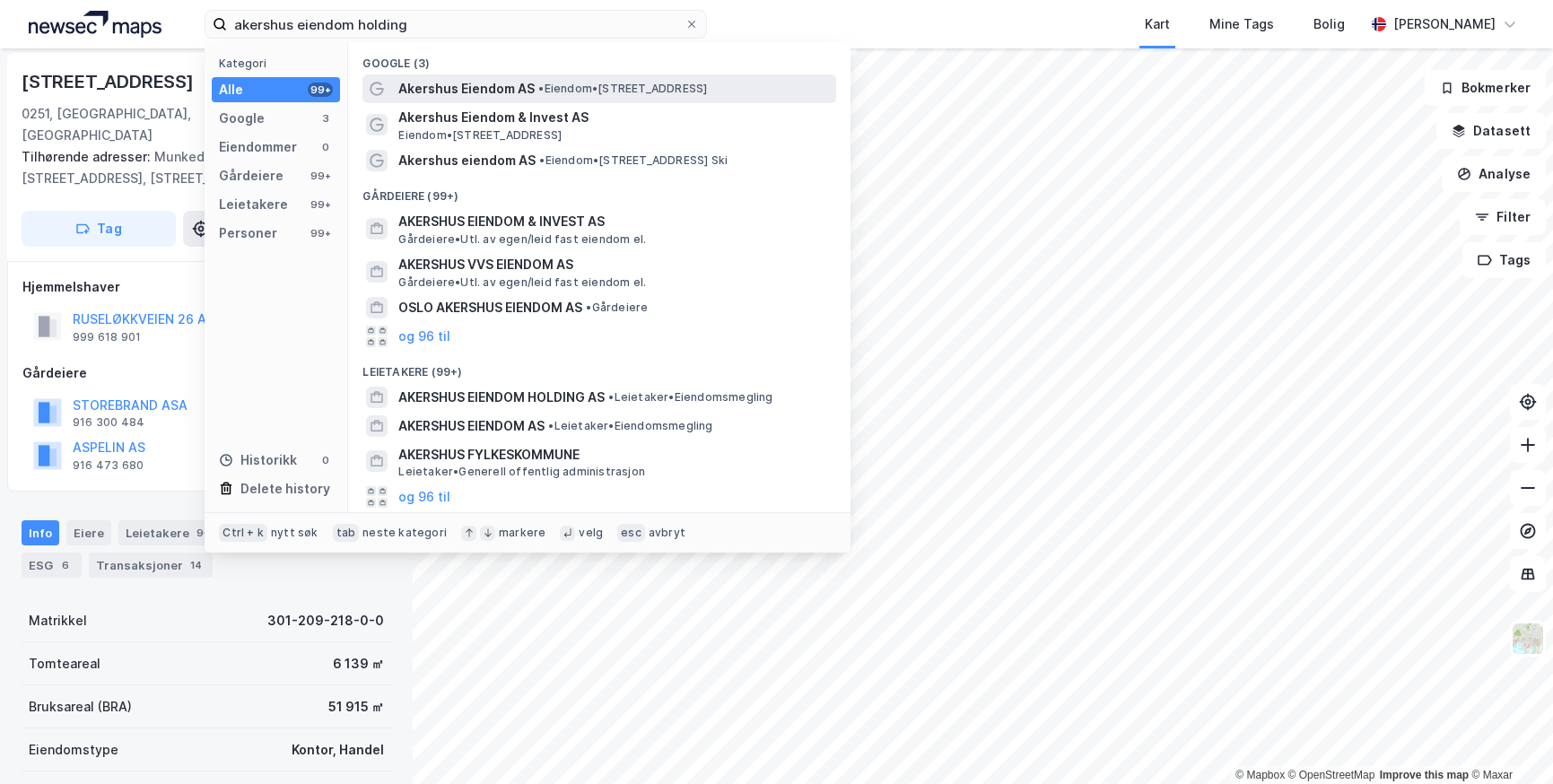
click at [471, 89] on span "Akershus Eiendom AS" at bounding box center [466, 88] width 137 height 22
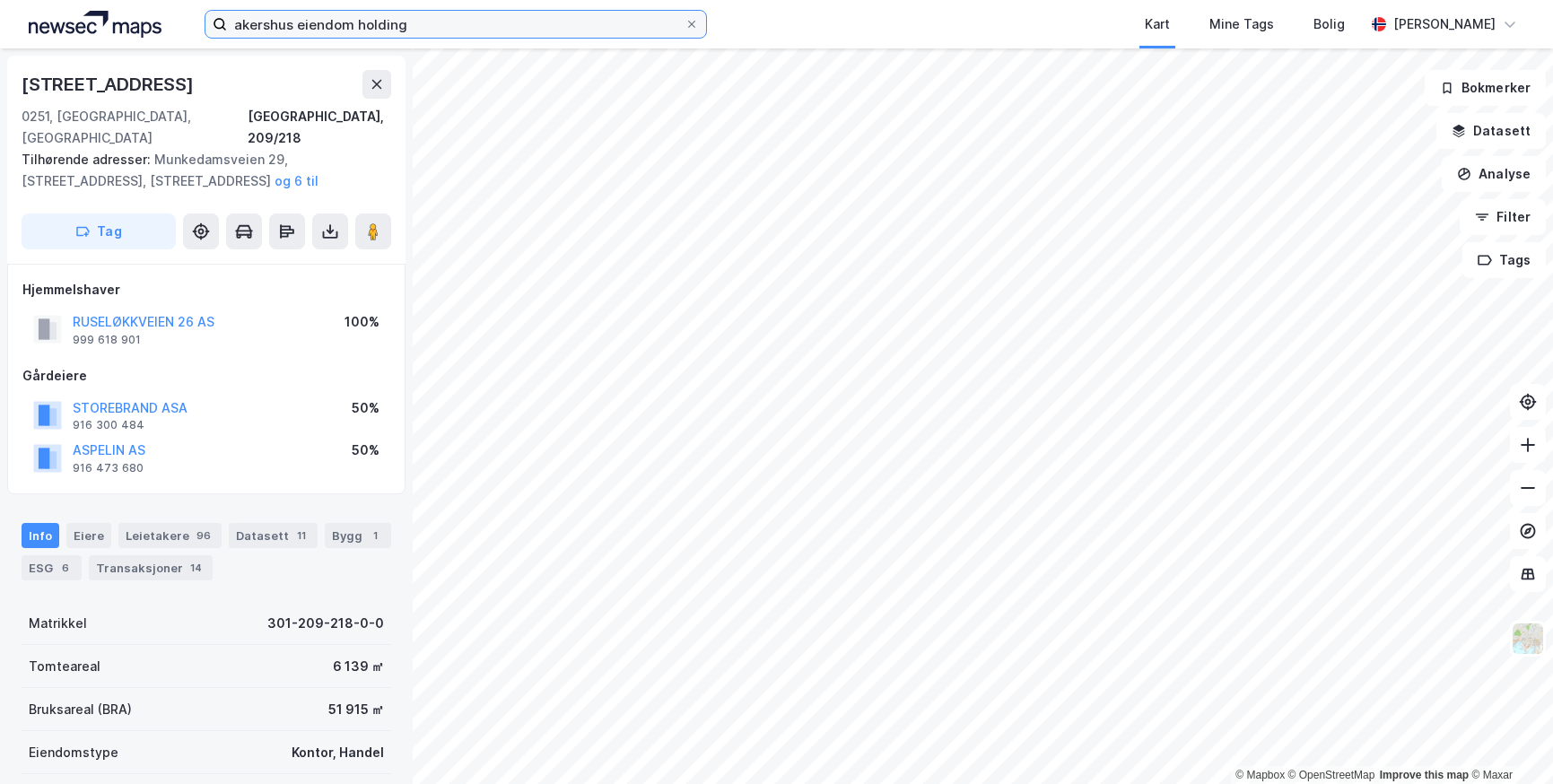
click at [359, 27] on input "akershus eiendom holding" at bounding box center [455, 24] width 458 height 27
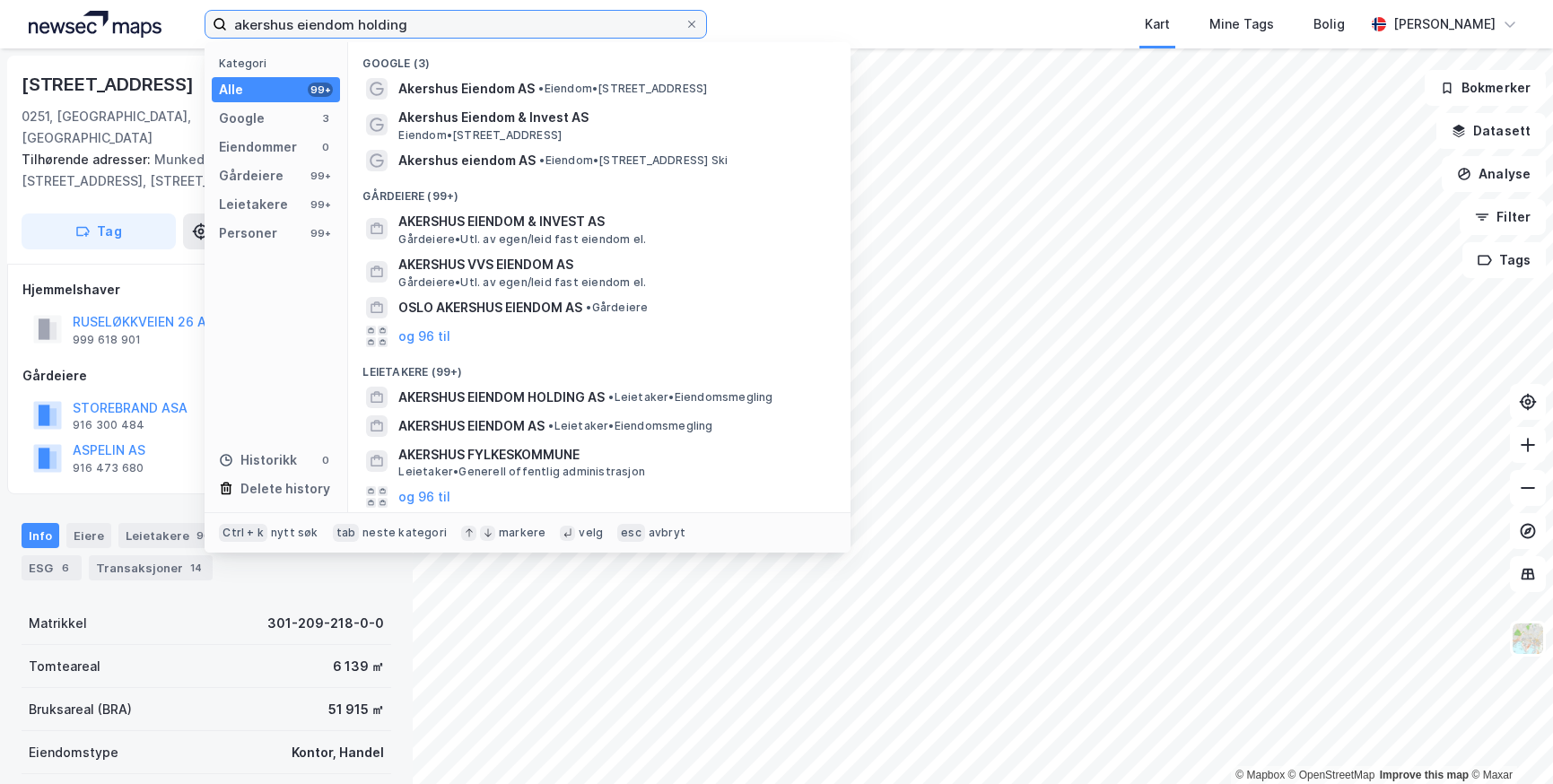
click at [359, 27] on input "akershus eiendom holding" at bounding box center [455, 24] width 458 height 27
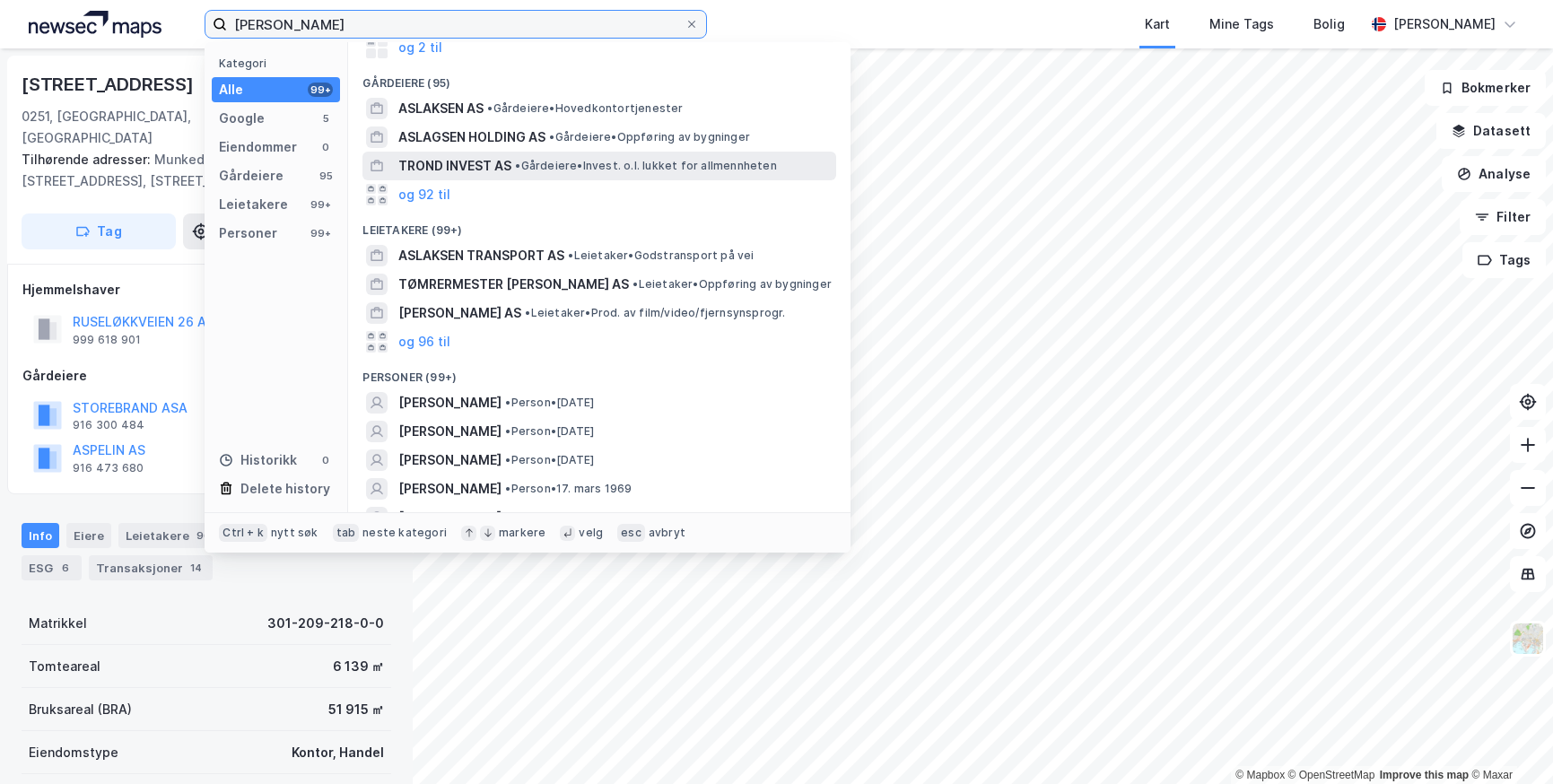
scroll to position [179, 0]
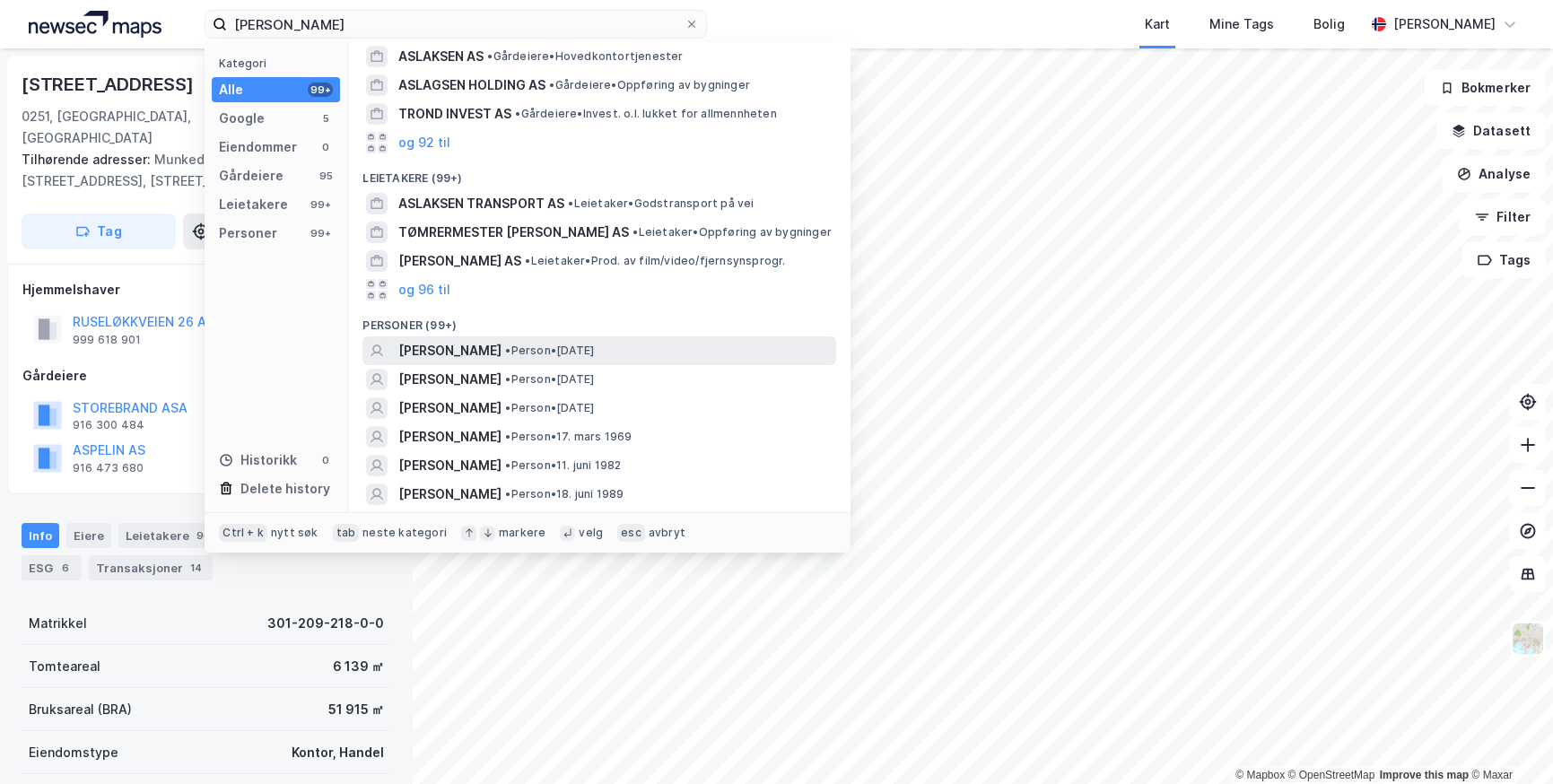
click at [459, 348] on span "[PERSON_NAME]" at bounding box center [449, 351] width 103 height 22
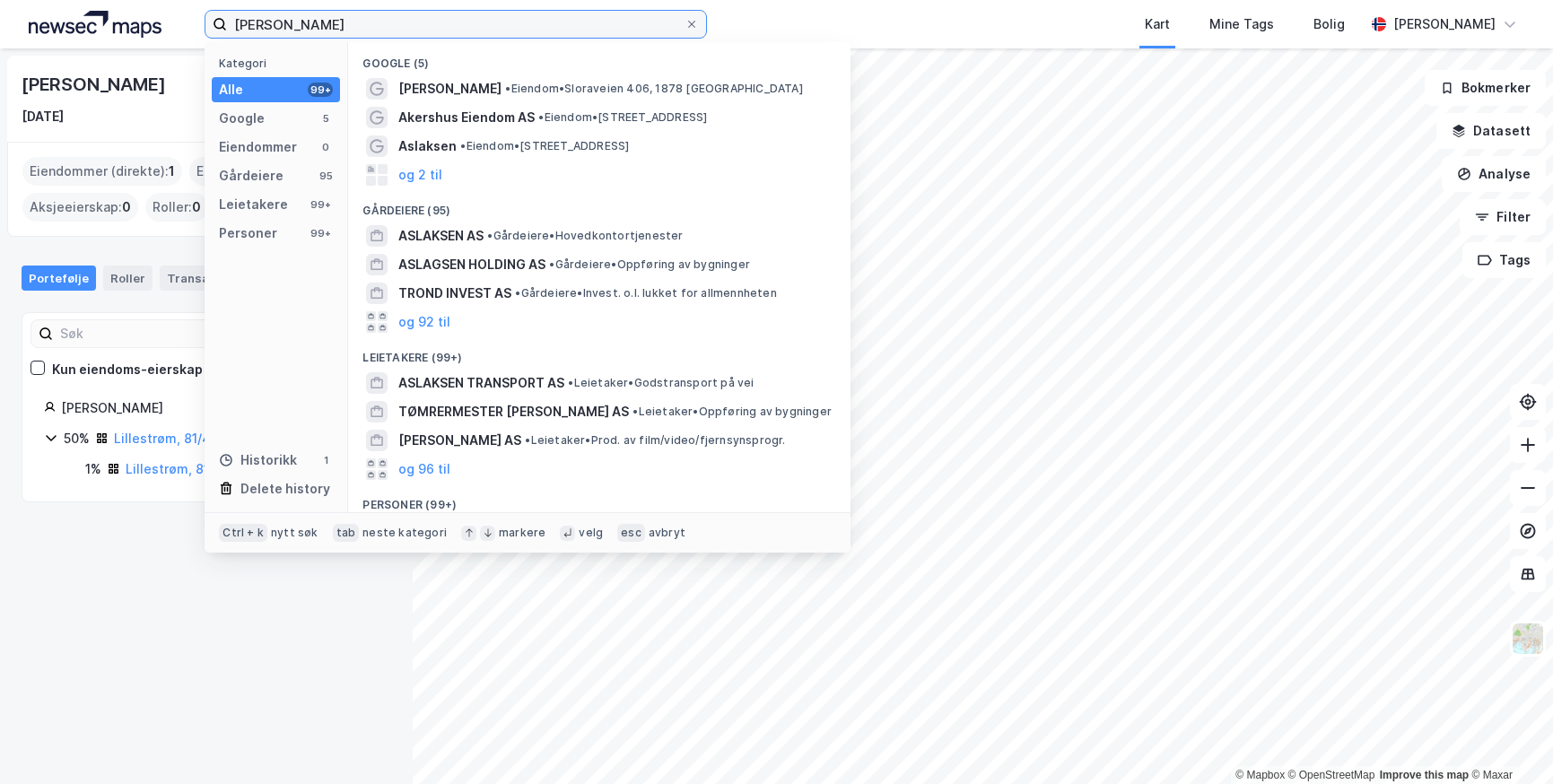
click at [338, 25] on input "[PERSON_NAME]" at bounding box center [455, 24] width 458 height 27
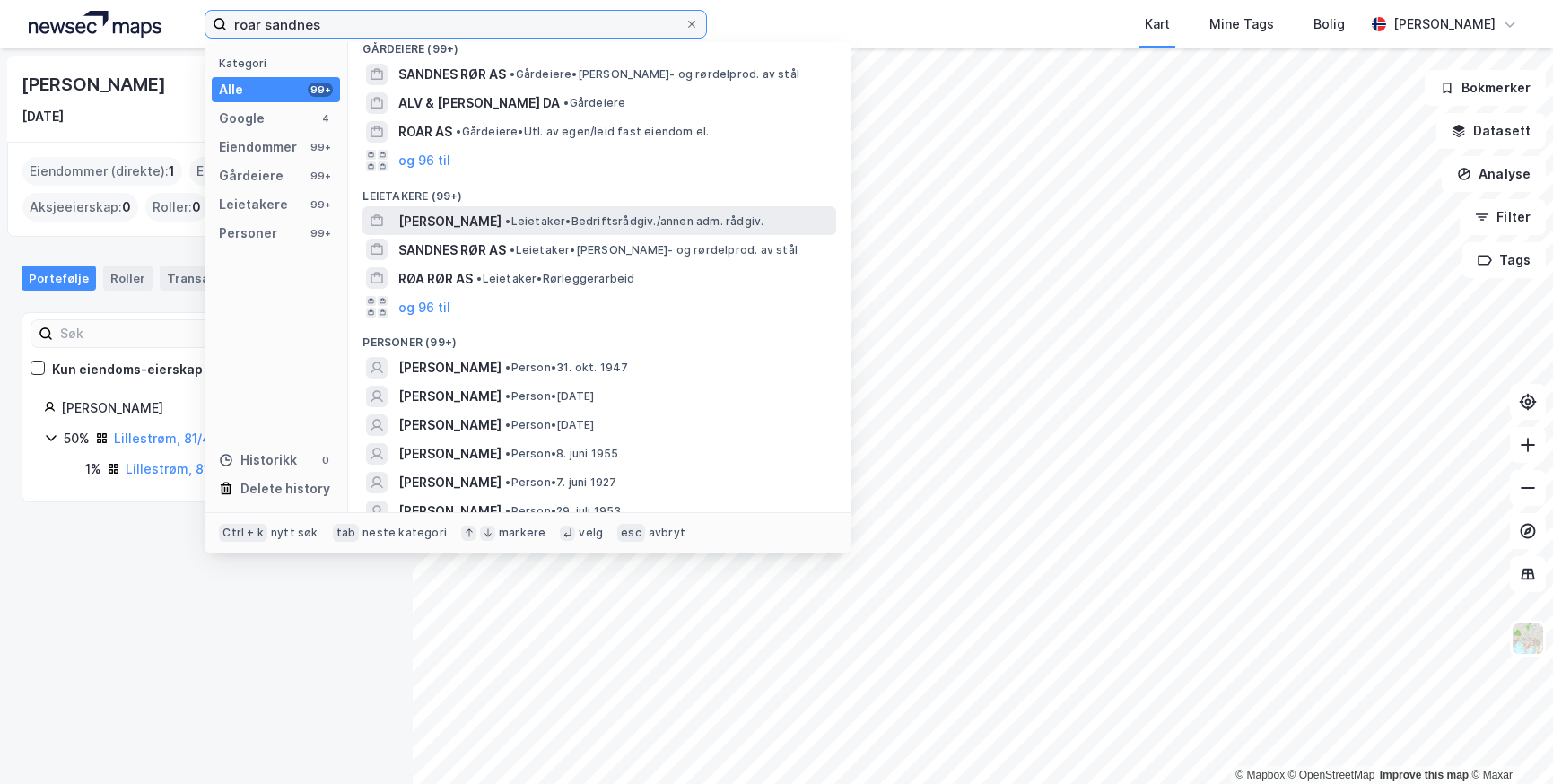
scroll to position [358, 0]
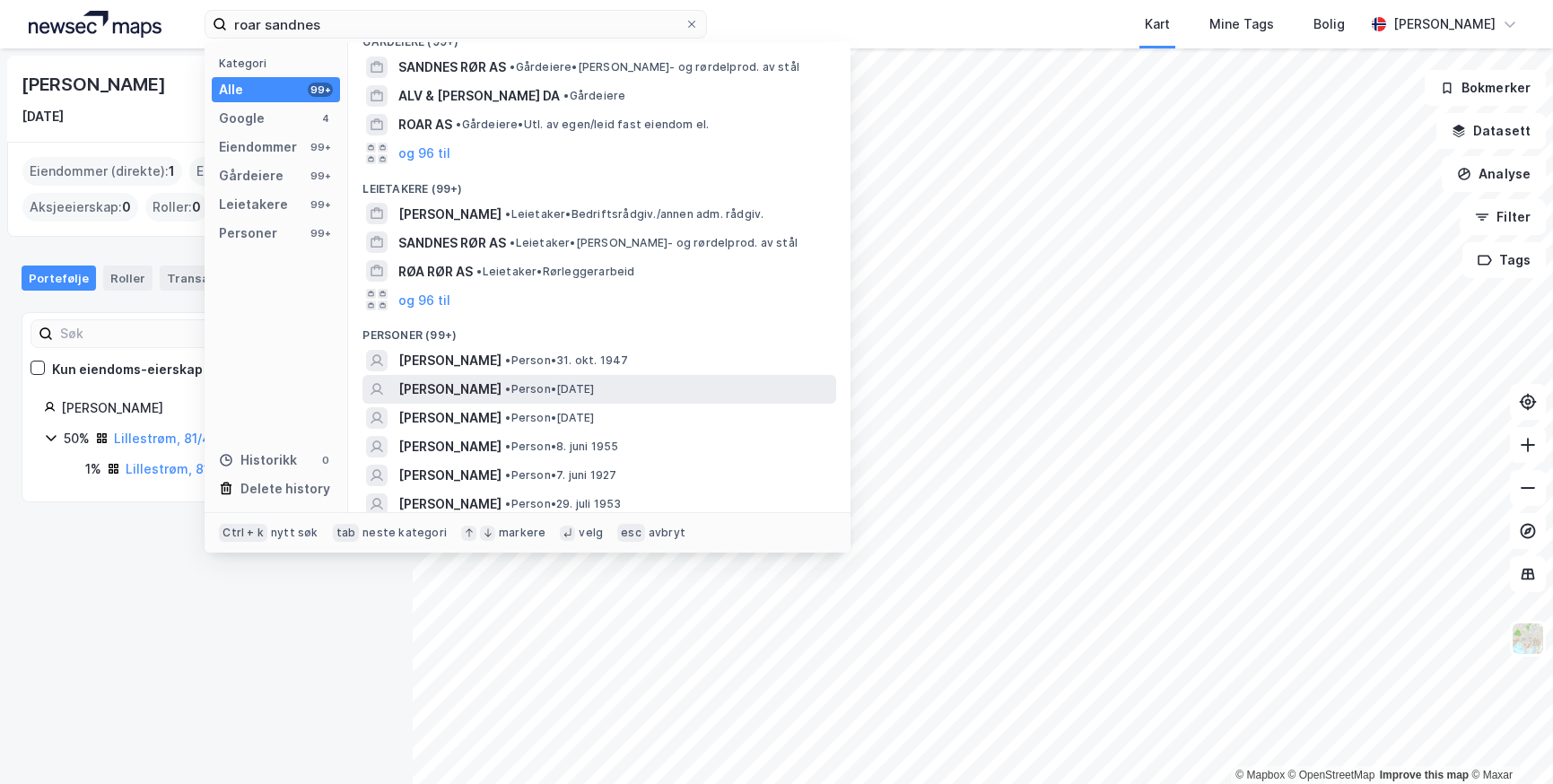
click at [430, 392] on span "[PERSON_NAME]" at bounding box center [449, 389] width 103 height 22
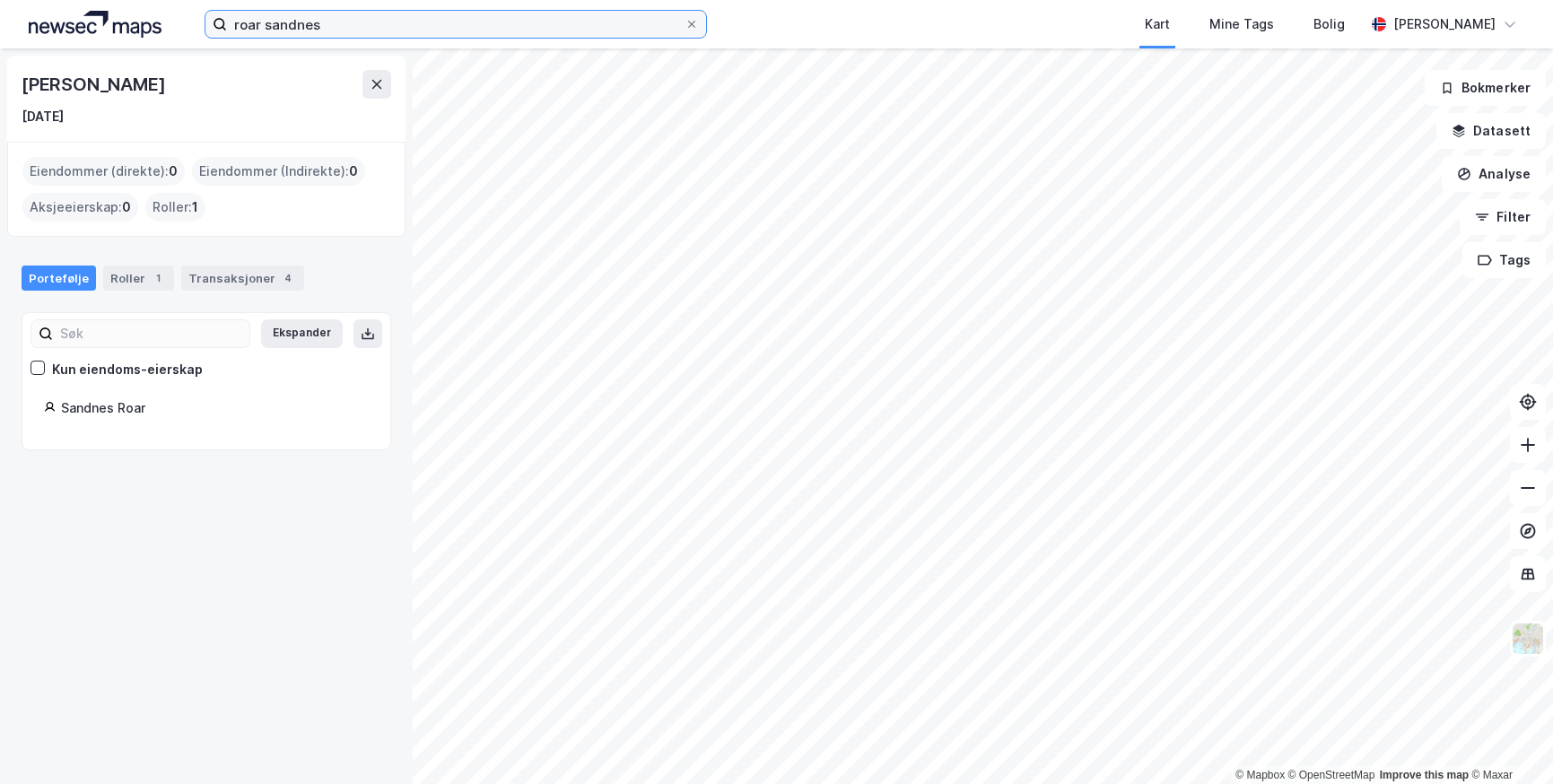
click at [331, 34] on input "roar sandnes" at bounding box center [455, 24] width 458 height 27
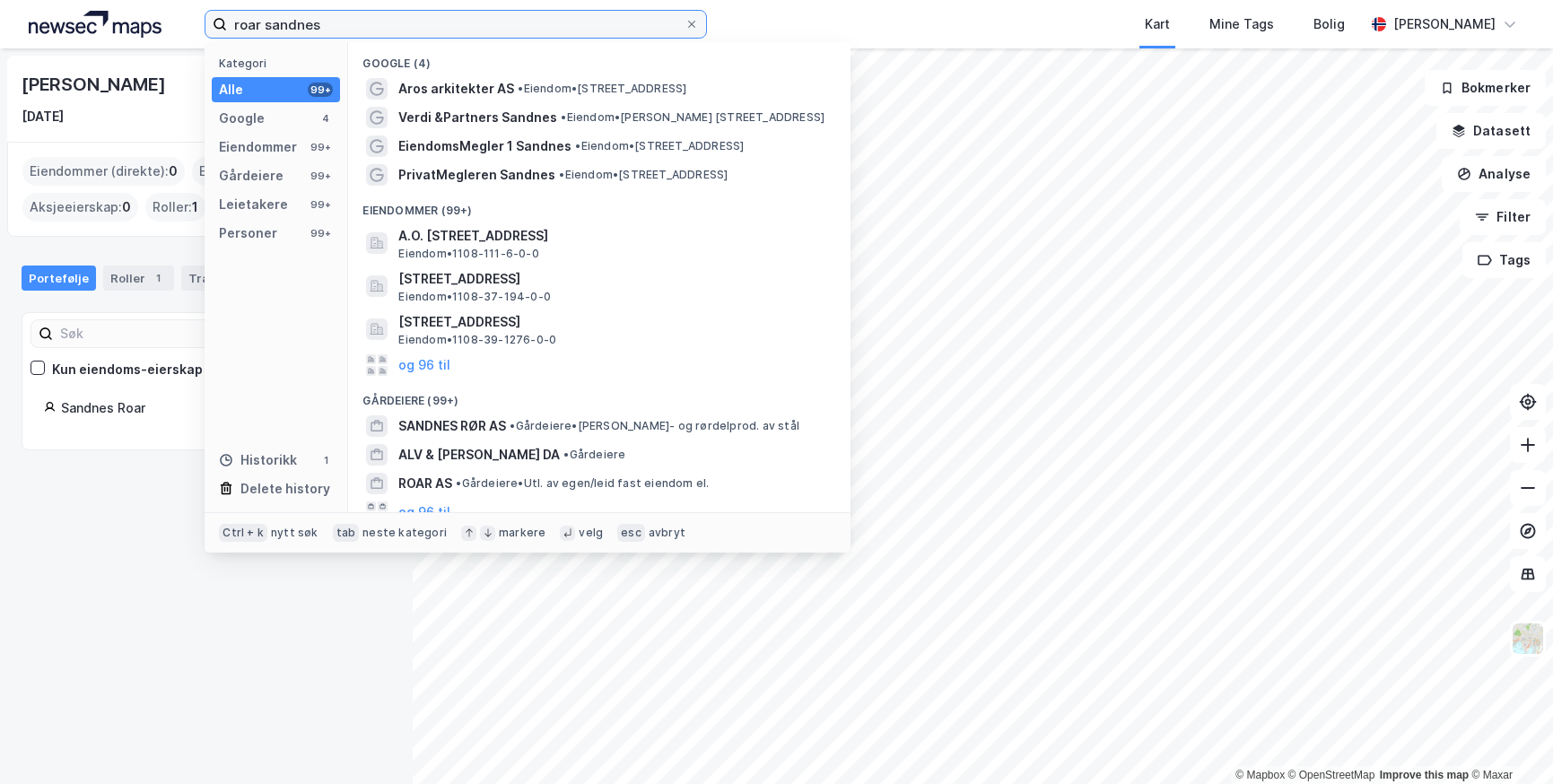
click at [344, 26] on input "roar sandnes" at bounding box center [455, 24] width 458 height 27
click at [393, 22] on input "roar sandnes" at bounding box center [455, 24] width 458 height 27
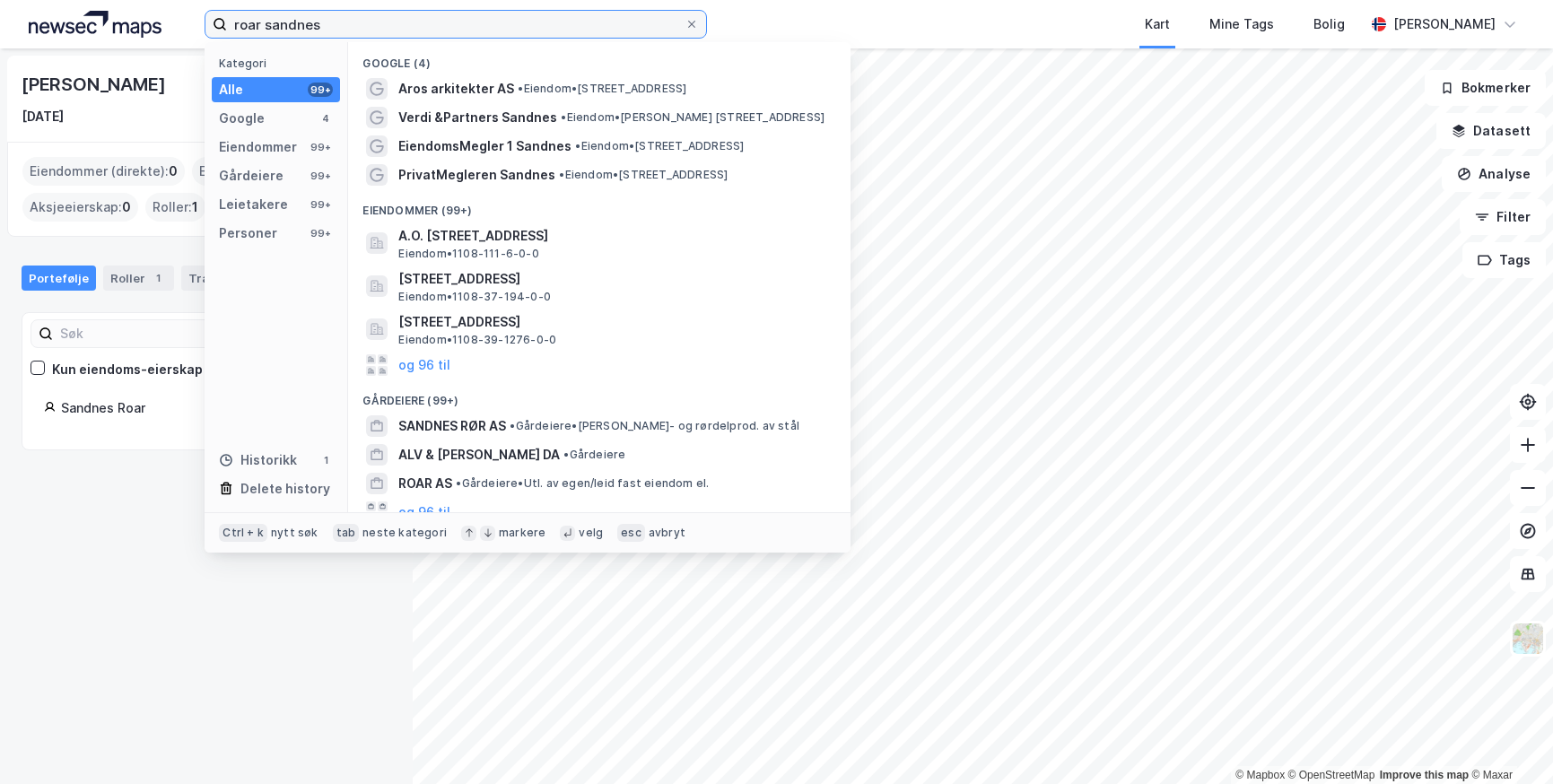
click at [393, 22] on input "roar sandnes" at bounding box center [455, 24] width 458 height 27
paste input "[PERSON_NAME] [PERSON_NAME]"
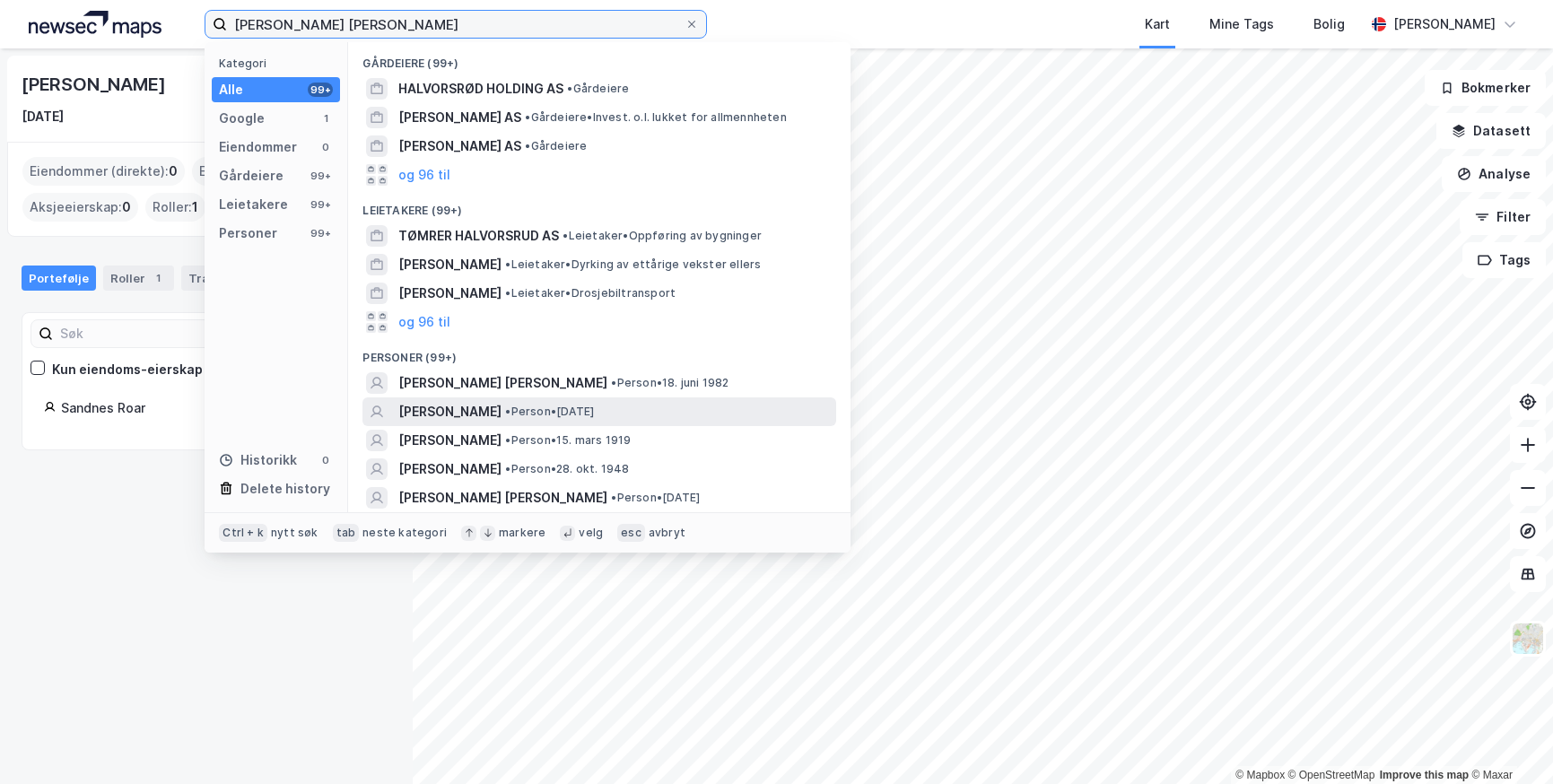
scroll to position [90, 0]
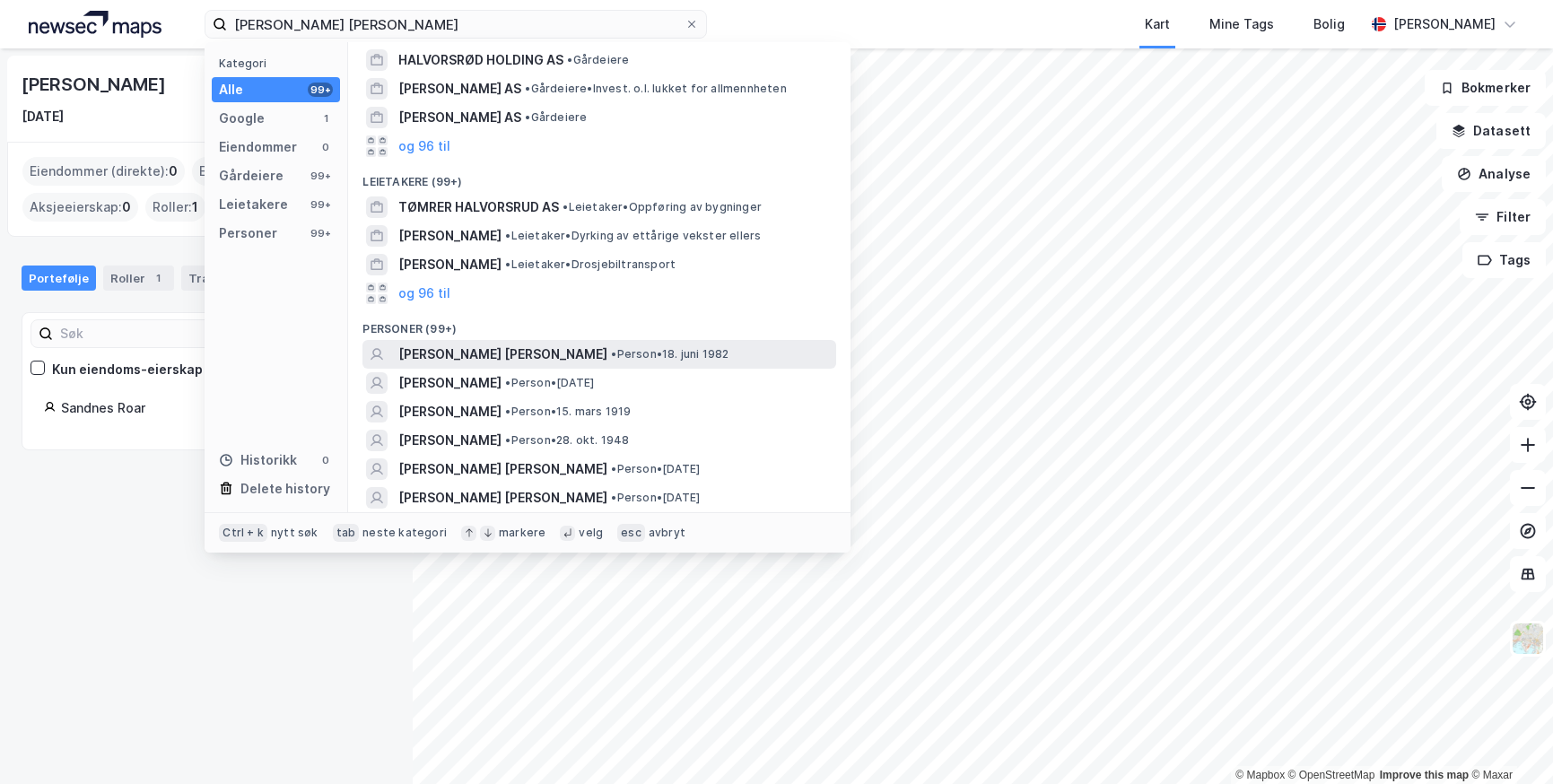
click at [470, 356] on span "[PERSON_NAME] [PERSON_NAME]" at bounding box center [502, 354] width 209 height 22
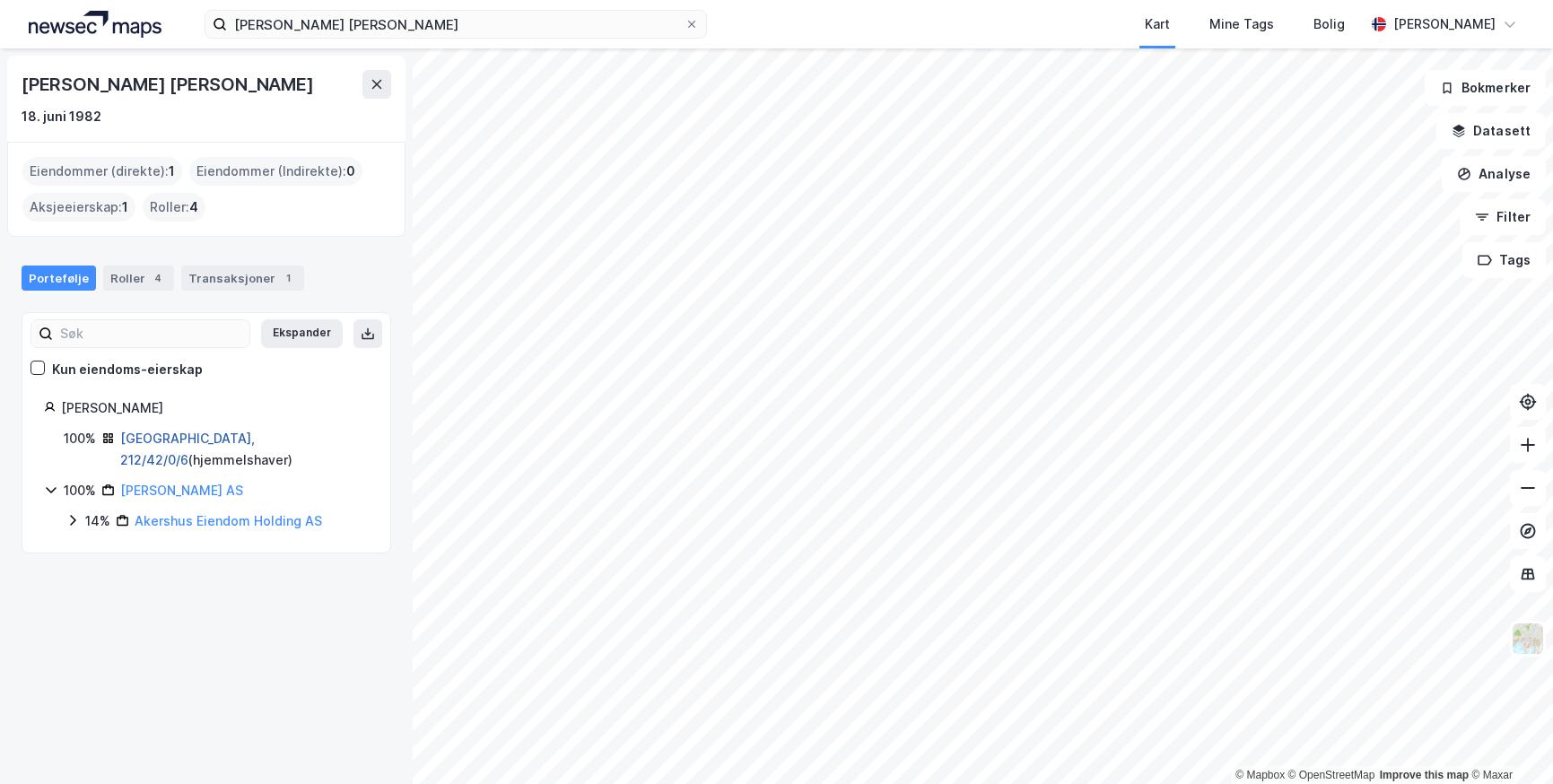
click at [182, 441] on link "[GEOGRAPHIC_DATA], 212/42/0/6" at bounding box center [188, 448] width 135 height 37
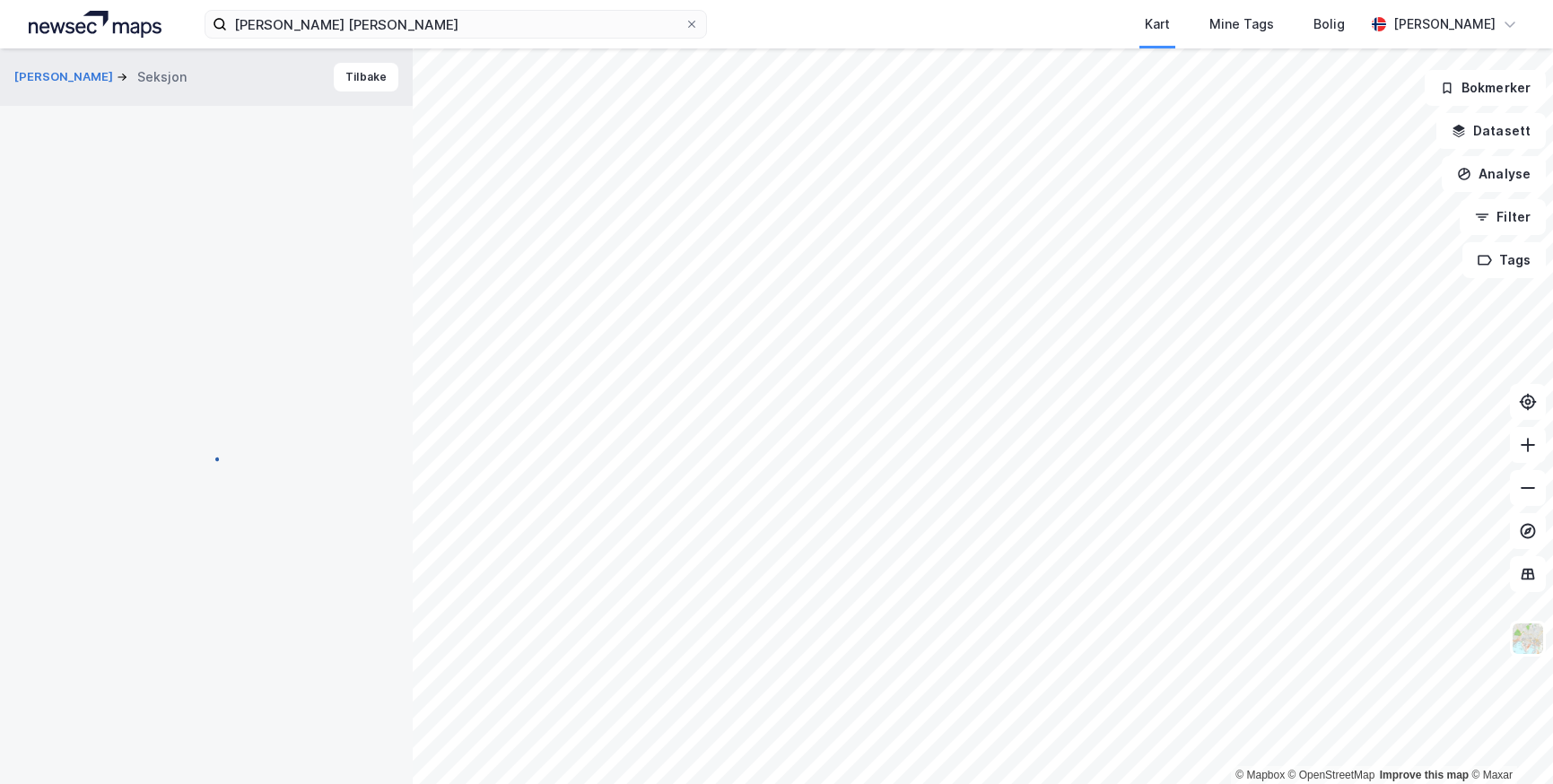
scroll to position [14, 0]
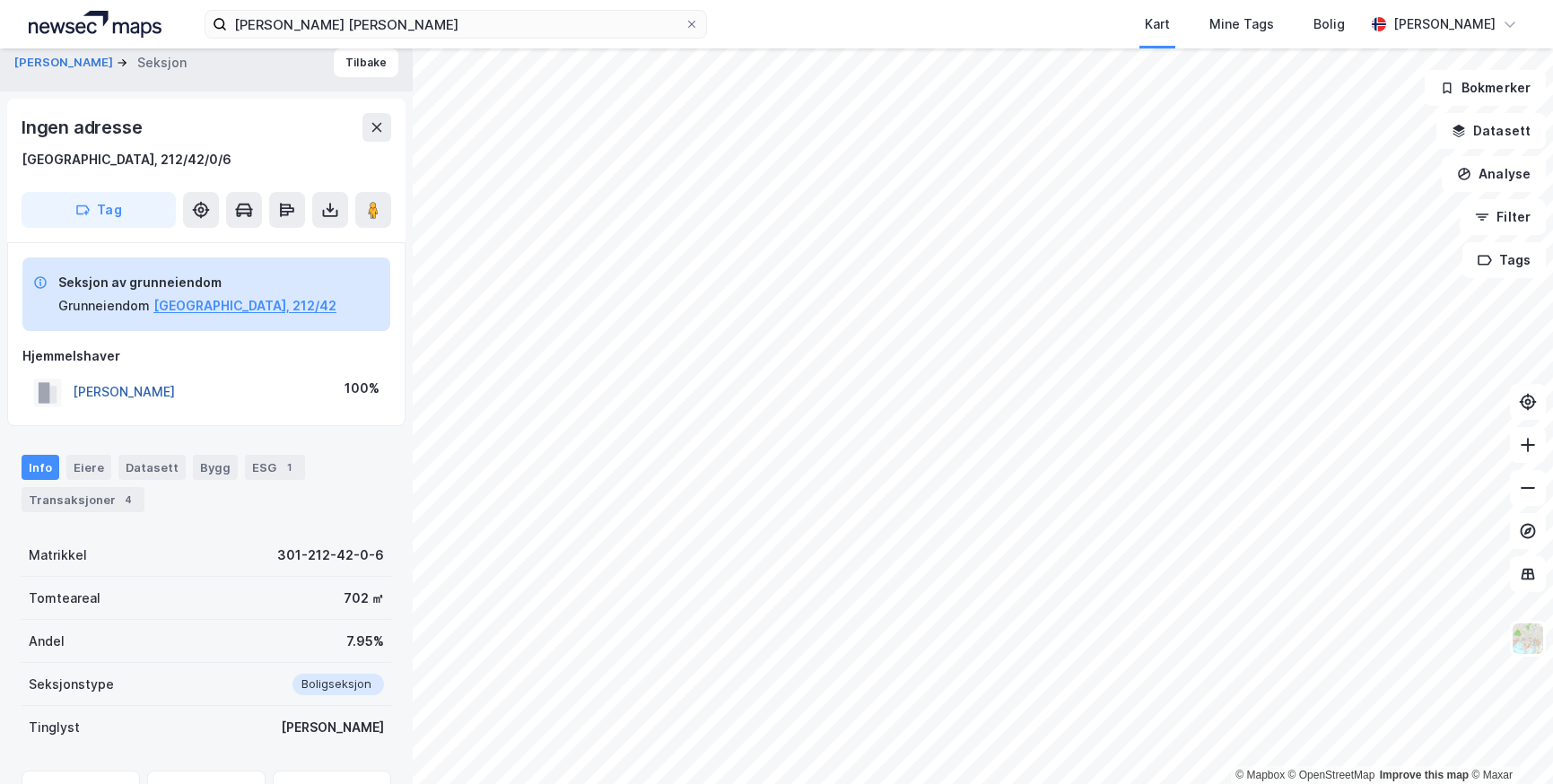
click at [0, 0] on button "[PERSON_NAME]" at bounding box center [0, 0] width 0 height 0
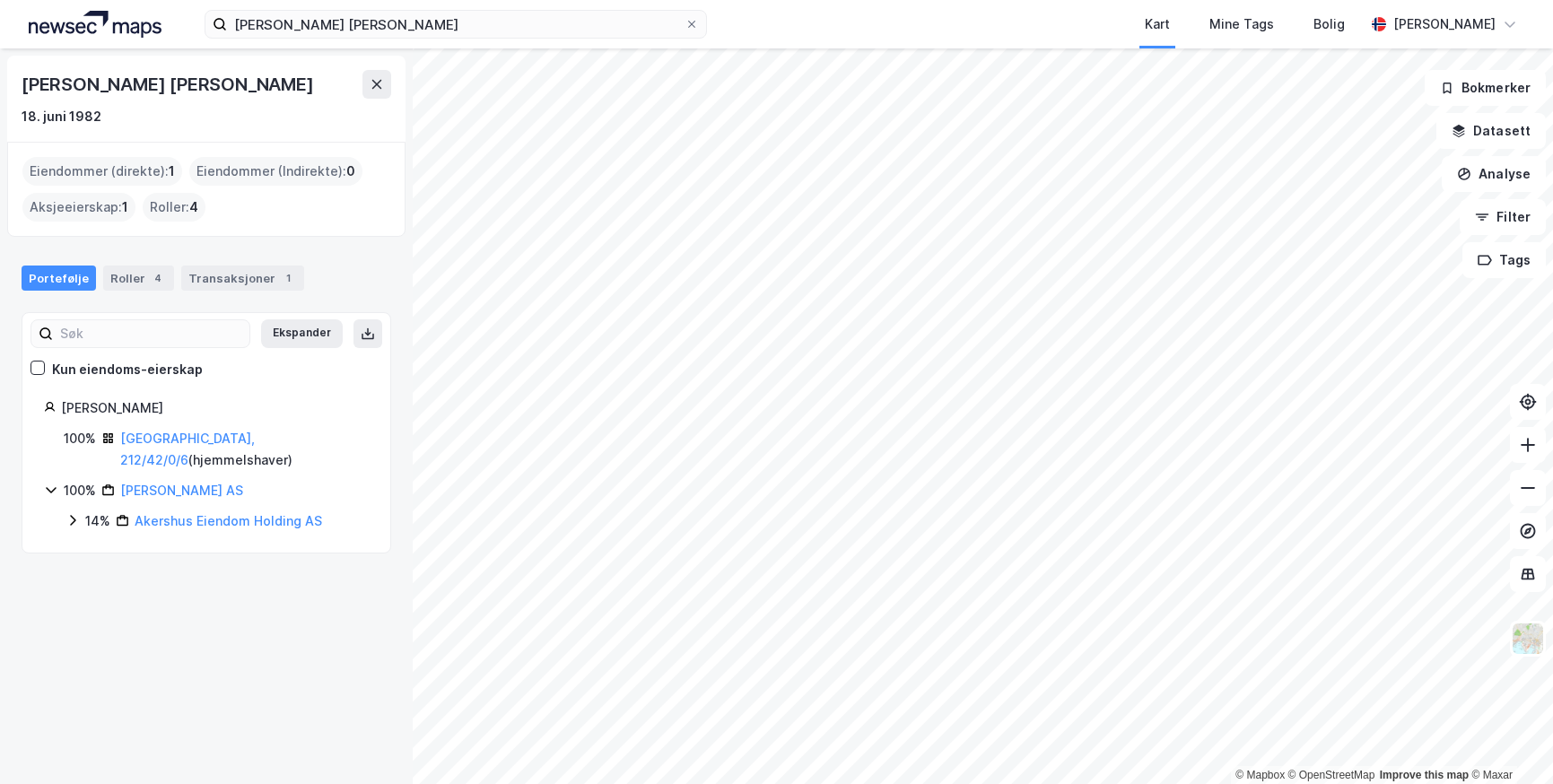
click at [51, 405] on icon at bounding box center [49, 407] width 11 height 11
click at [100, 401] on div "[PERSON_NAME]" at bounding box center [214, 408] width 308 height 22
drag, startPoint x: 225, startPoint y: 82, endPoint x: 24, endPoint y: 94, distance: 201.4
click at [24, 94] on div "[PERSON_NAME] [PERSON_NAME]" at bounding box center [207, 84] width 370 height 28
copy div "[PERSON_NAME] [PERSON_NAME]"
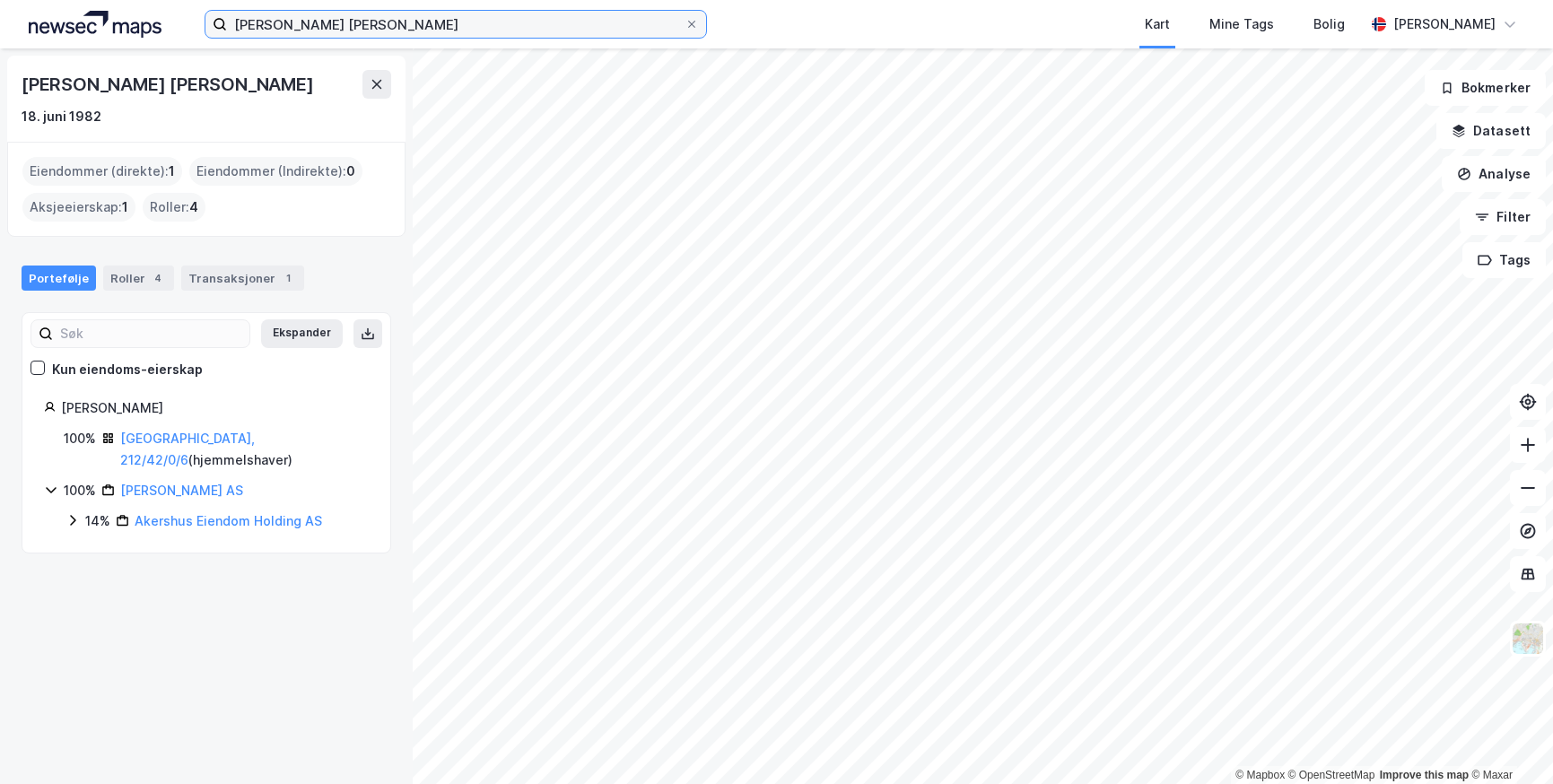
click at [269, 17] on input "[PERSON_NAME] [PERSON_NAME]" at bounding box center [455, 24] width 458 height 27
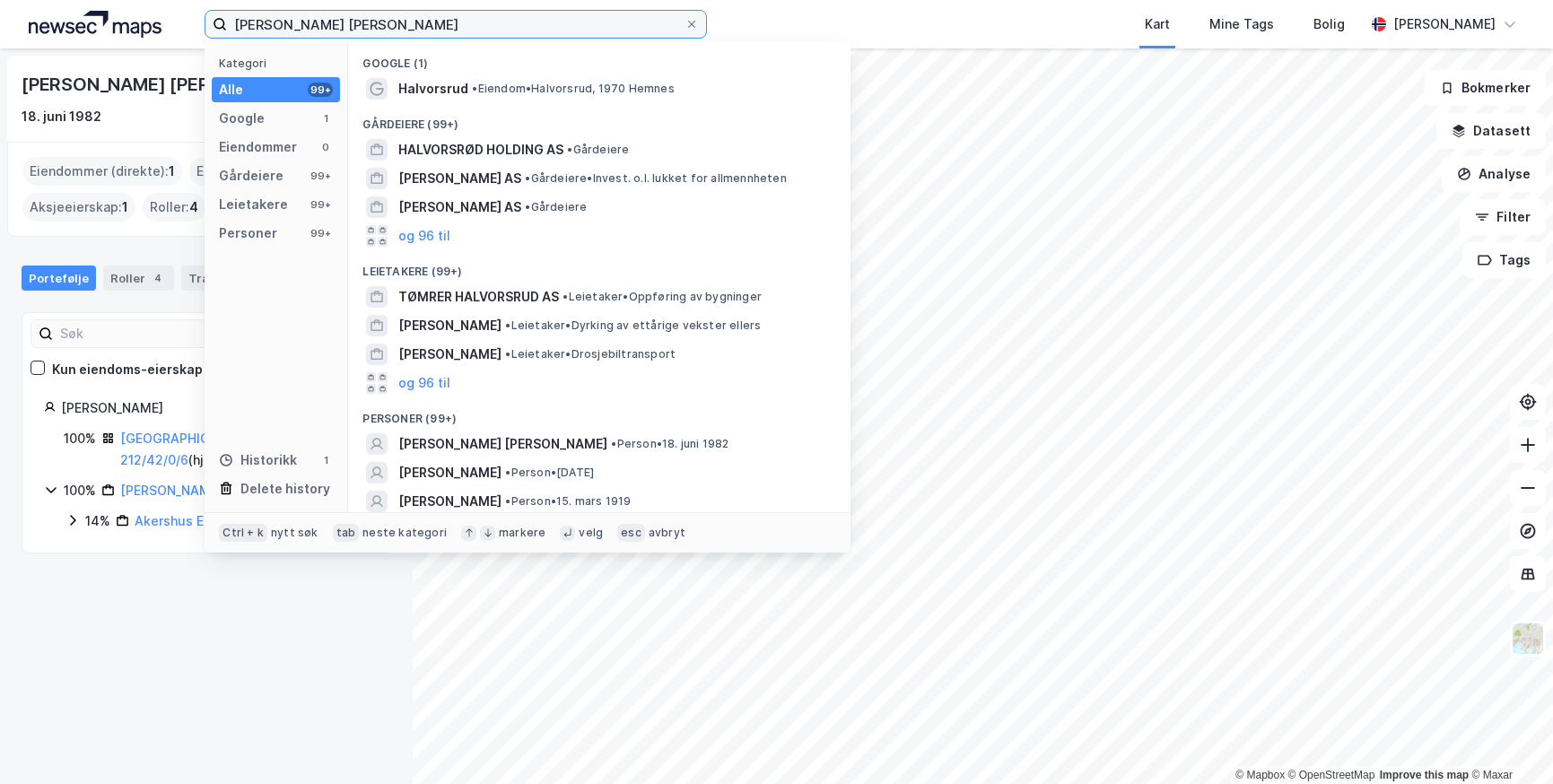
click at [269, 17] on input "[PERSON_NAME] [PERSON_NAME]" at bounding box center [455, 24] width 458 height 27
paste input "[PERSON_NAME]"
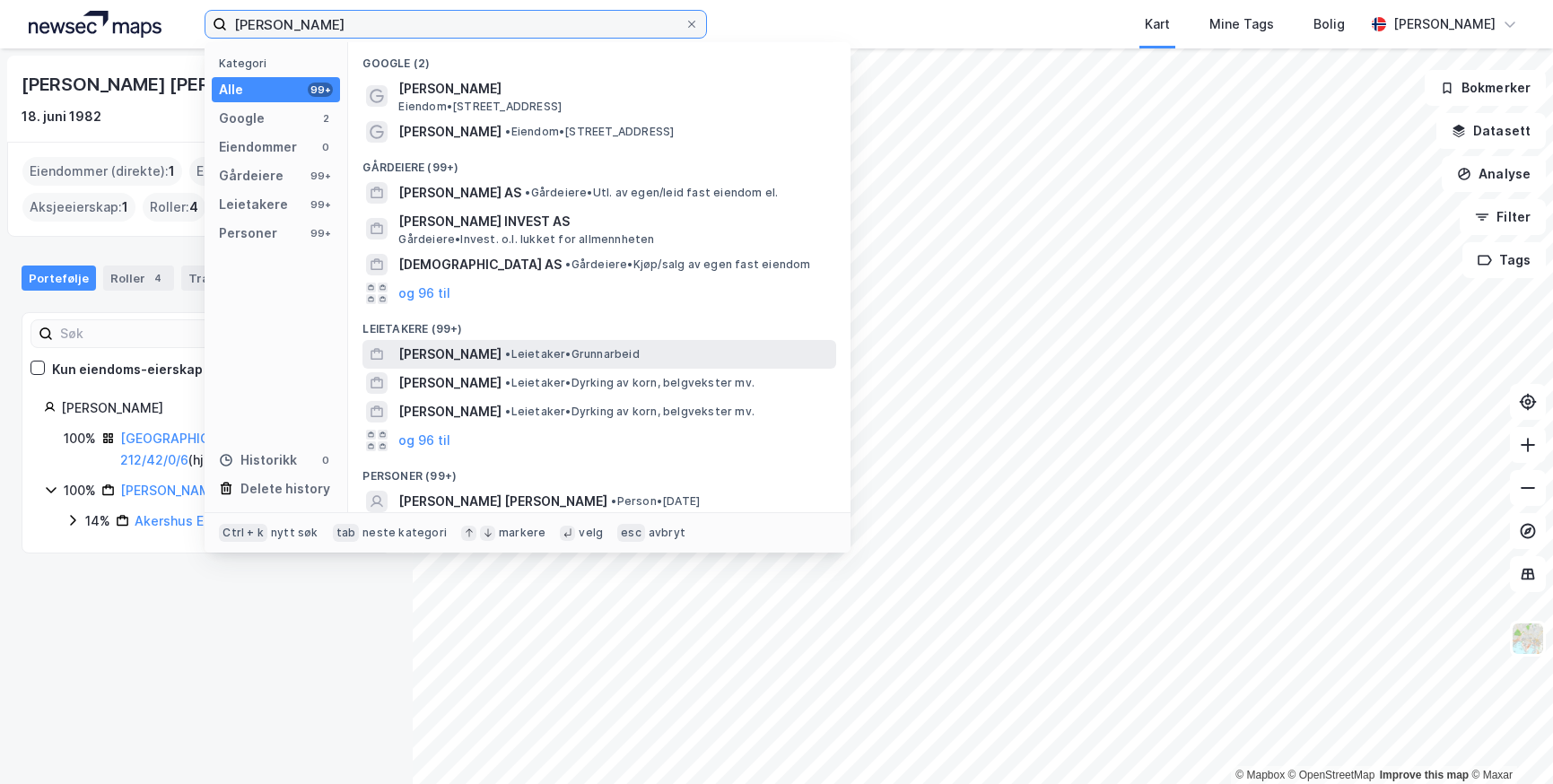
scroll to position [90, 0]
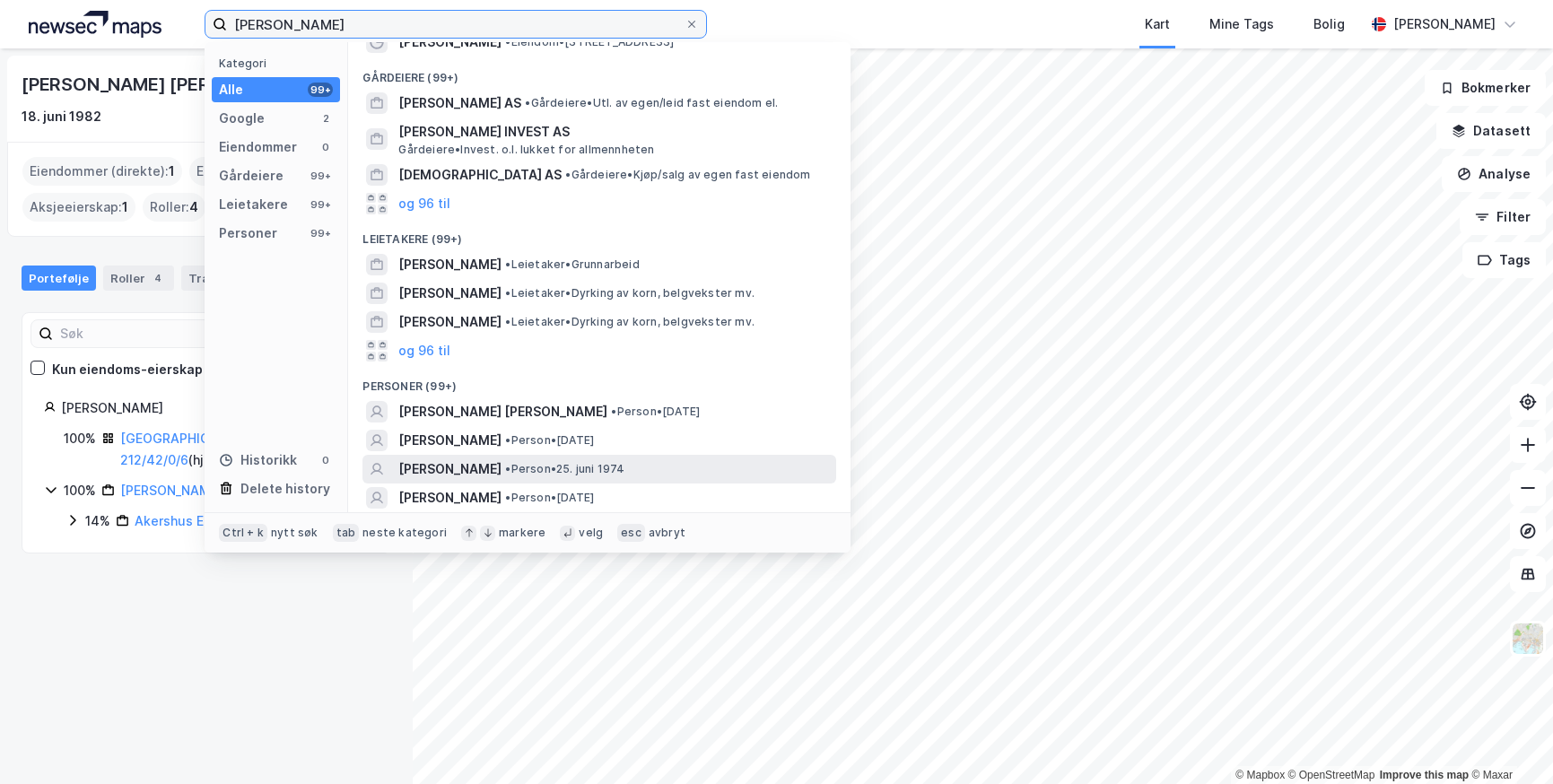
type input "[PERSON_NAME]"
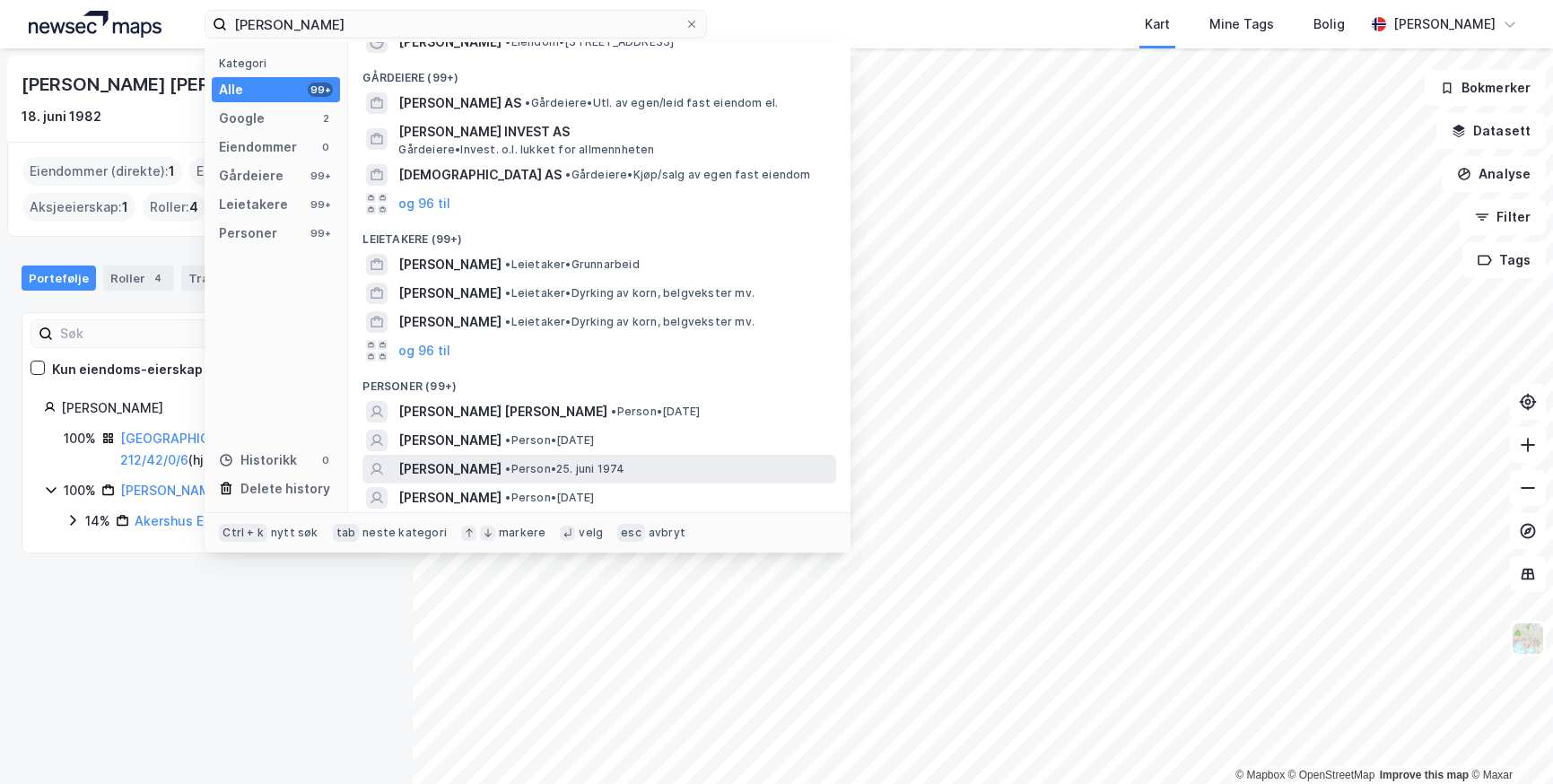
click at [498, 457] on div "[PERSON_NAME] • Person • 25. juni 1974" at bounding box center [599, 469] width 474 height 28
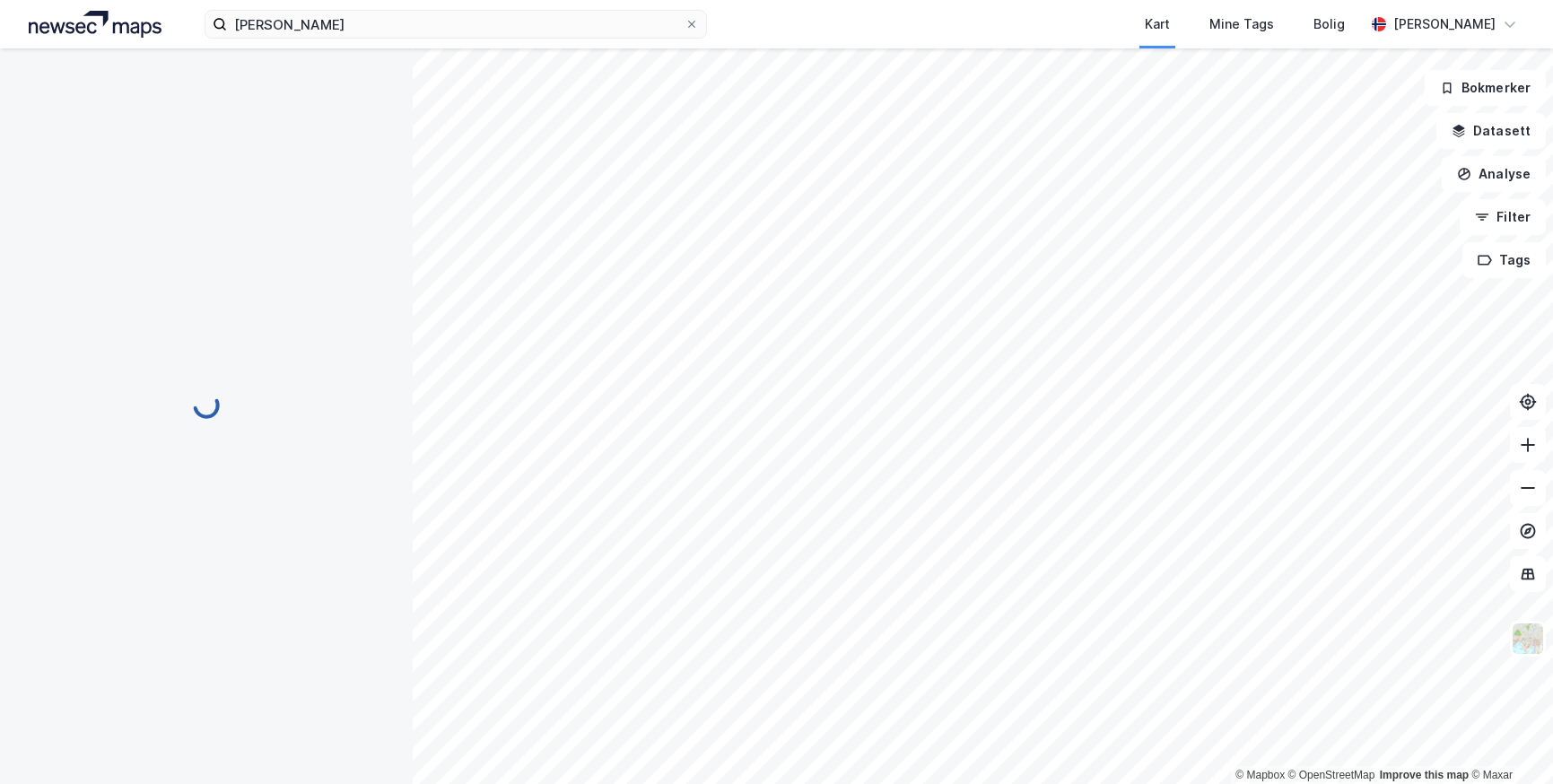
scroll to position [14, 0]
